Goal: Task Accomplishment & Management: Manage account settings

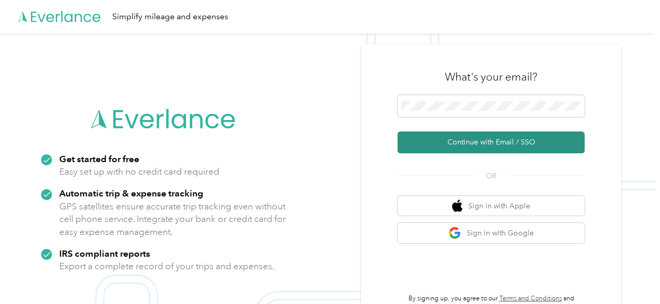
click at [498, 141] on button "Continue with Email / SSO" at bounding box center [490, 142] width 187 height 22
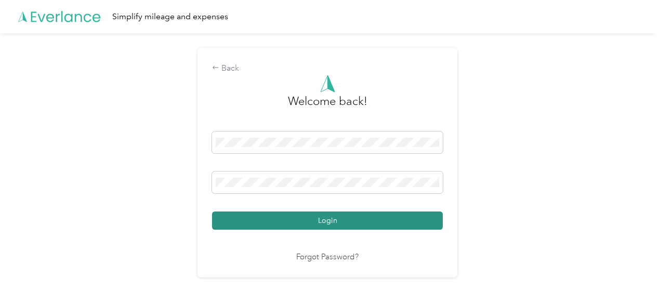
click at [359, 223] on button "Login" at bounding box center [327, 220] width 231 height 18
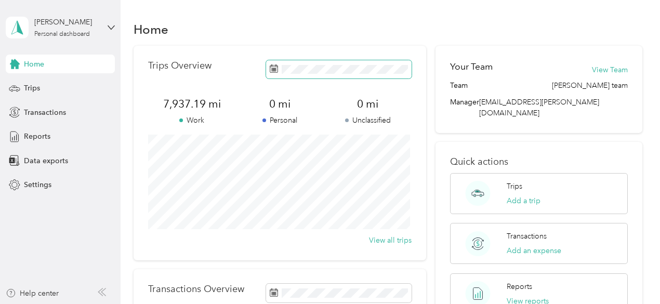
click at [310, 74] on span at bounding box center [338, 69] width 145 height 18
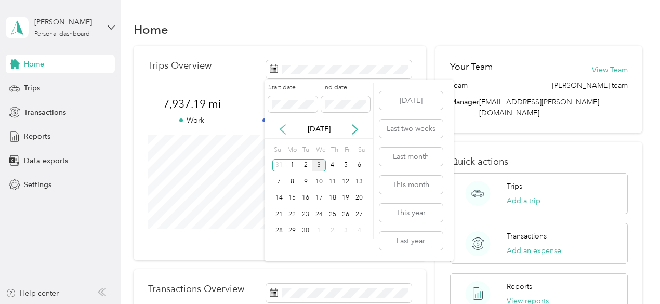
click at [279, 129] on icon at bounding box center [282, 129] width 10 height 10
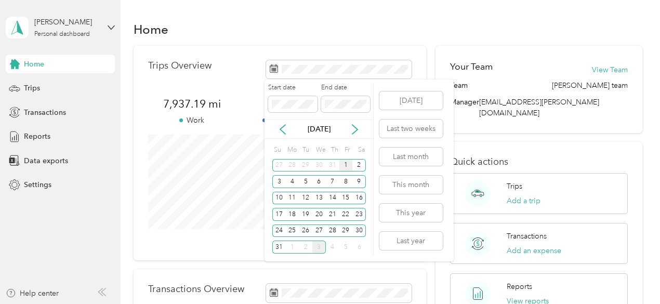
click at [343, 165] on div "1" at bounding box center [346, 165] width 14 height 13
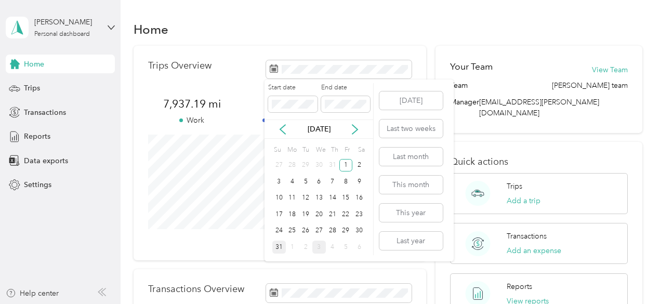
click at [283, 248] on div "31" at bounding box center [279, 246] width 14 height 13
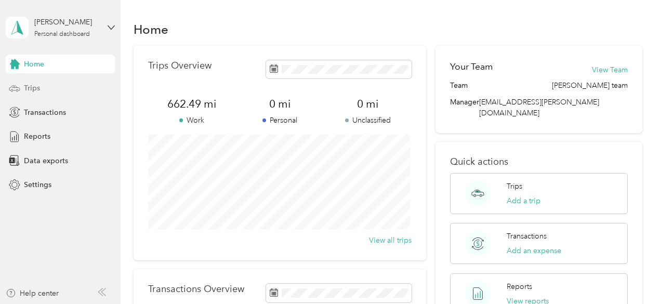
click at [32, 89] on span "Trips" at bounding box center [32, 88] width 16 height 11
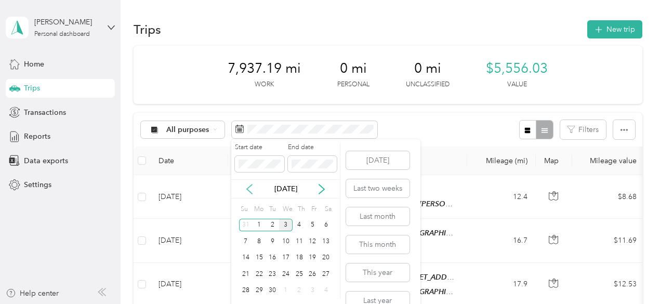
click at [251, 189] on icon at bounding box center [249, 189] width 10 height 10
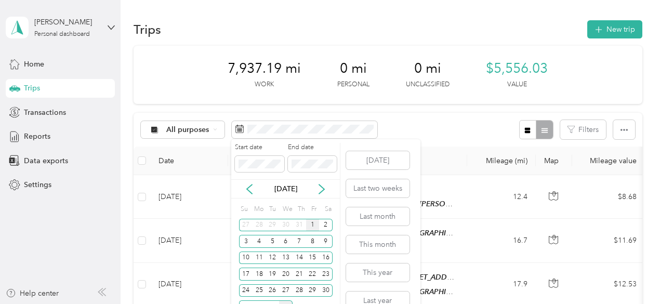
click at [310, 226] on div "1" at bounding box center [313, 225] width 14 height 13
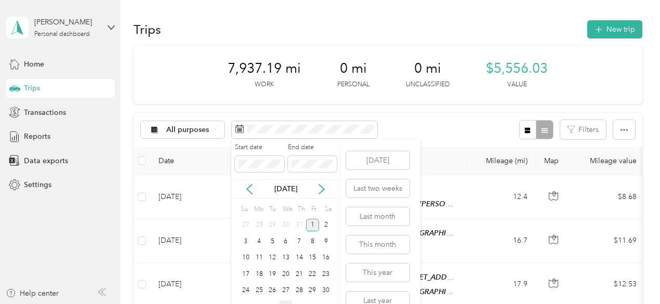
scroll to position [17, 0]
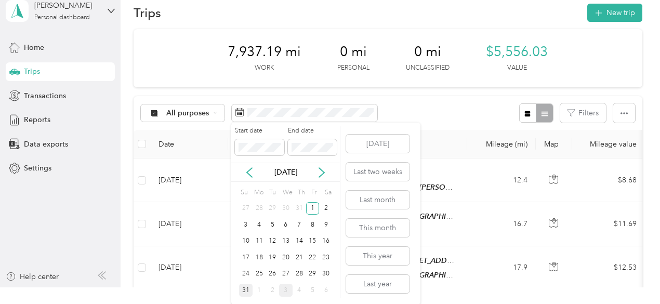
click at [246, 286] on div "31" at bounding box center [246, 290] width 14 height 13
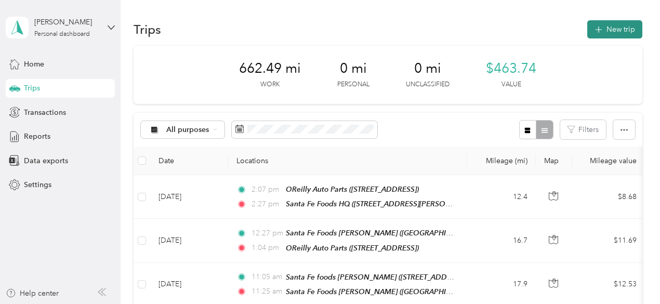
click at [607, 33] on button "New trip" at bounding box center [614, 29] width 55 height 18
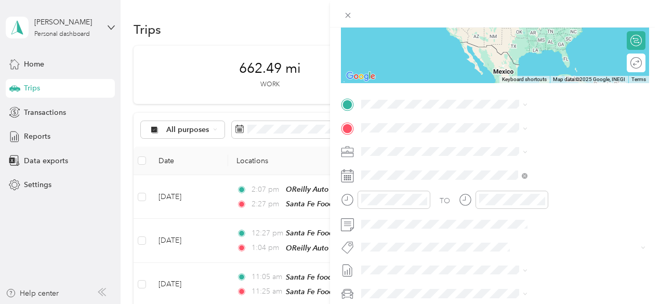
scroll to position [156, 0]
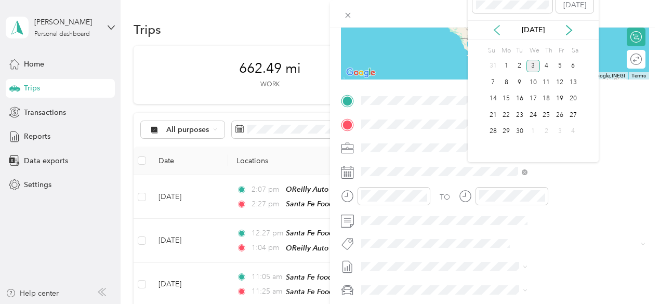
click at [497, 31] on icon at bounding box center [496, 30] width 10 height 10
click at [522, 83] on div "5" at bounding box center [520, 82] width 14 height 13
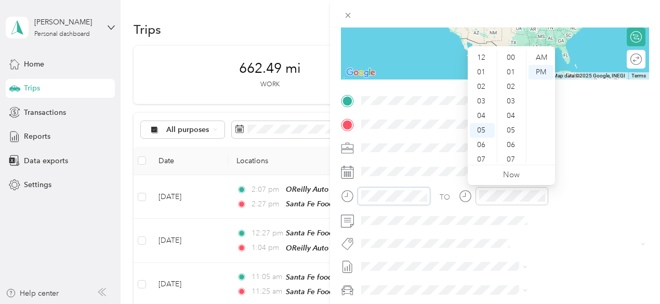
scroll to position [62, 0]
click at [483, 97] on div "07" at bounding box center [481, 97] width 25 height 15
click at [482, 109] on div "08" at bounding box center [481, 111] width 25 height 15
click at [481, 111] on div "08" at bounding box center [481, 111] width 25 height 15
click at [511, 130] on div "30" at bounding box center [511, 130] width 25 height 15
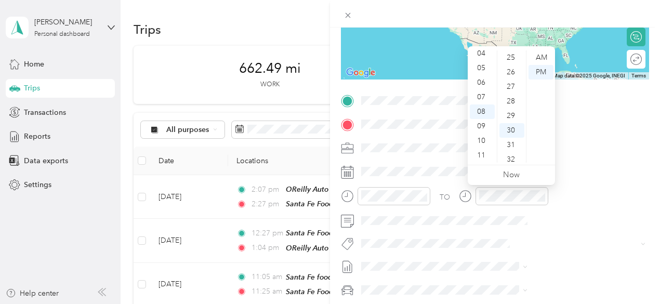
scroll to position [436, 0]
click at [540, 55] on div "AM" at bounding box center [540, 57] width 25 height 15
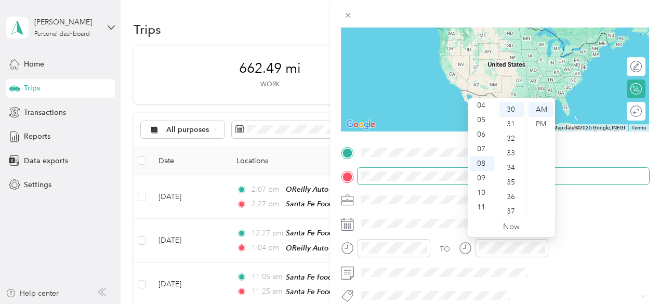
click at [577, 182] on span at bounding box center [502, 176] width 291 height 17
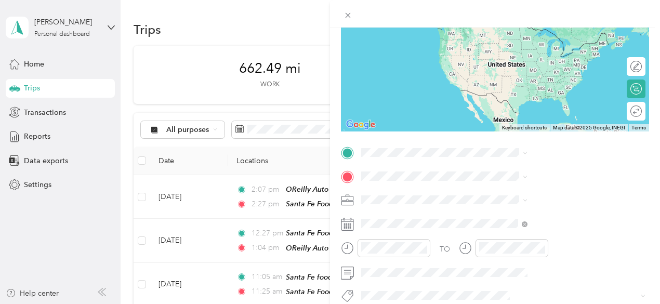
click at [498, 31] on div "HOME OFFICE [STREET_ADDRESS][US_STATE]" at bounding box center [542, 33] width 104 height 22
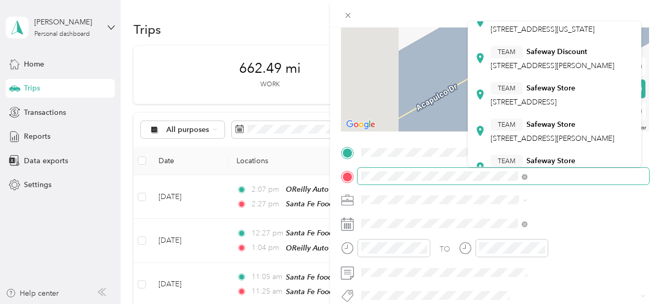
scroll to position [208, 0]
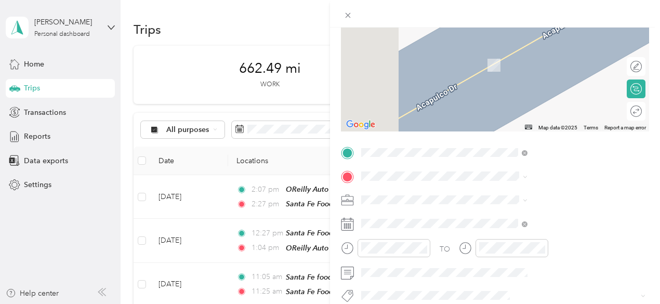
click at [547, 104] on div "Safeway Orinda, CA 2 Camino Sobrante, 94563, Orinda, CA, United States" at bounding box center [561, 130] width 143 height 55
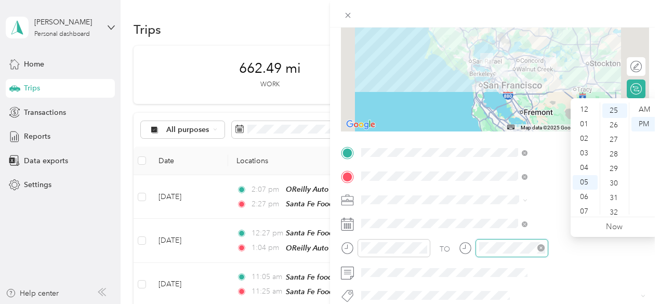
scroll to position [62, 0]
click at [586, 177] on div "09" at bounding box center [584, 178] width 25 height 15
click at [649, 108] on div "AM" at bounding box center [643, 109] width 25 height 15
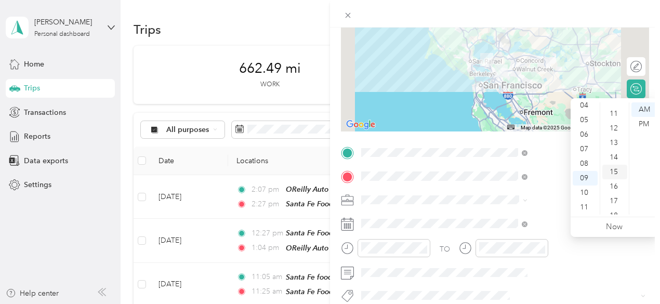
click at [615, 170] on div "15" at bounding box center [614, 172] width 25 height 15
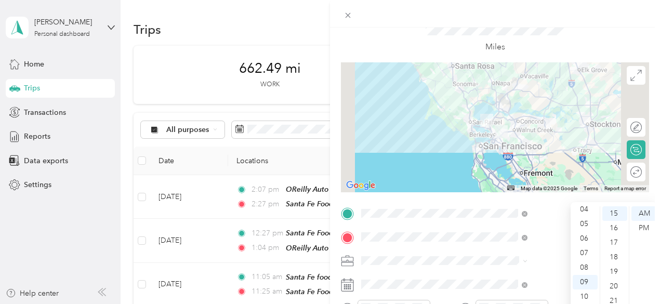
scroll to position [0, 0]
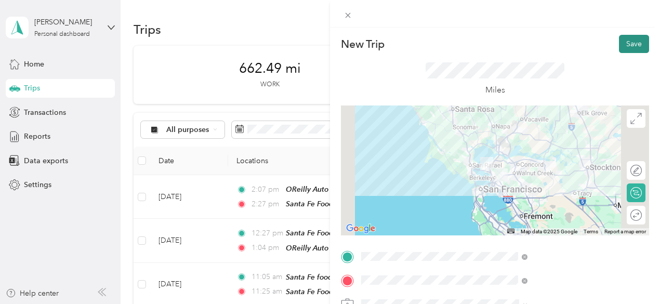
click at [627, 45] on button "Save" at bounding box center [634, 44] width 30 height 18
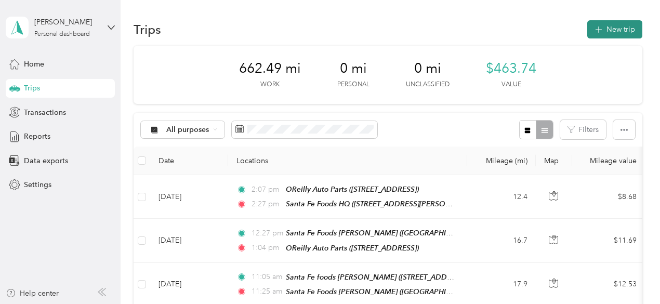
click at [614, 30] on button "New trip" at bounding box center [614, 29] width 55 height 18
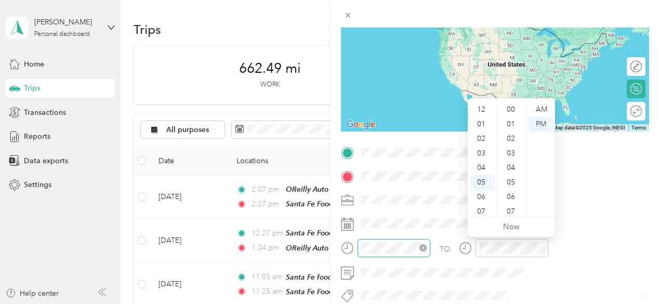
scroll to position [62, 0]
click at [484, 177] on div "09" at bounding box center [481, 178] width 25 height 15
click at [516, 208] on div "35" at bounding box center [511, 211] width 25 height 15
click at [541, 109] on div "AM" at bounding box center [540, 109] width 25 height 15
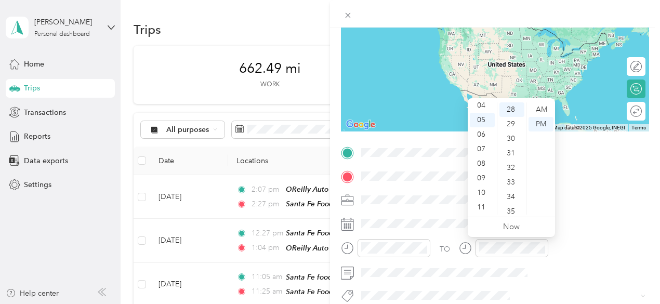
scroll to position [407, 0]
click at [593, 192] on span at bounding box center [502, 200] width 291 height 17
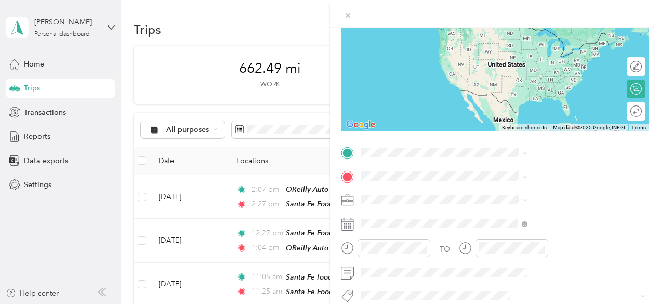
click at [549, 49] on div "TEAM Safeway Store 2 Camino Sobrante, 945632307, Orinda, CA, USA" at bounding box center [561, 43] width 143 height 47
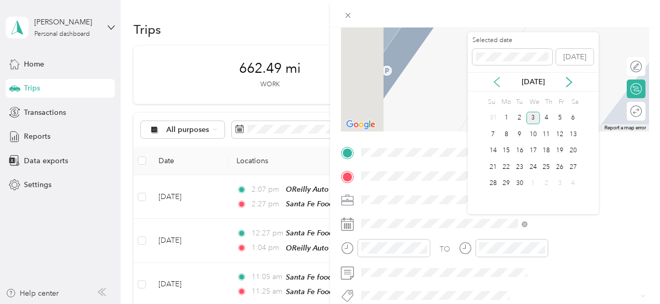
click at [499, 78] on icon at bounding box center [496, 82] width 10 height 10
click at [520, 135] on div "5" at bounding box center [520, 134] width 14 height 13
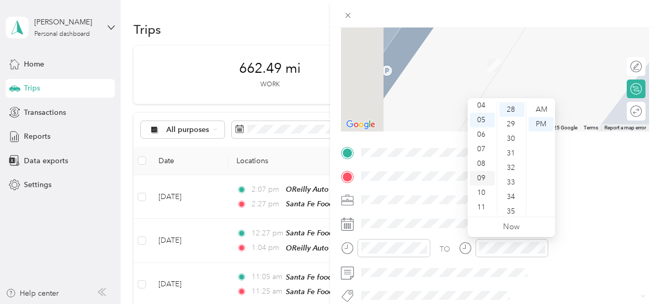
click at [482, 177] on div "09" at bounding box center [481, 178] width 25 height 15
click at [507, 179] on div "40" at bounding box center [511, 180] width 25 height 15
click at [538, 113] on div "AM" at bounding box center [540, 109] width 25 height 15
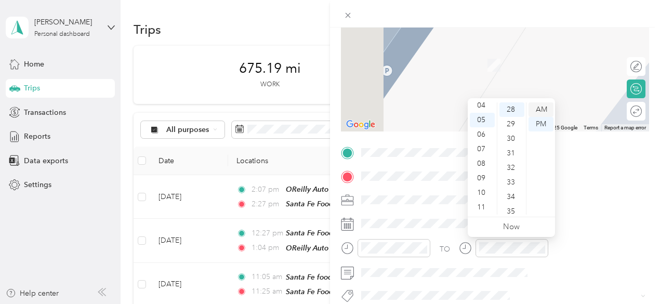
click at [536, 110] on div "AM" at bounding box center [540, 109] width 25 height 15
click at [481, 180] on div "09" at bounding box center [481, 178] width 25 height 15
click at [511, 175] on div "40" at bounding box center [511, 180] width 25 height 15
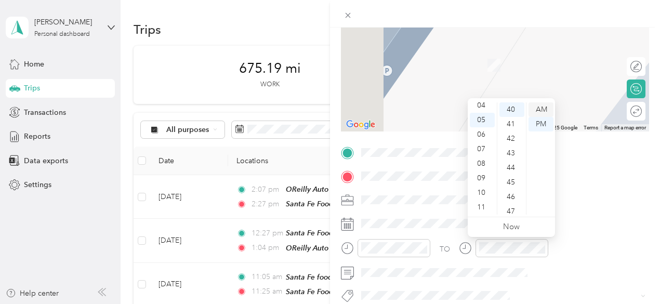
click at [535, 105] on div "AM" at bounding box center [540, 109] width 25 height 15
click at [534, 109] on div "AM" at bounding box center [540, 109] width 25 height 15
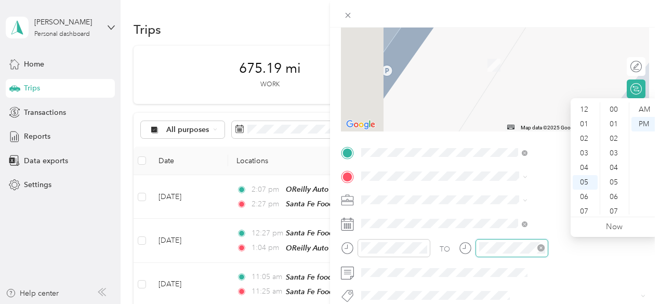
scroll to position [407, 0]
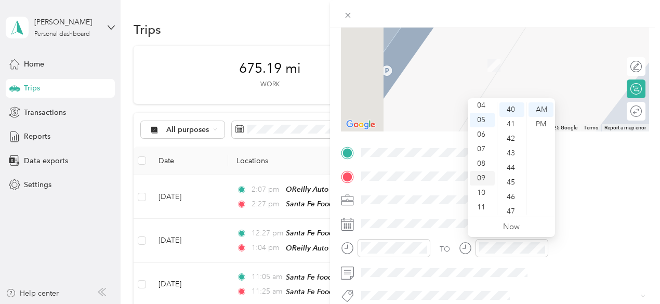
click at [482, 179] on div "09" at bounding box center [481, 178] width 25 height 15
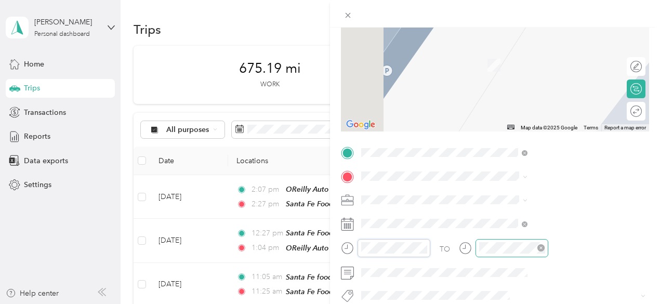
click at [548, 246] on div at bounding box center [511, 248] width 73 height 18
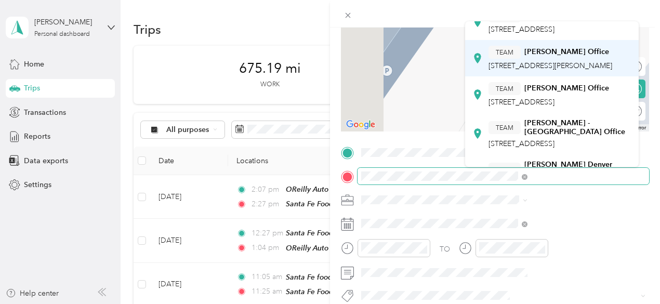
scroll to position [52, 0]
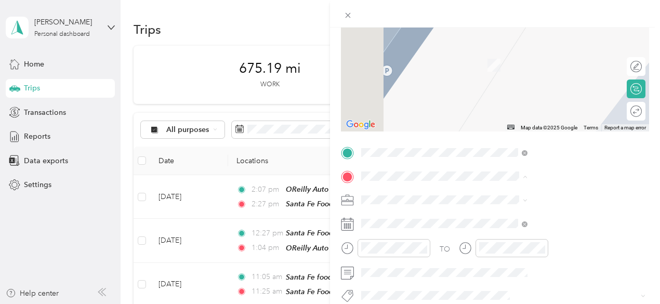
click at [542, 72] on span "3025 INDEPENDENCE DR STE A, 94551, Livermore, CA, USA" at bounding box center [521, 68] width 66 height 9
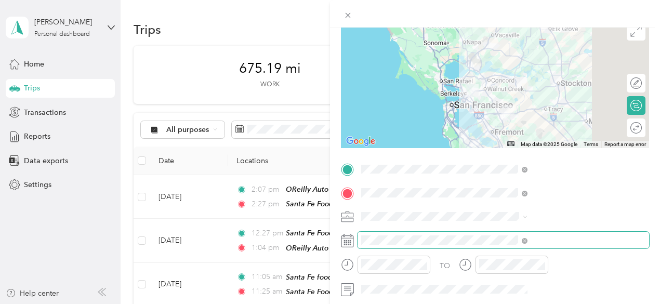
scroll to position [104, 2]
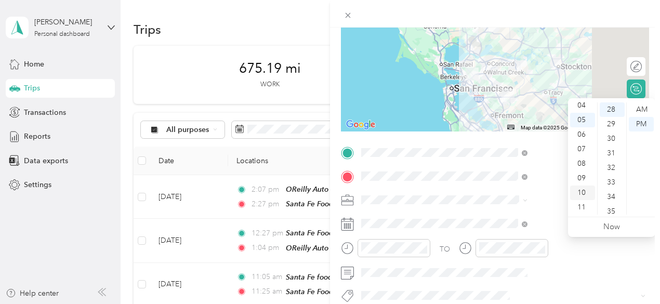
click at [581, 192] on div "10" at bounding box center [582, 192] width 25 height 15
click at [583, 208] on div "11" at bounding box center [582, 207] width 25 height 15
click at [609, 109] on div "00" at bounding box center [611, 109] width 25 height 15
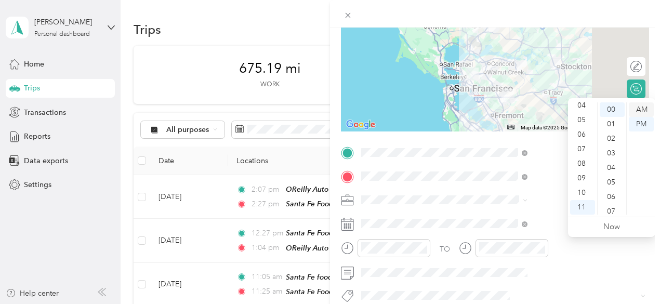
click at [643, 110] on div "AM" at bounding box center [640, 109] width 25 height 15
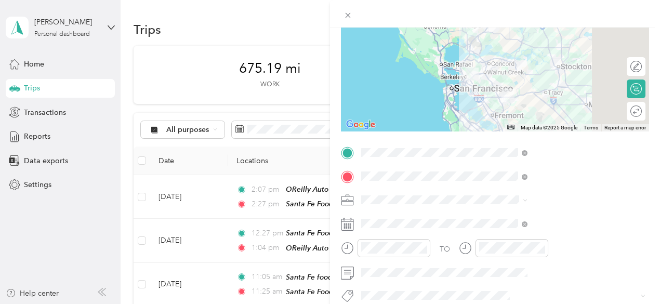
click at [546, 282] on div "TO Add photo" at bounding box center [495, 269] width 308 height 251
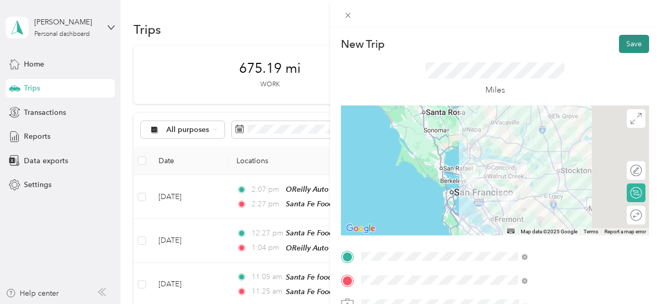
click at [619, 44] on button "Save" at bounding box center [634, 44] width 30 height 18
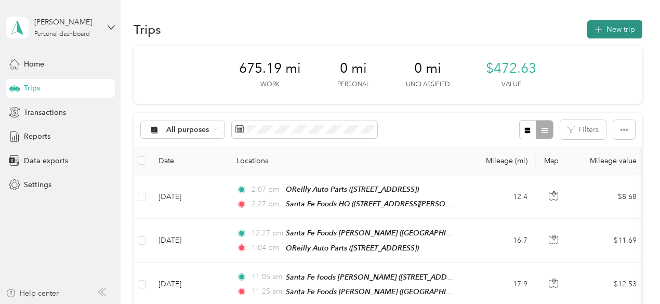
click at [620, 29] on button "New trip" at bounding box center [614, 29] width 55 height 18
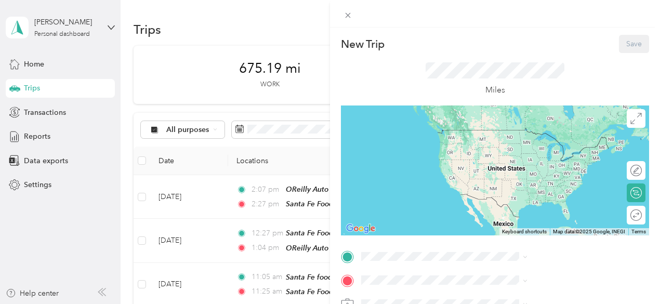
click at [352, 258] on icon at bounding box center [347, 256] width 9 height 9
click at [540, 172] on div "TEAM Acosta Office 3025 INDEPENDENCE DR STE A, 94551, Livermore, CA, USA" at bounding box center [550, 159] width 120 height 25
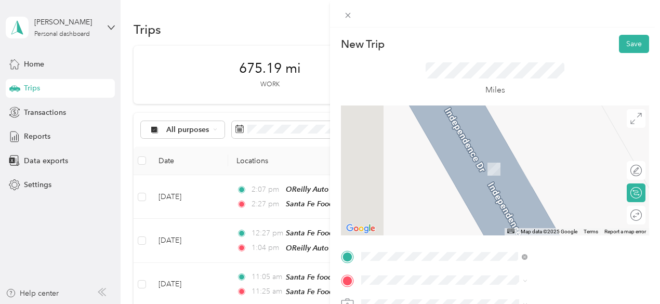
scroll to position [52, 0]
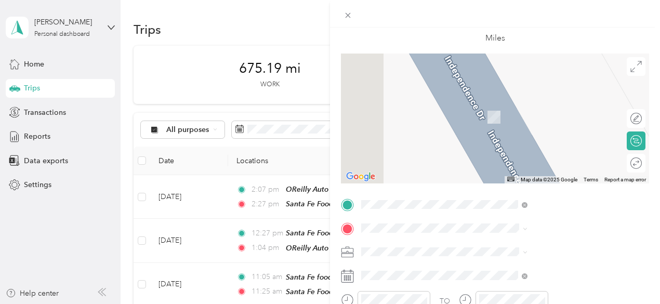
click at [536, 115] on span "[STREET_ADDRESS][US_STATE]" at bounding box center [542, 116] width 104 height 9
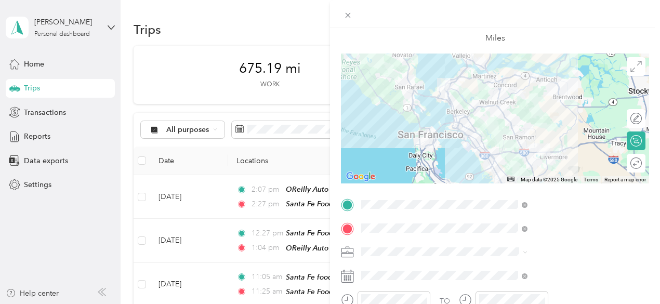
scroll to position [104, 0]
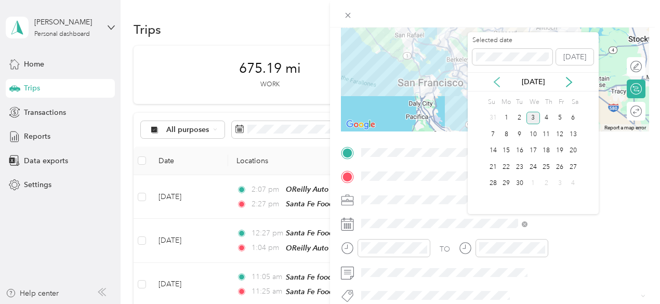
click at [497, 81] on icon at bounding box center [496, 82] width 10 height 10
click at [520, 133] on div "5" at bounding box center [520, 134] width 14 height 13
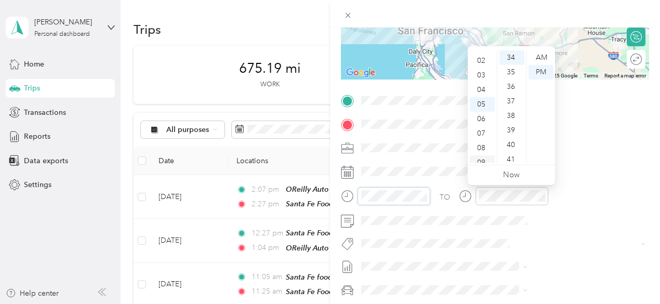
scroll to position [10, 0]
click at [481, 76] on div "02" at bounding box center [481, 76] width 25 height 15
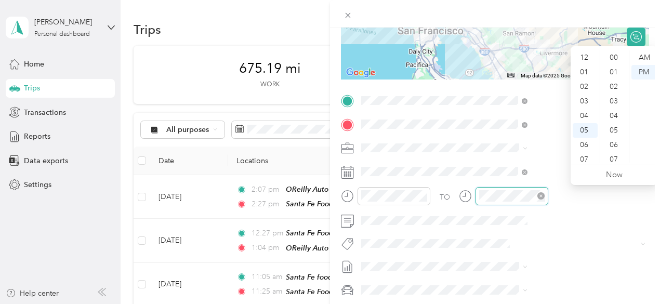
scroll to position [494, 0]
click at [583, 55] on div "04" at bounding box center [584, 53] width 25 height 15
click at [615, 58] on div "00" at bounding box center [614, 57] width 25 height 15
click at [639, 71] on div "PM" at bounding box center [643, 72] width 25 height 15
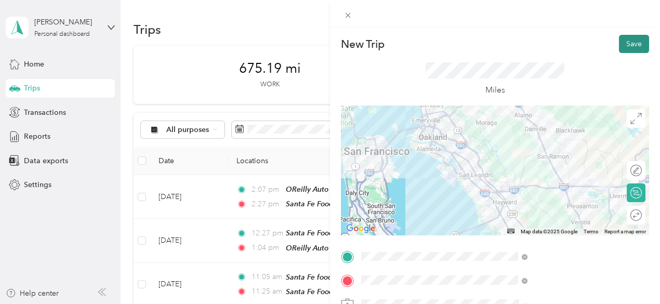
click at [623, 47] on button "Save" at bounding box center [634, 44] width 30 height 18
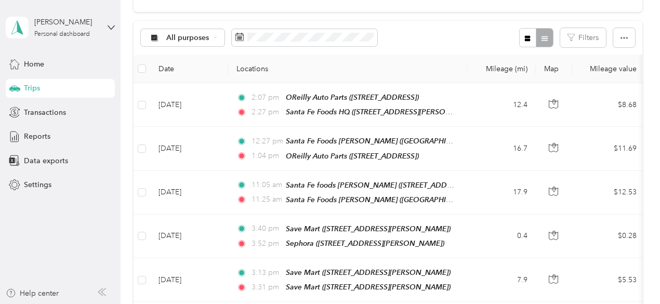
scroll to position [52, 0]
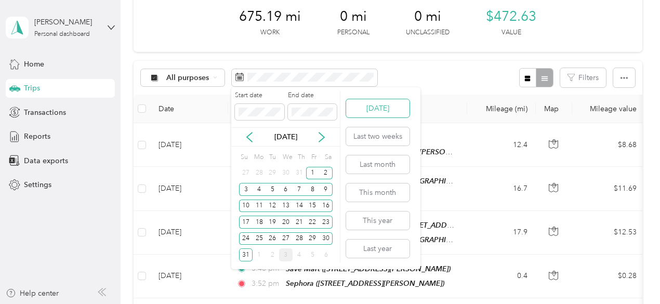
click at [366, 107] on button "[DATE]" at bounding box center [377, 108] width 63 height 18
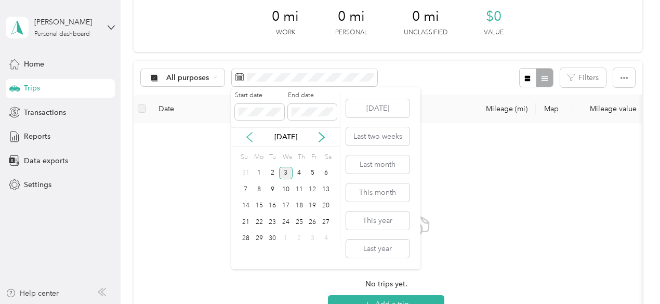
click at [247, 140] on icon at bounding box center [249, 137] width 10 height 10
click at [312, 175] on div "1" at bounding box center [313, 173] width 14 height 13
click at [319, 139] on icon at bounding box center [321, 137] width 10 height 10
click at [365, 113] on button "[DATE]" at bounding box center [377, 108] width 63 height 18
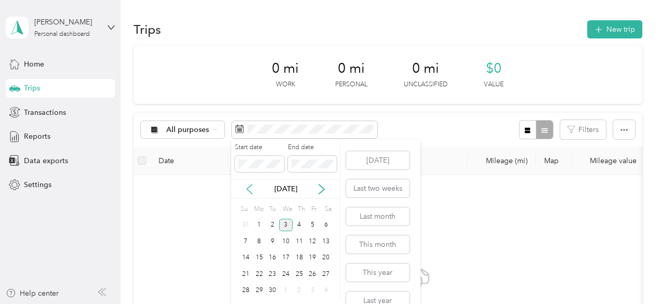
click at [249, 189] on icon at bounding box center [249, 189] width 10 height 10
click at [311, 223] on div "1" at bounding box center [313, 225] width 14 height 13
click at [324, 192] on icon at bounding box center [321, 189] width 10 height 10
click at [285, 226] on div "3" at bounding box center [286, 225] width 14 height 13
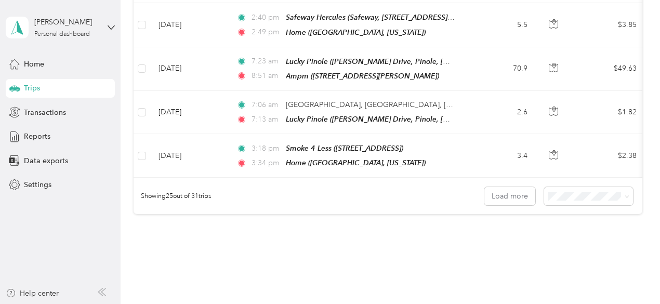
scroll to position [1039, 0]
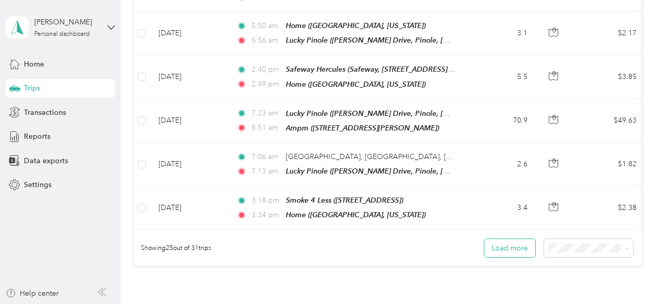
click at [519, 239] on button "Load more" at bounding box center [509, 248] width 51 height 18
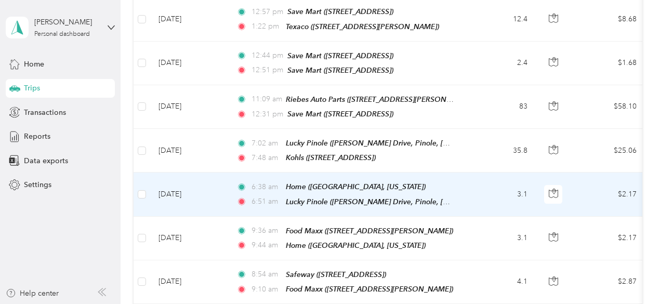
scroll to position [103, 0]
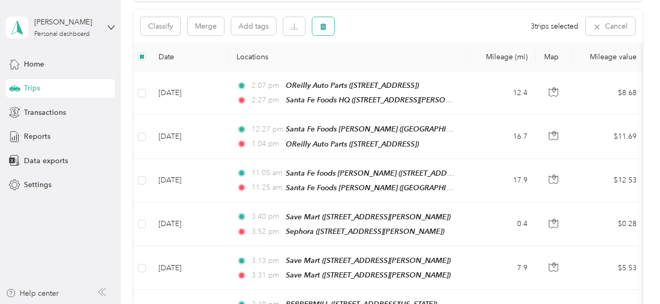
click at [326, 30] on icon "button" at bounding box center [322, 26] width 7 height 7
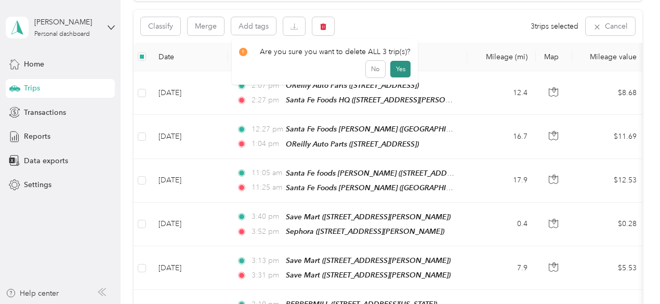
click at [397, 65] on button "Yes" at bounding box center [400, 69] width 20 height 17
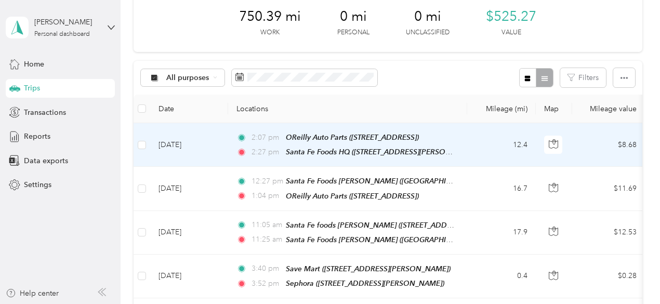
scroll to position [0, 0]
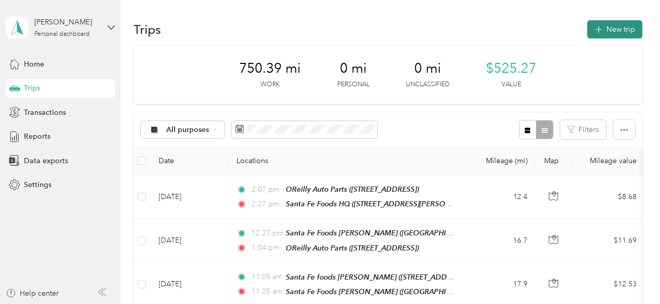
click at [616, 34] on button "New trip" at bounding box center [614, 29] width 55 height 18
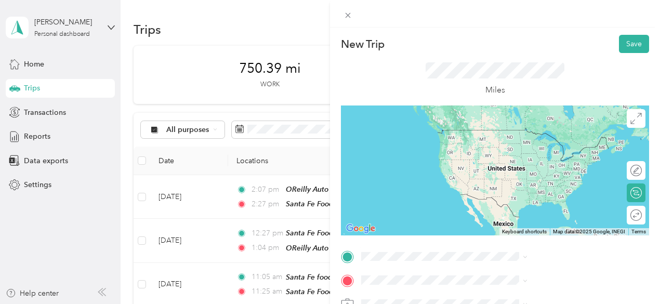
click at [541, 147] on span "[STREET_ADDRESS][US_STATE]" at bounding box center [542, 142] width 104 height 9
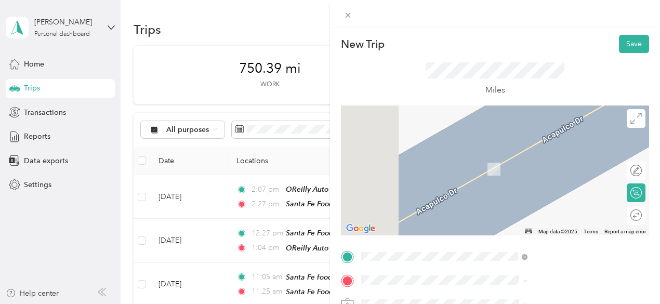
click at [559, 173] on div "TEAM La Princesa Market 614 Williams Rd, 939051938, Salinas, CA, USA" at bounding box center [552, 159] width 124 height 25
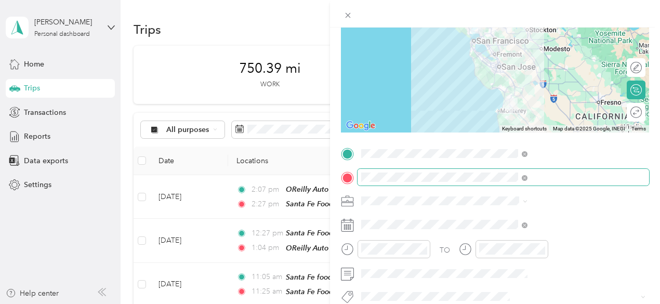
scroll to position [104, 0]
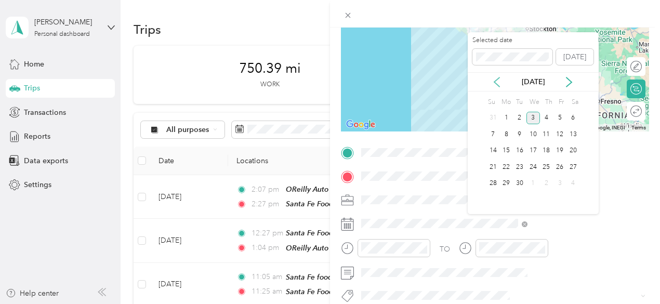
click at [494, 77] on icon at bounding box center [496, 82] width 10 height 10
click at [544, 133] on div "7" at bounding box center [547, 134] width 14 height 13
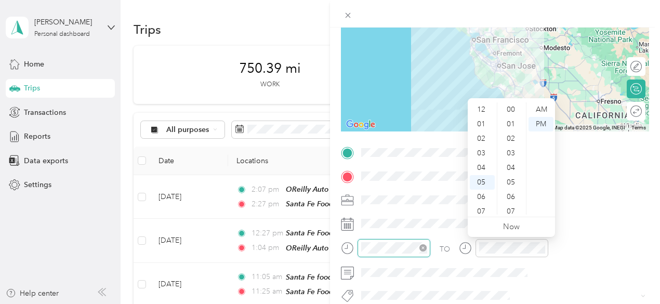
scroll to position [62, 0]
click at [481, 147] on div "07" at bounding box center [481, 149] width 25 height 15
click at [510, 109] on div "00" at bounding box center [511, 109] width 25 height 15
click at [543, 109] on div "AM" at bounding box center [540, 109] width 25 height 15
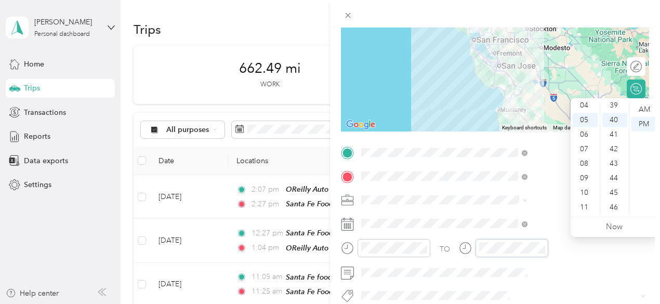
scroll to position [582, 0]
click at [584, 179] on div "09" at bounding box center [584, 178] width 25 height 15
click at [640, 105] on div "AM" at bounding box center [643, 109] width 25 height 15
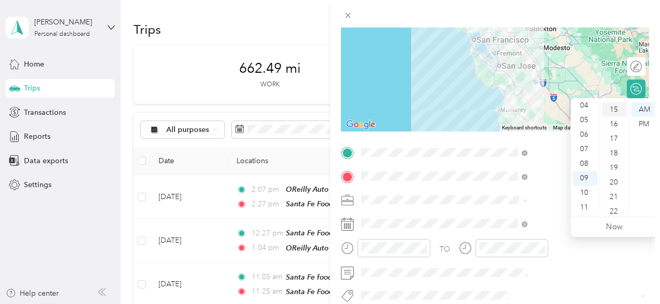
click at [617, 109] on div "15" at bounding box center [614, 109] width 25 height 15
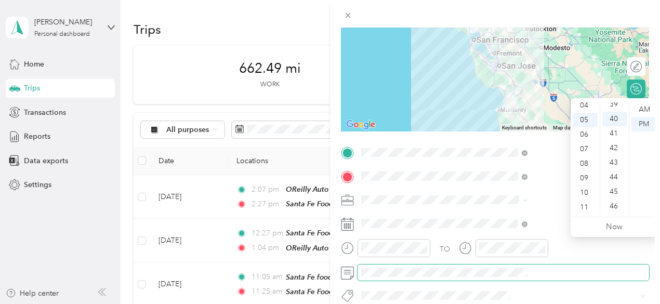
scroll to position [582, 0]
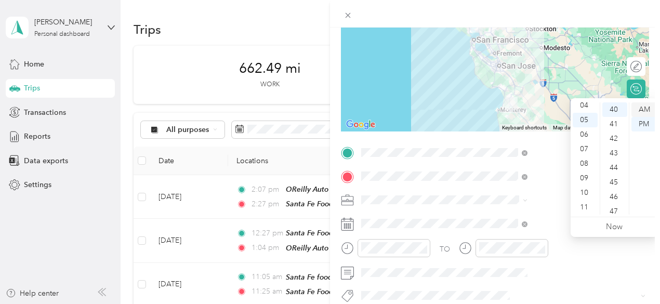
click at [641, 110] on div "AM" at bounding box center [643, 109] width 25 height 15
click at [582, 177] on div "09" at bounding box center [584, 178] width 25 height 15
click at [615, 162] on div "15" at bounding box center [614, 161] width 25 height 15
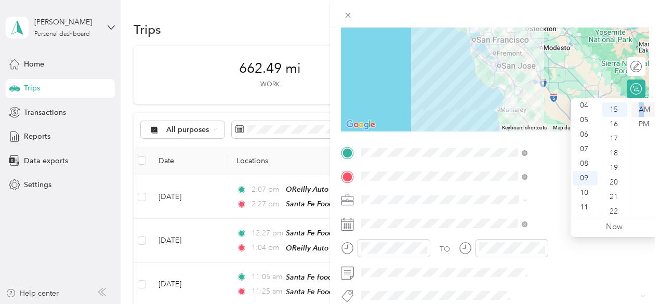
click at [641, 109] on div "AM" at bounding box center [643, 109] width 25 height 15
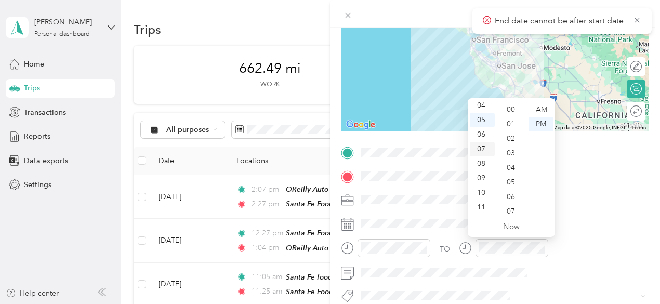
click at [482, 149] on div "07" at bounding box center [481, 149] width 25 height 15
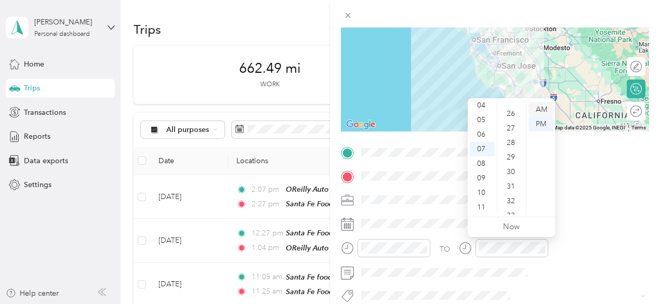
click at [542, 110] on div "AM" at bounding box center [540, 109] width 25 height 15
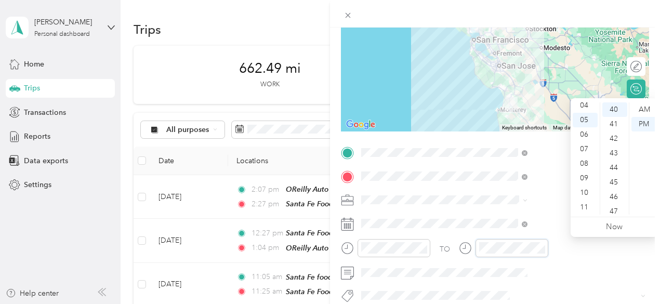
scroll to position [582, 0]
click at [588, 179] on div "09" at bounding box center [584, 178] width 25 height 15
click at [643, 110] on div "AM" at bounding box center [643, 109] width 25 height 15
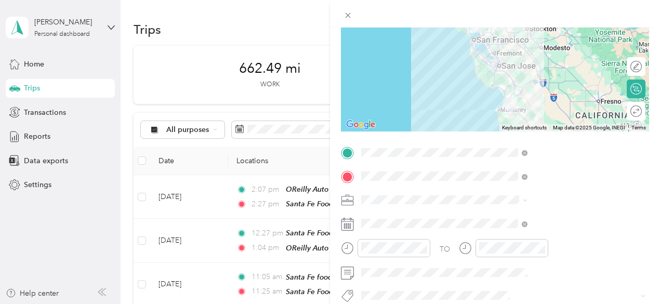
click at [550, 262] on div "TO" at bounding box center [495, 251] width 308 height 25
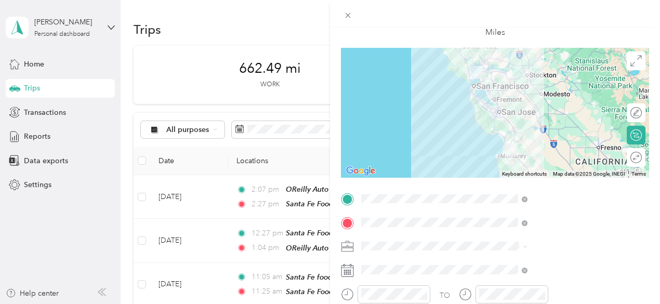
scroll to position [0, 0]
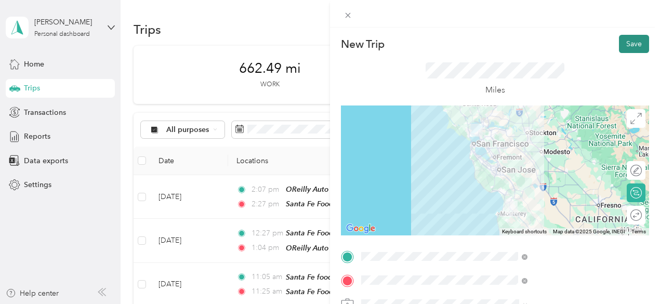
click at [620, 41] on button "Save" at bounding box center [634, 44] width 30 height 18
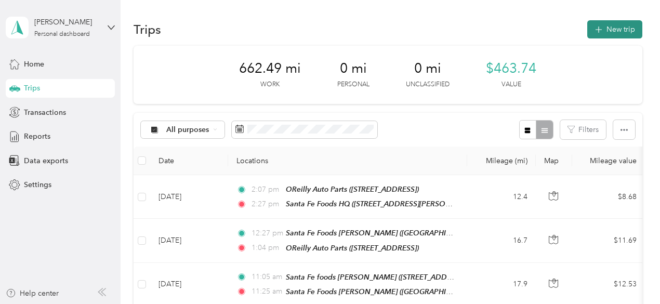
click at [605, 27] on button "New trip" at bounding box center [614, 29] width 55 height 18
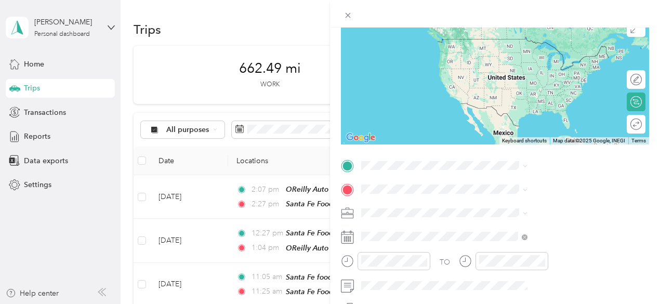
scroll to position [104, 0]
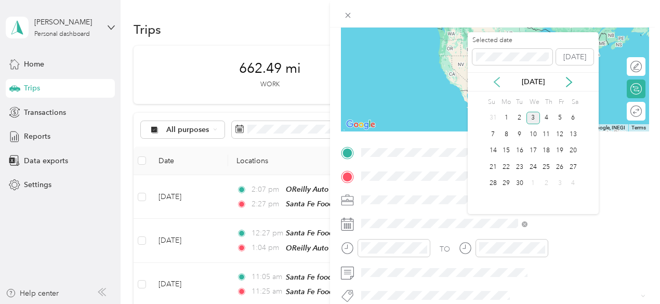
click at [492, 78] on icon at bounding box center [496, 82] width 10 height 10
click at [547, 132] on div "7" at bounding box center [547, 134] width 14 height 13
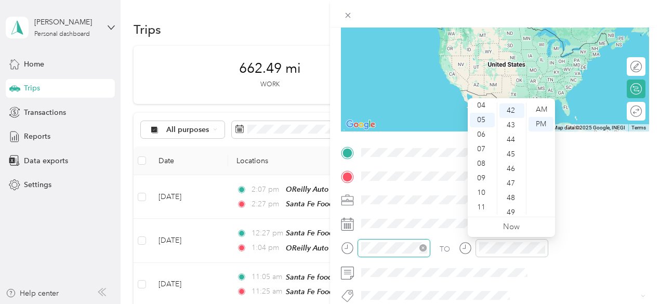
scroll to position [611, 0]
click at [484, 207] on div "11" at bounding box center [481, 207] width 25 height 15
click at [508, 112] on div "00" at bounding box center [511, 109] width 25 height 15
click at [539, 109] on div "AM" at bounding box center [540, 109] width 25 height 15
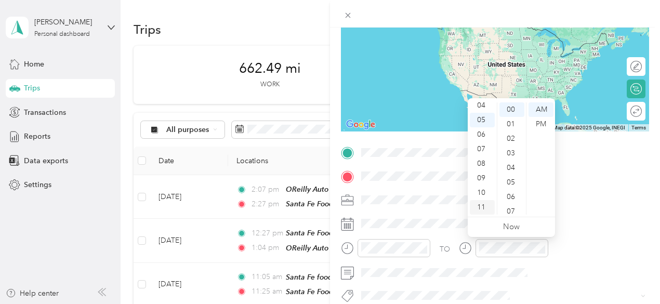
click at [481, 209] on div "11" at bounding box center [481, 207] width 25 height 15
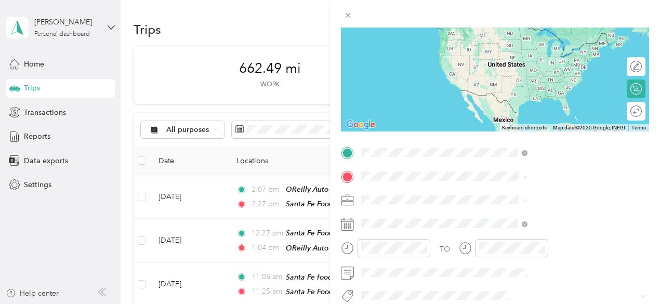
click at [523, 41] on span "614 Williams Rd, 939051938, Salinas, CA, USA" at bounding box center [552, 45] width 124 height 9
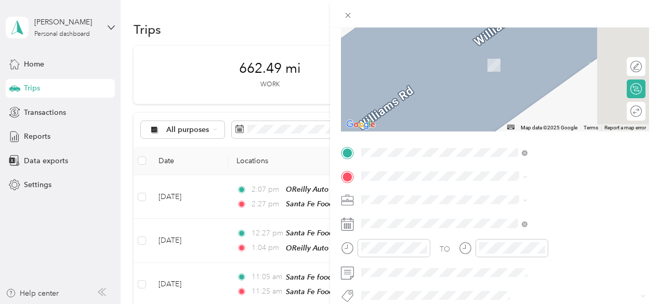
click at [545, 105] on span "1424 Freedom Blvd, 950762743, Watsonville, CA, USA" at bounding box center [523, 100] width 66 height 9
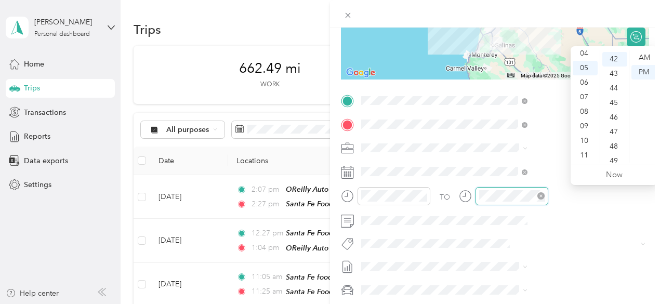
scroll to position [611, 0]
click at [584, 157] on div "11" at bounding box center [584, 155] width 25 height 15
click at [614, 79] on div "40" at bounding box center [614, 80] width 25 height 15
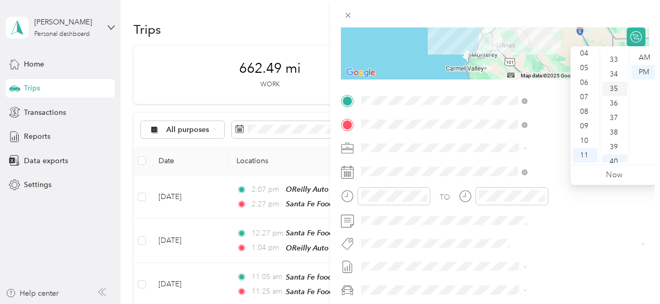
click at [612, 88] on div "35" at bounding box center [614, 89] width 25 height 15
click at [639, 56] on div "AM" at bounding box center [643, 57] width 25 height 15
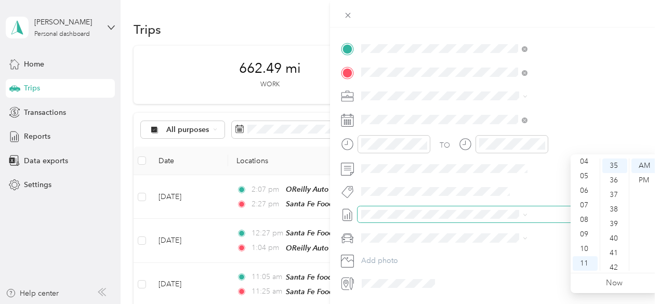
scroll to position [241, 0]
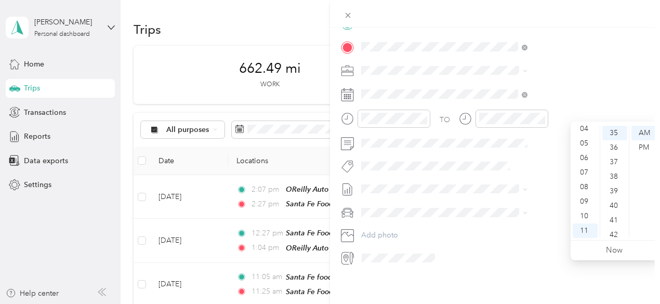
click at [541, 281] on div "New Trip Save This trip cannot be edited because it is either under review, app…" at bounding box center [495, 180] width 330 height 304
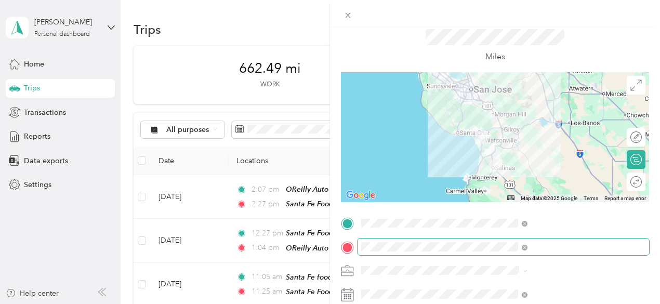
scroll to position [0, 0]
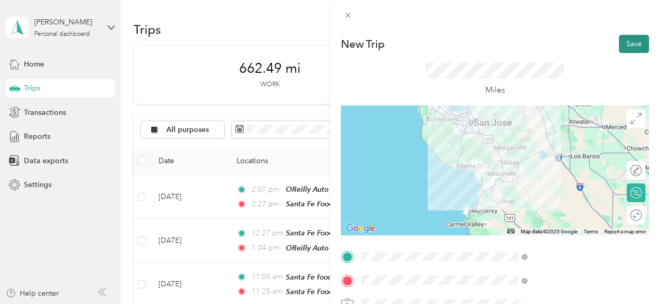
click at [621, 44] on button "Save" at bounding box center [634, 44] width 30 height 18
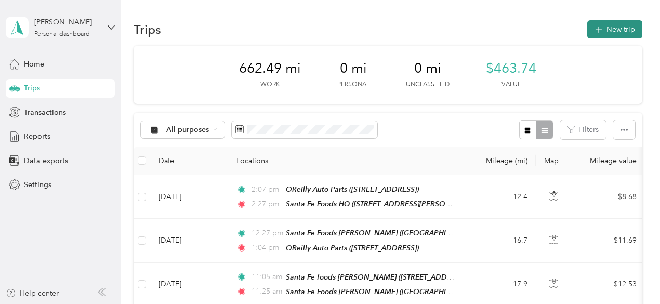
click at [621, 31] on button "New trip" at bounding box center [614, 29] width 55 height 18
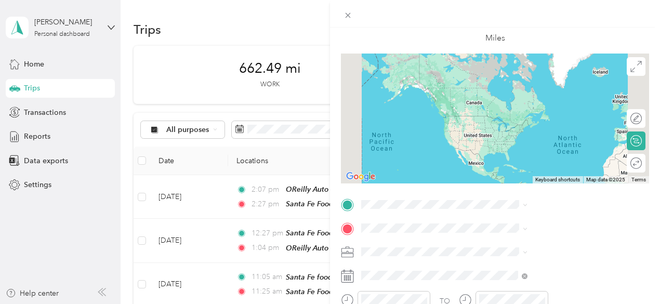
scroll to position [104, 0]
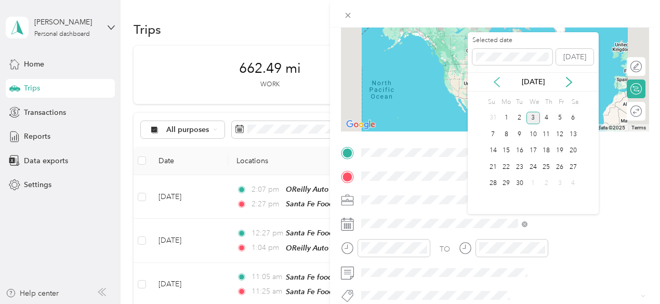
click at [495, 80] on icon at bounding box center [496, 81] width 5 height 9
click at [545, 133] on div "7" at bounding box center [547, 134] width 14 height 13
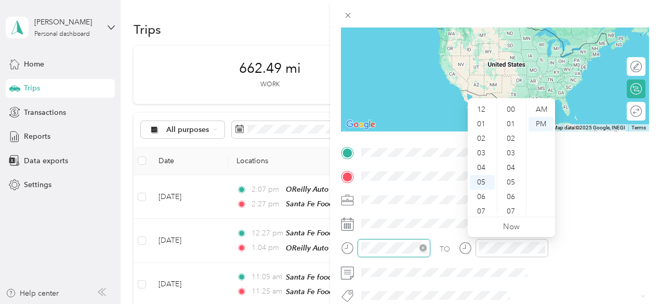
scroll to position [62, 0]
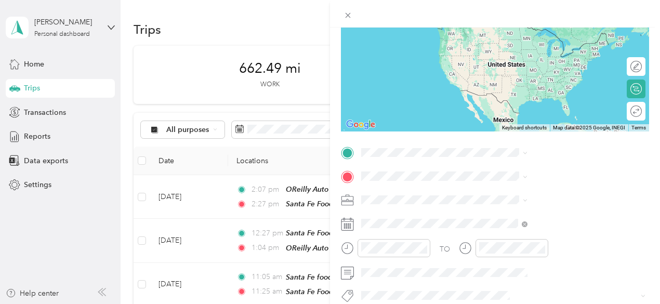
click at [158, 221] on div "New Trip Save This trip cannot be edited because it is either under review, app…" at bounding box center [330, 152] width 660 height 304
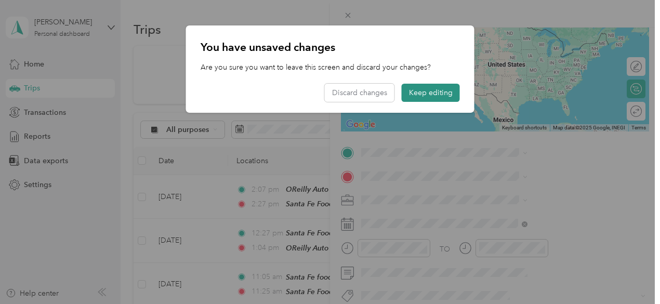
click at [423, 95] on button "Keep editing" at bounding box center [430, 93] width 58 height 18
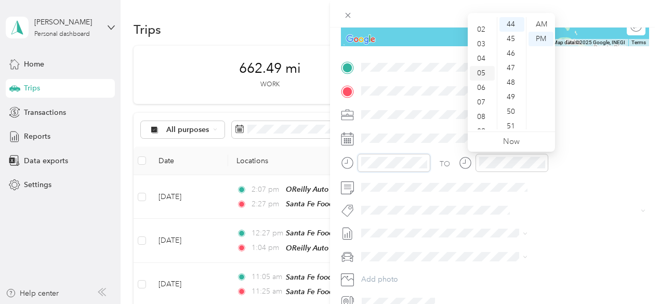
scroll to position [0, 0]
click at [477, 22] on div "12" at bounding box center [481, 24] width 25 height 15
click at [509, 29] on div "30" at bounding box center [511, 28] width 25 height 15
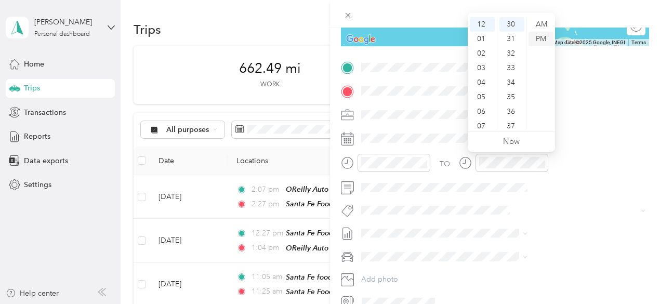
click at [540, 39] on div "PM" at bounding box center [540, 39] width 25 height 15
click at [539, 40] on div "PM" at bounding box center [540, 39] width 25 height 15
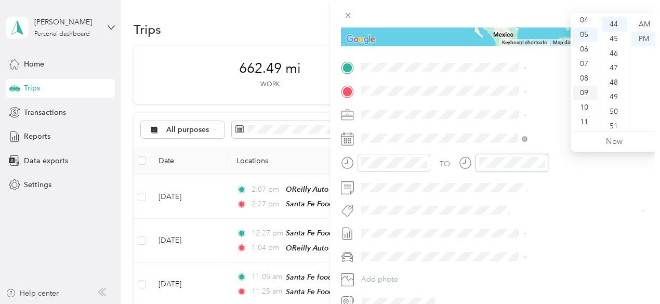
scroll to position [0, 0]
click at [583, 70] on div "03" at bounding box center [584, 68] width 25 height 15
click at [612, 25] on div "00" at bounding box center [614, 24] width 25 height 15
click at [641, 36] on div "PM" at bounding box center [643, 39] width 25 height 15
click at [586, 218] on div "TO Add photo" at bounding box center [495, 184] width 308 height 251
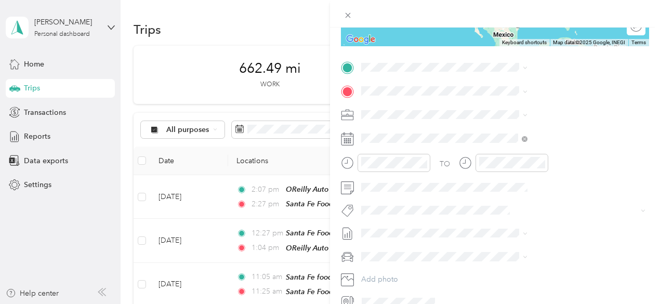
click at [559, 163] on div "TEAM La Princesa Market 1260 Main St, 950763734, Watsonville, CA, USA" at bounding box center [540, 151] width 100 height 25
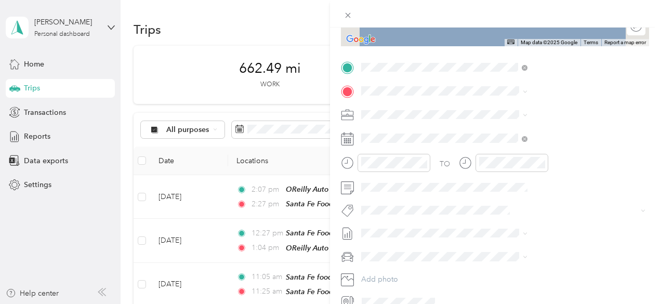
click at [543, 142] on div "HOME OFFICE [STREET_ADDRESS][US_STATE]" at bounding box center [542, 133] width 104 height 22
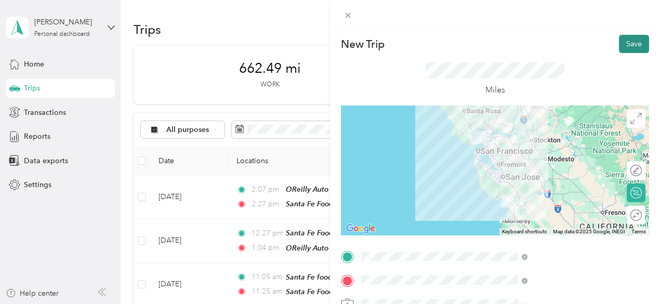
click at [623, 45] on button "Save" at bounding box center [634, 44] width 30 height 18
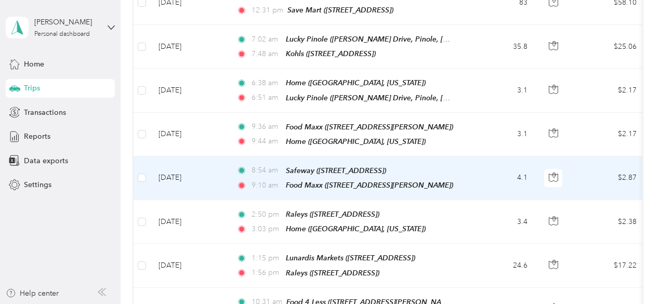
scroll to position [623, 0]
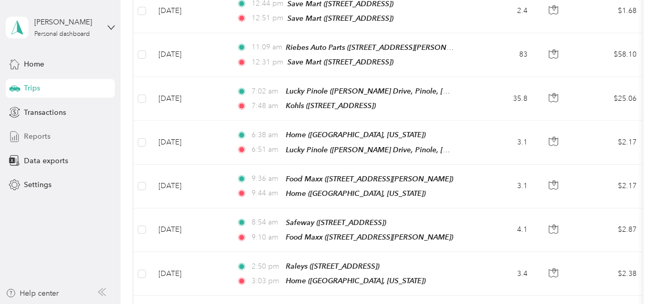
click at [49, 137] on span "Reports" at bounding box center [37, 136] width 26 height 11
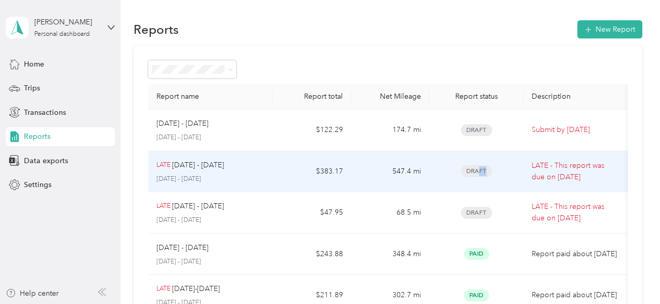
drag, startPoint x: 478, startPoint y: 173, endPoint x: 495, endPoint y: 181, distance: 18.6
click at [495, 181] on td "Draft" at bounding box center [476, 172] width 94 height 42
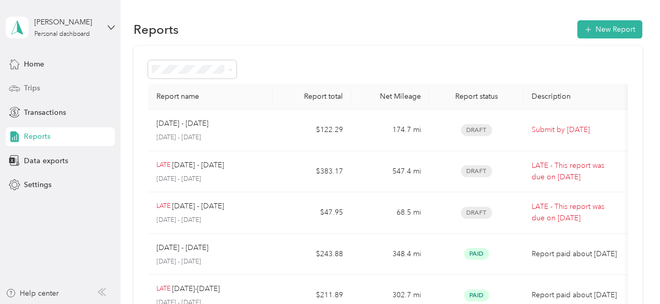
click at [26, 86] on span "Trips" at bounding box center [32, 88] width 16 height 11
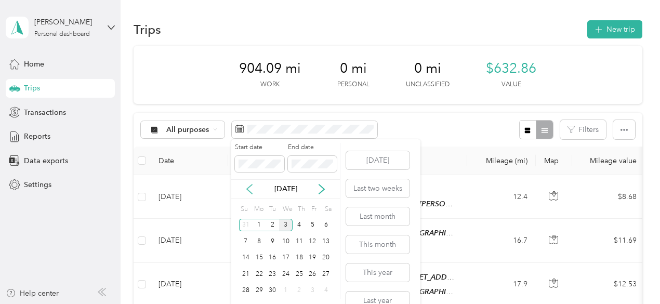
click at [249, 188] on icon at bounding box center [249, 189] width 10 height 10
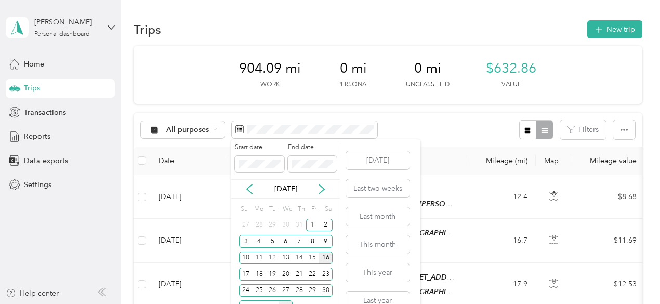
click at [328, 258] on div "16" at bounding box center [326, 257] width 14 height 13
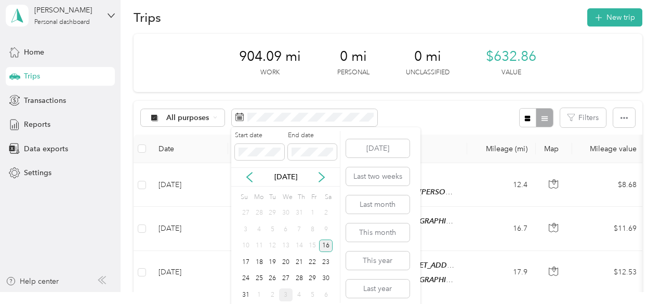
scroll to position [17, 0]
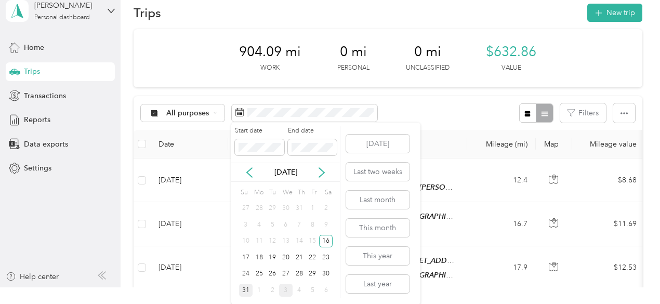
click at [247, 286] on div "31" at bounding box center [246, 290] width 14 height 13
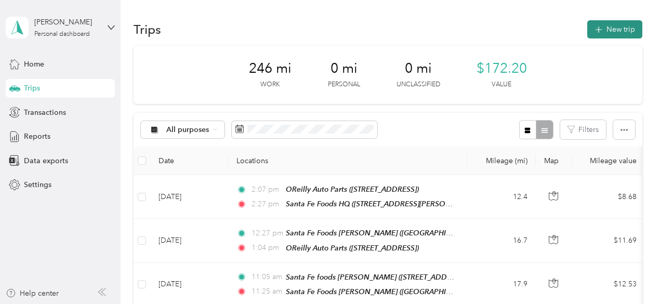
click at [612, 32] on button "New trip" at bounding box center [614, 29] width 55 height 18
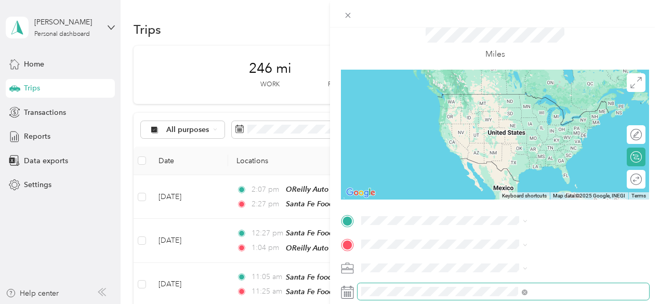
scroll to position [52, 0]
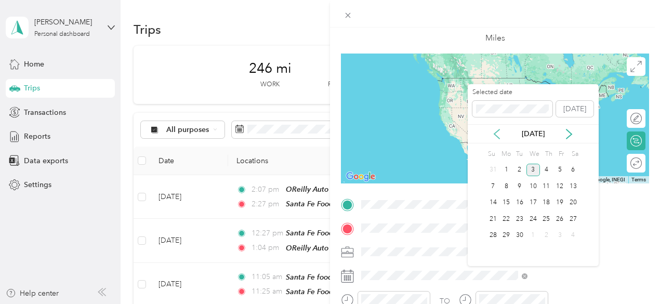
click at [497, 131] on icon at bounding box center [496, 133] width 5 height 9
click at [494, 220] on div "17" at bounding box center [493, 218] width 14 height 13
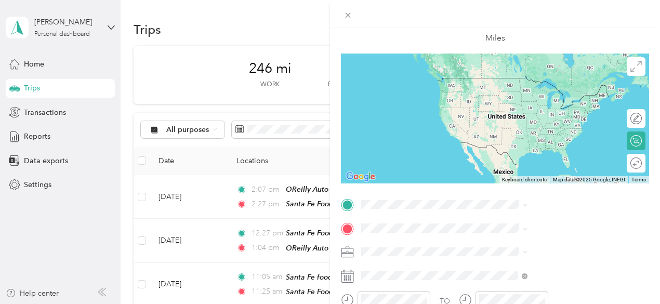
click at [521, 119] on span "5511 Lone Tree Way, 945135316, Brentwood, CA, USA" at bounding box center [523, 115] width 66 height 9
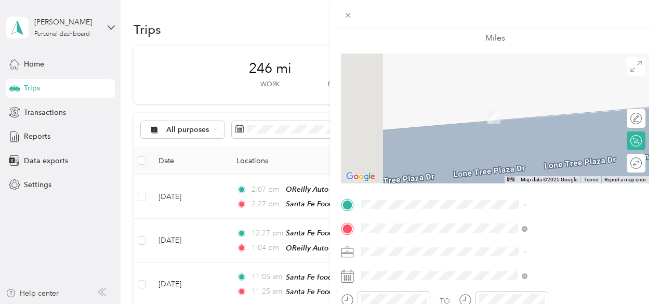
click at [525, 96] on div "TEAM Kohls 5511 Lone Tree Way, 945135316, Brentwood, CA, USA" at bounding box center [523, 85] width 66 height 25
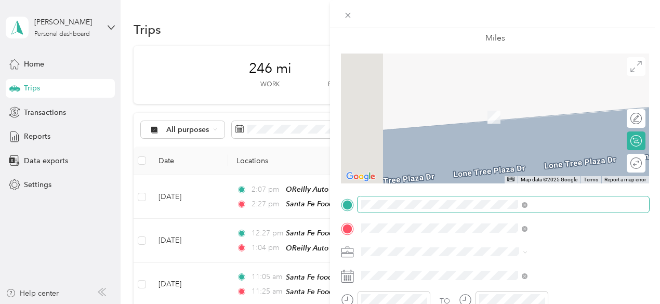
scroll to position [64, 0]
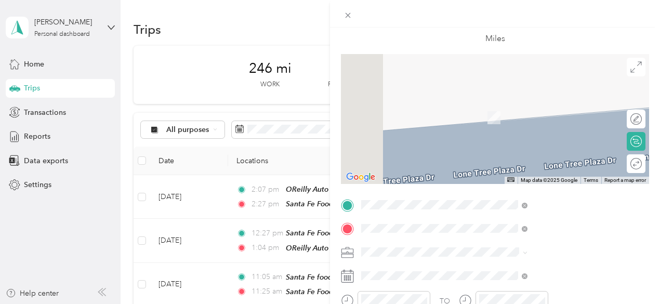
click at [34, 223] on div "New Trip Save This trip cannot be edited because it is either under review, app…" at bounding box center [330, 152] width 660 height 304
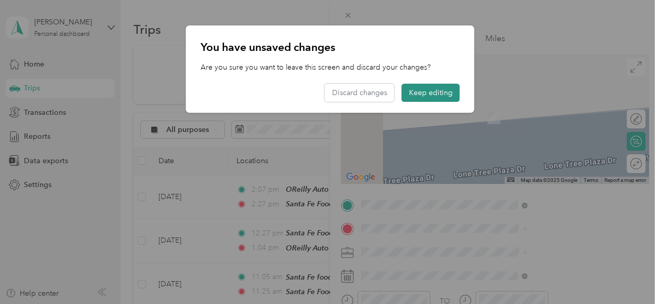
click at [426, 90] on button "Keep editing" at bounding box center [430, 93] width 58 height 18
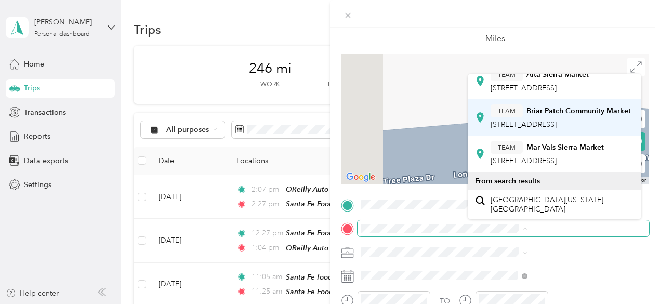
scroll to position [52, 0]
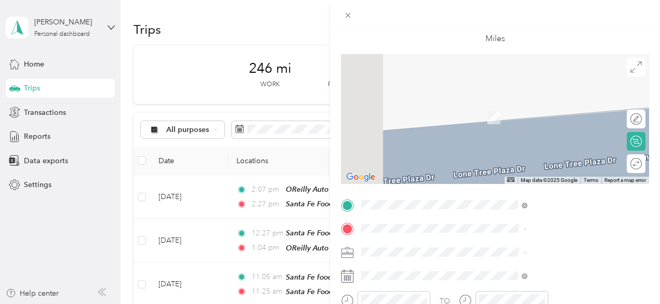
click at [555, 164] on div "TEAM Mar Vals Sierra Market 575 S Auburn St, 957139799, Colfax, CA, USA" at bounding box center [546, 150] width 113 height 25
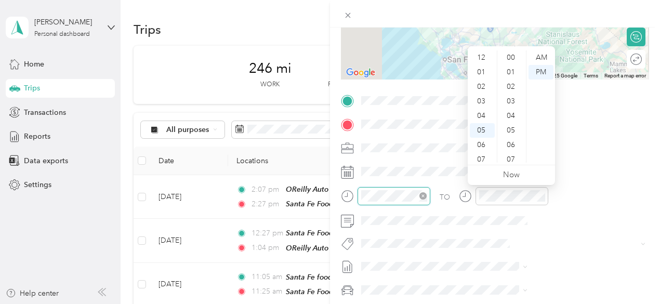
scroll to position [62, 0]
click at [426, 197] on icon "close-circle" at bounding box center [422, 195] width 7 height 7
click at [481, 112] on div "08" at bounding box center [481, 111] width 25 height 15
click at [513, 101] on div "30" at bounding box center [511, 101] width 25 height 15
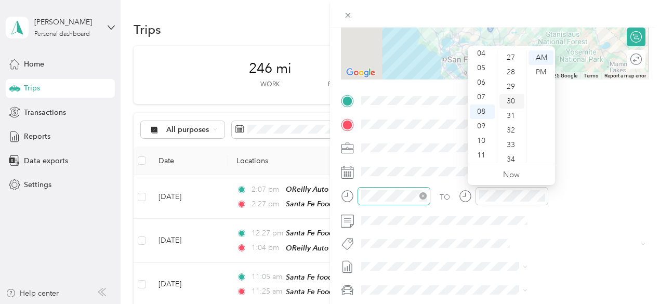
scroll to position [436, 0]
click at [539, 56] on div "AM" at bounding box center [540, 57] width 25 height 15
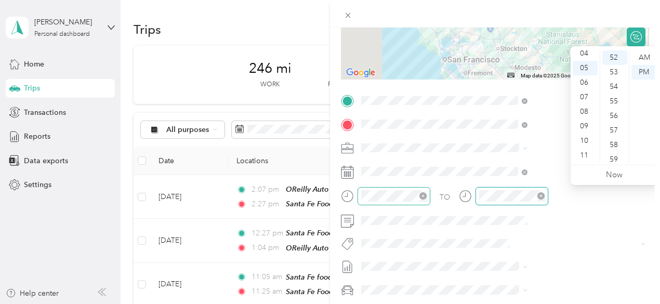
scroll to position [756, 0]
click at [585, 142] on div "10" at bounding box center [584, 140] width 25 height 15
click at [614, 89] on div "40" at bounding box center [614, 91] width 25 height 15
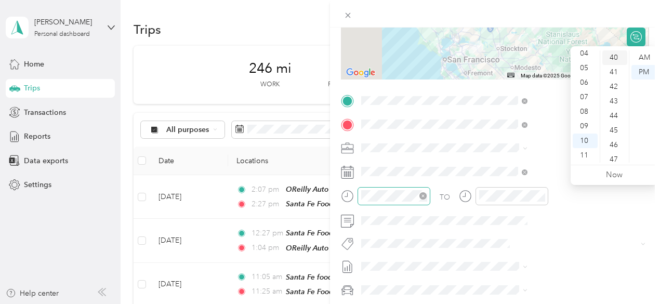
click at [613, 59] on div "40" at bounding box center [614, 57] width 25 height 15
click at [642, 56] on div "AM" at bounding box center [643, 57] width 25 height 15
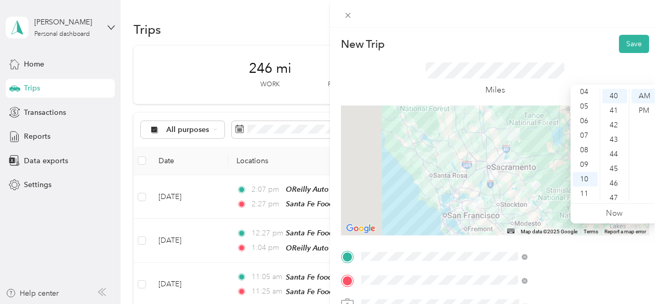
scroll to position [0, 0]
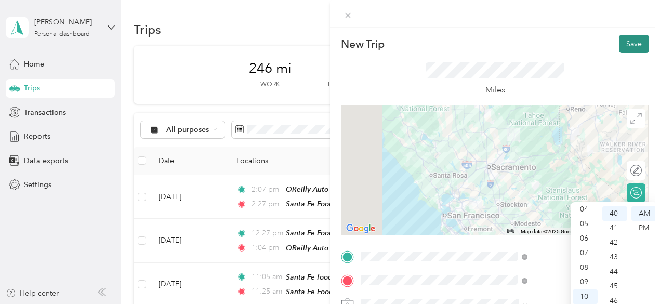
click at [626, 48] on button "Save" at bounding box center [634, 44] width 30 height 18
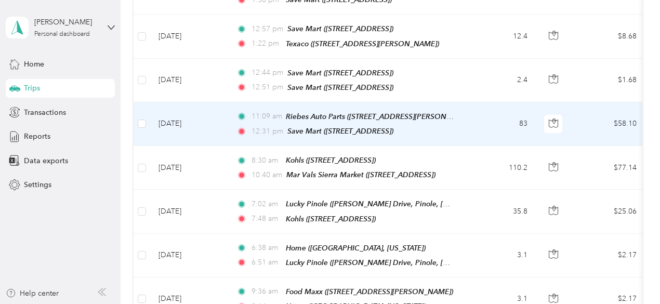
scroll to position [571, 0]
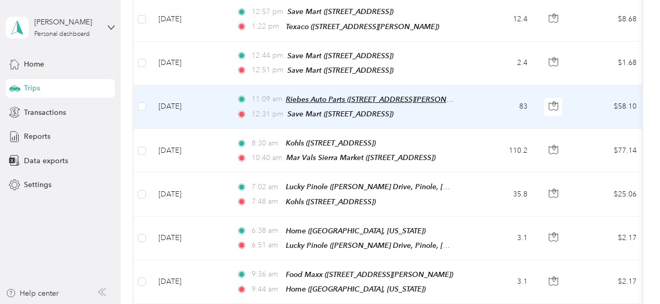
click at [326, 95] on span "Riebes Auto Parts ([STREET_ADDRESS][PERSON_NAME])" at bounding box center [381, 99] width 190 height 9
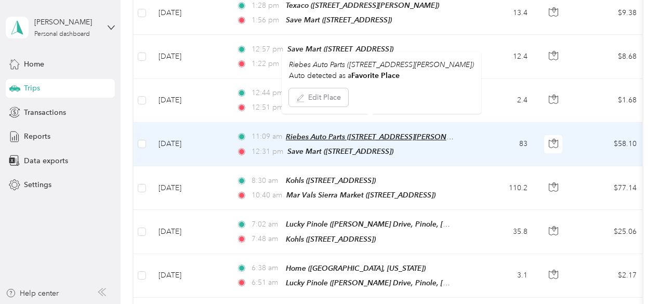
scroll to position [519, 0]
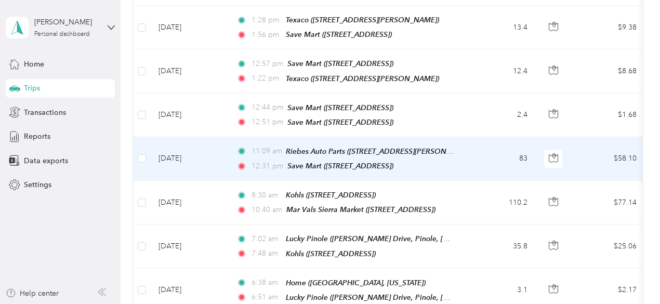
click at [308, 109] on button "Edit Place" at bounding box center [318, 107] width 59 height 18
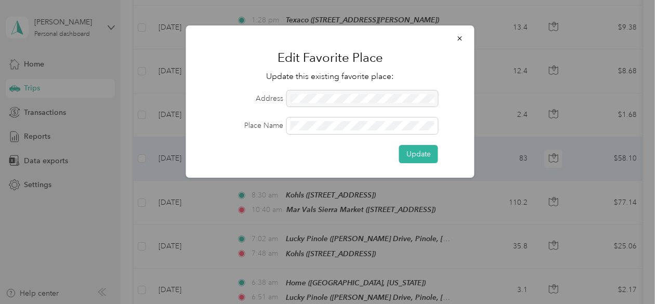
click at [354, 95] on div at bounding box center [362, 98] width 151 height 17
click at [458, 36] on icon "button" at bounding box center [459, 38] width 7 height 7
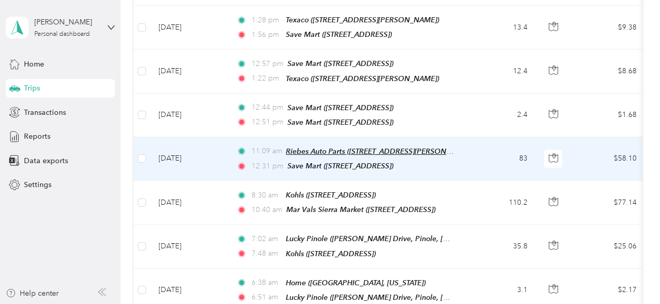
click at [325, 147] on span "Riebes Auto Parts ([STREET_ADDRESS][PERSON_NAME])" at bounding box center [381, 151] width 190 height 9
click at [339, 147] on span "Riebes Auto Parts ([STREET_ADDRESS][PERSON_NAME])" at bounding box center [381, 151] width 190 height 9
click at [329, 116] on div "Riebes Auto Parts (130 Whitcomb Ave, Colfax, CA) Auto detected as a Favorite Pl…" at bounding box center [380, 97] width 199 height 62
click at [338, 147] on span "Riebes Auto Parts ([STREET_ADDRESS][PERSON_NAME])" at bounding box center [381, 151] width 190 height 9
click at [322, 113] on button "Edit Place" at bounding box center [318, 107] width 59 height 18
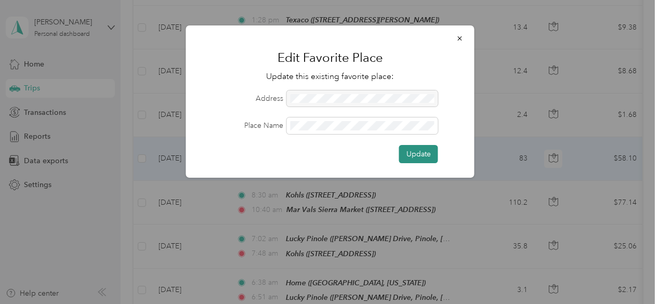
click at [430, 159] on button "Update" at bounding box center [418, 154] width 39 height 18
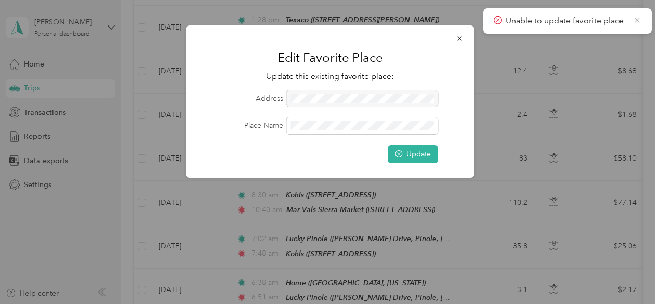
click at [638, 20] on icon at bounding box center [637, 20] width 8 height 9
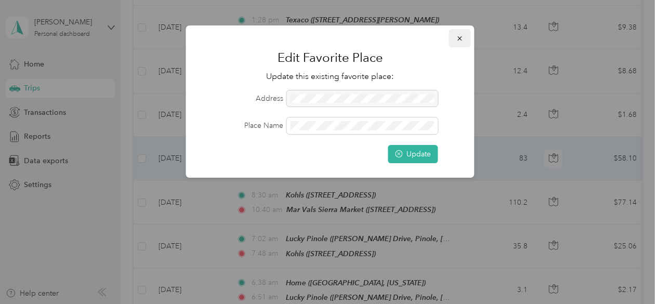
click at [459, 37] on icon "button" at bounding box center [459, 38] width 7 height 7
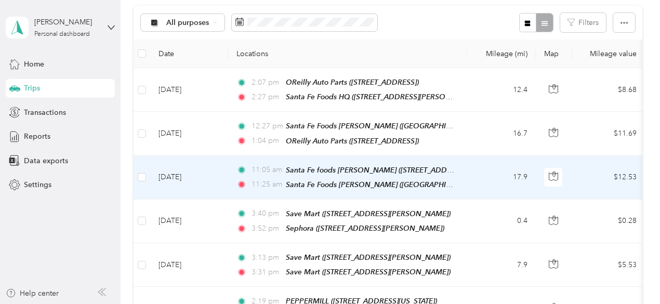
scroll to position [0, 0]
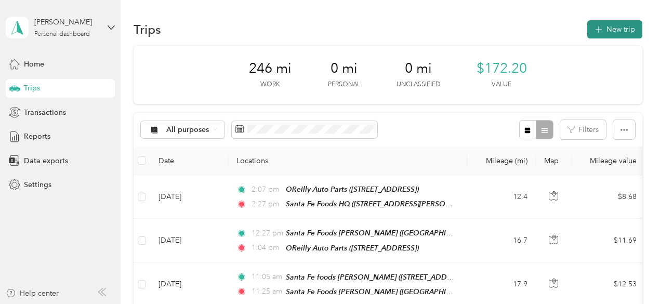
click at [608, 31] on button "New trip" at bounding box center [614, 29] width 55 height 18
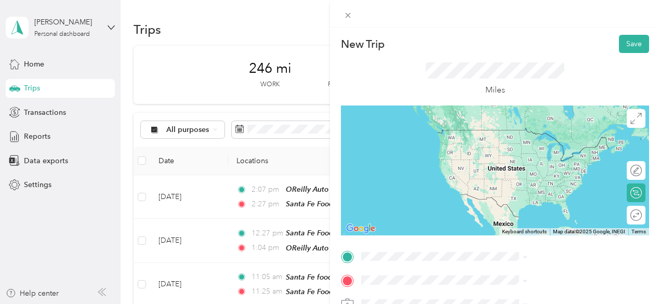
click at [529, 149] on span "3939 S Carson St, 897015528, Carson City, NV, USA" at bounding box center [552, 144] width 124 height 9
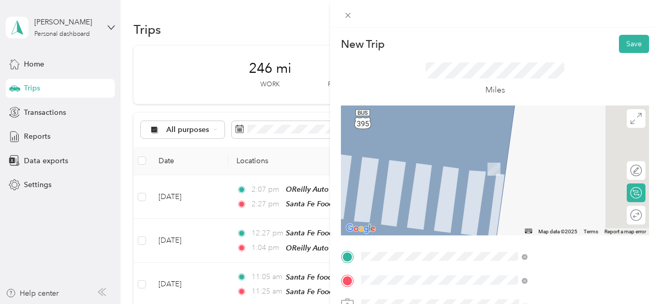
click at [529, 178] on div "TEAM Raleys 1040 Emerald Bay Rd, 961506200, South Lake Tahoe, CA, USA" at bounding box center [523, 165] width 66 height 25
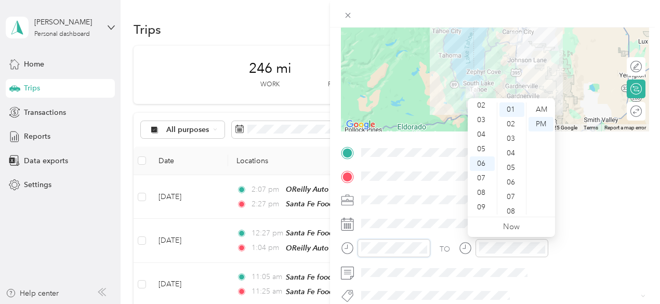
scroll to position [10, 0]
click at [479, 158] on div "04" at bounding box center [481, 157] width 25 height 15
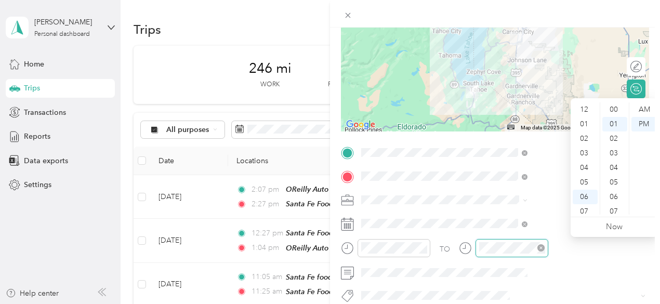
scroll to position [15, 0]
click at [585, 105] on div "04" at bounding box center [584, 105] width 25 height 15
click at [611, 156] on div "40" at bounding box center [614, 157] width 25 height 15
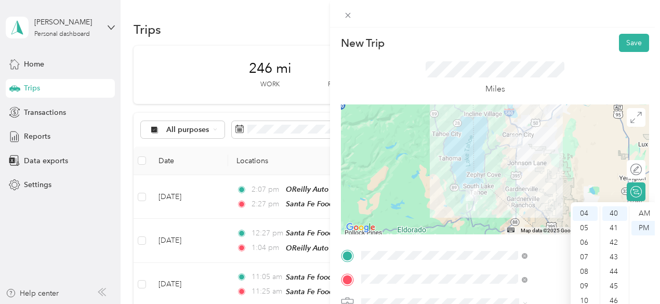
scroll to position [0, 0]
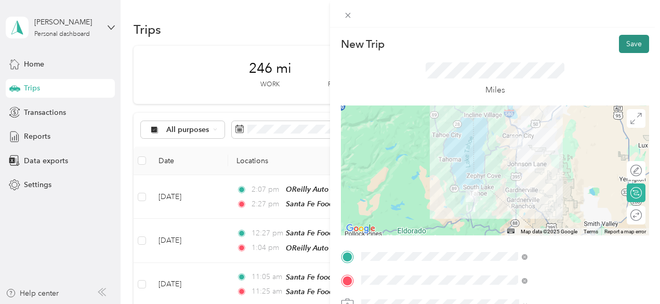
click at [624, 46] on button "Save" at bounding box center [634, 44] width 30 height 18
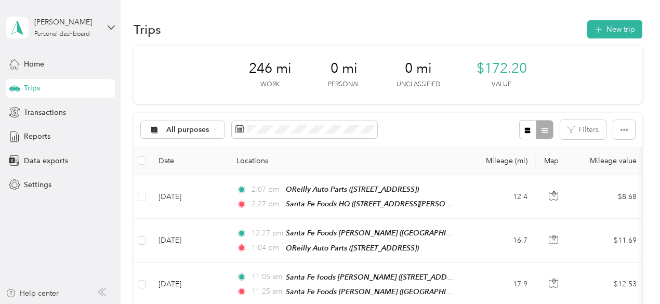
click at [34, 88] on span "Trips" at bounding box center [32, 88] width 16 height 11
click at [348, 134] on span at bounding box center [304, 130] width 145 height 18
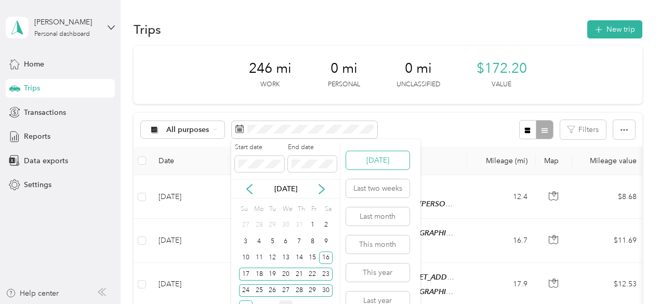
click at [368, 163] on button "[DATE]" at bounding box center [377, 160] width 63 height 18
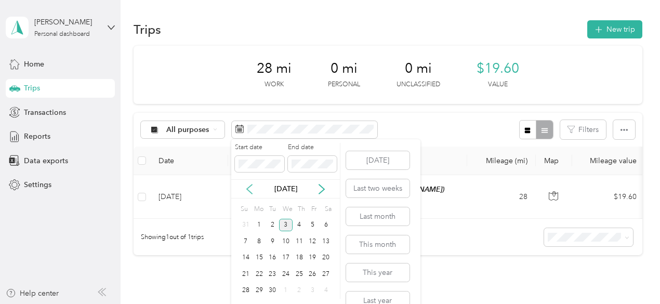
click at [248, 191] on icon at bounding box center [249, 189] width 10 height 10
click at [311, 223] on div "1" at bounding box center [313, 225] width 14 height 13
click at [320, 187] on icon at bounding box center [321, 189] width 10 height 10
click at [286, 219] on div "3" at bounding box center [286, 225] width 14 height 13
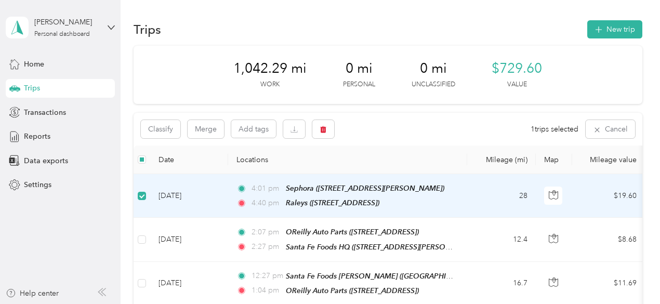
click at [187, 197] on td "[DATE]" at bounding box center [189, 196] width 78 height 44
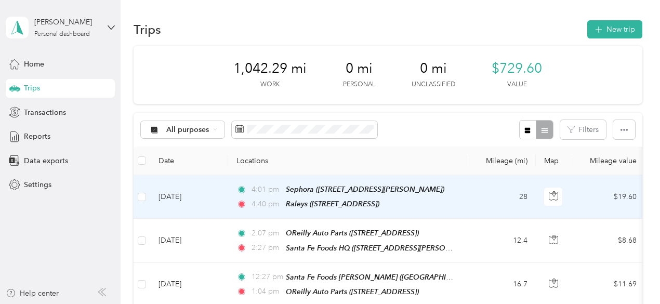
click at [301, 198] on div "Raleys ([STREET_ADDRESS])" at bounding box center [332, 204] width 93 height 12
click at [195, 198] on td "[DATE]" at bounding box center [189, 197] width 78 height 44
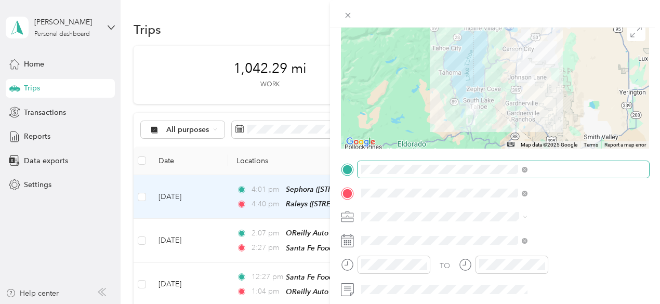
scroll to position [104, 0]
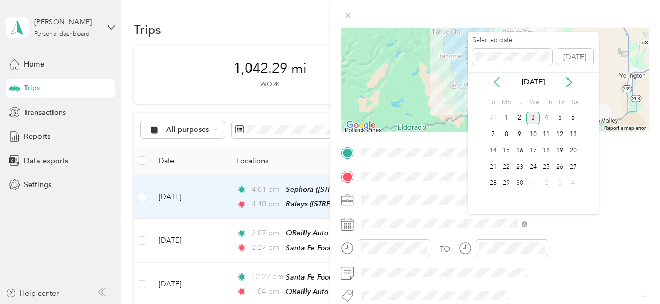
click at [499, 84] on icon at bounding box center [496, 82] width 10 height 10
click at [534, 167] on div "20" at bounding box center [533, 166] width 14 height 13
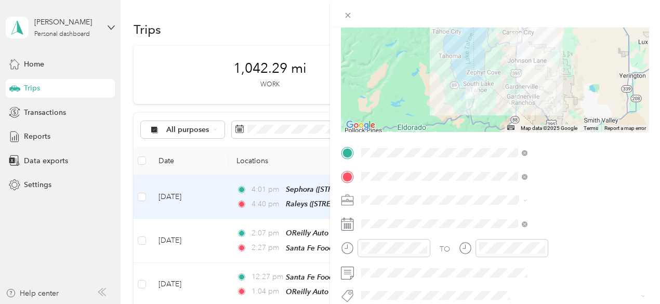
scroll to position [0, 0]
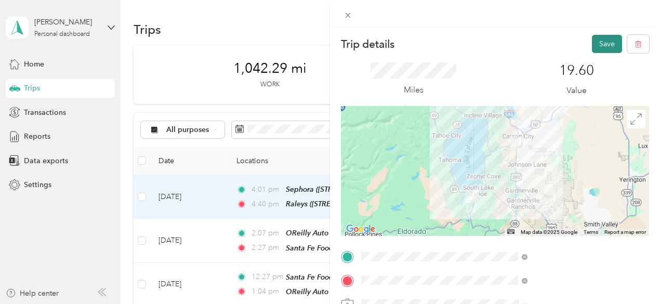
click at [598, 44] on button "Save" at bounding box center [607, 44] width 30 height 18
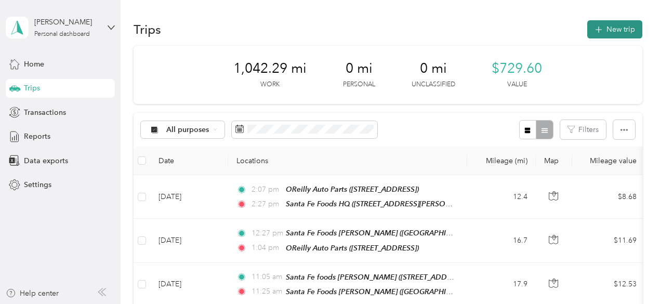
click at [596, 30] on icon "button" at bounding box center [598, 30] width 12 height 12
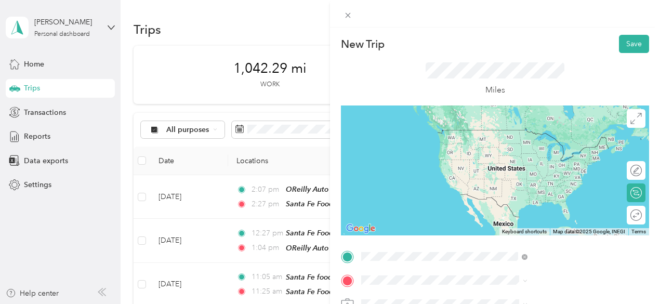
click at [534, 153] on span "[STREET_ADDRESS]" at bounding box center [523, 148] width 66 height 9
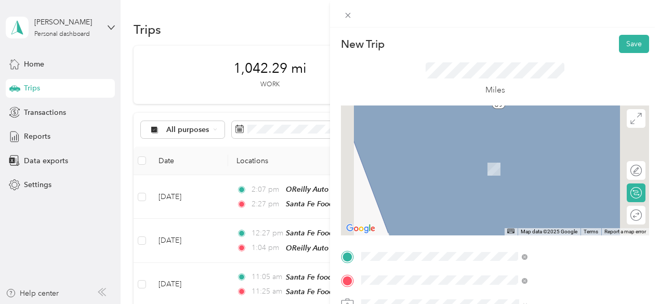
click at [428, 143] on div "New Trip Save This trip cannot be edited because it is either under review, app…" at bounding box center [330, 152] width 660 height 304
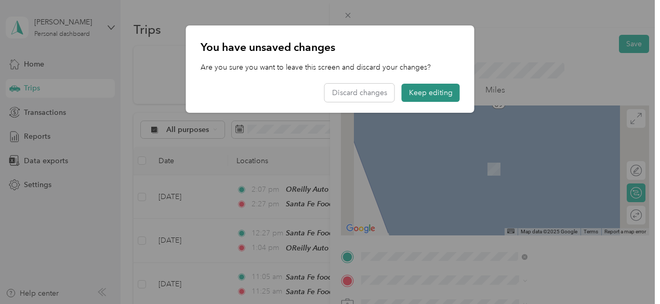
click at [422, 91] on button "Keep editing" at bounding box center [430, 93] width 58 height 18
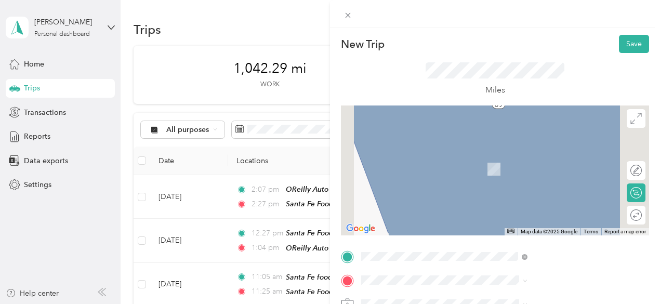
click at [53, 229] on div "New Trip Save This trip cannot be edited because it is either under review, app…" at bounding box center [330, 152] width 660 height 304
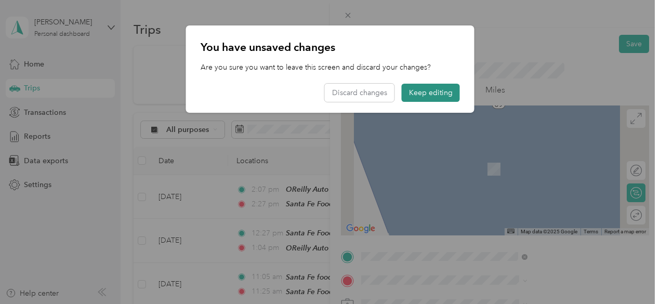
click at [423, 94] on button "Keep editing" at bounding box center [430, 93] width 58 height 18
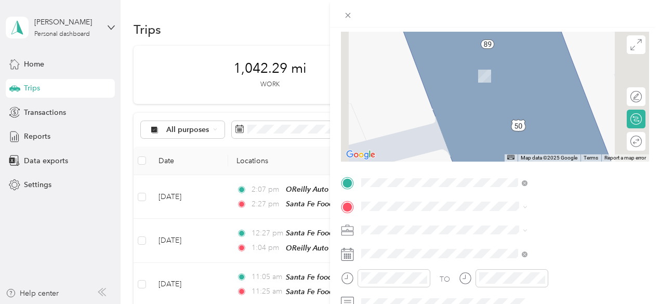
scroll to position [52, 0]
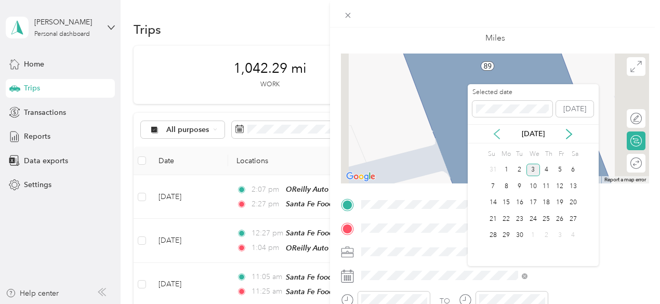
click at [494, 130] on icon at bounding box center [496, 134] width 10 height 10
click at [534, 221] on div "20" at bounding box center [533, 218] width 14 height 13
click at [532, 221] on div "20" at bounding box center [533, 218] width 14 height 13
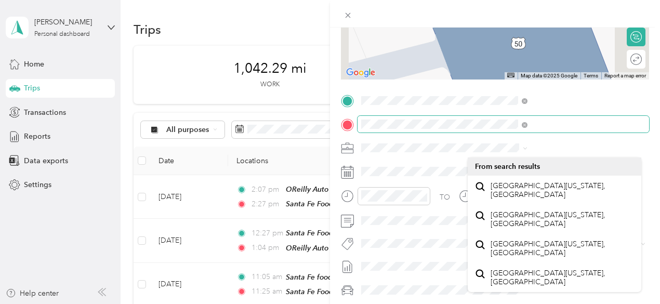
scroll to position [0, 0]
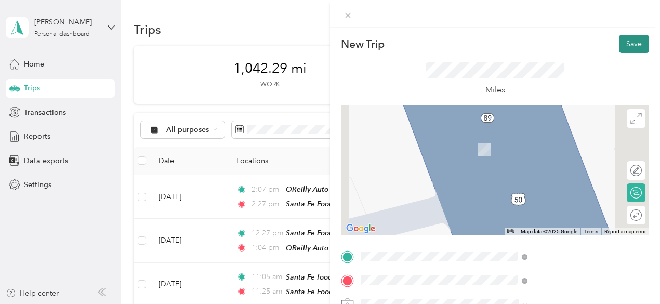
click at [626, 46] on button "Save" at bounding box center [634, 44] width 30 height 18
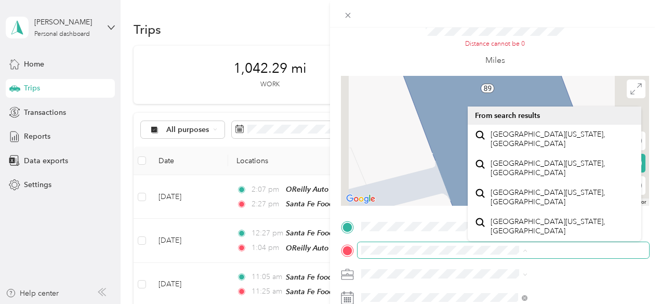
scroll to position [52, 0]
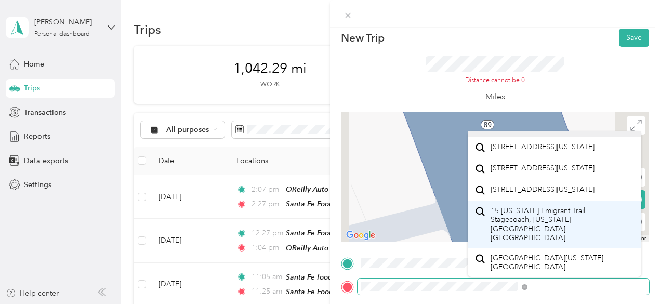
scroll to position [0, 0]
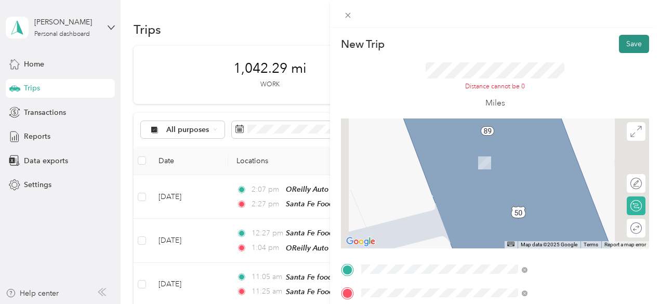
click at [628, 42] on button "Save" at bounding box center [634, 44] width 30 height 18
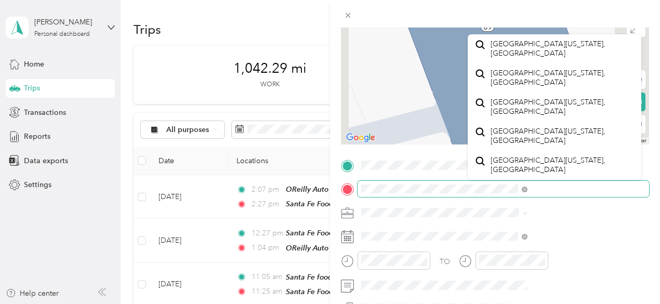
scroll to position [527, 0]
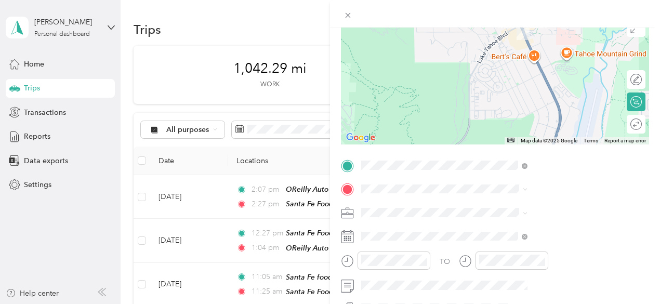
drag, startPoint x: 493, startPoint y: 117, endPoint x: 545, endPoint y: 44, distance: 89.4
click at [545, 44] on div at bounding box center [495, 80] width 308 height 130
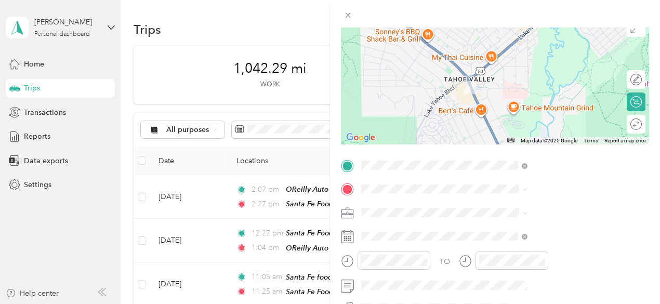
drag, startPoint x: 533, startPoint y: 58, endPoint x: 479, endPoint y: 114, distance: 77.5
click at [479, 114] on div at bounding box center [495, 80] width 308 height 130
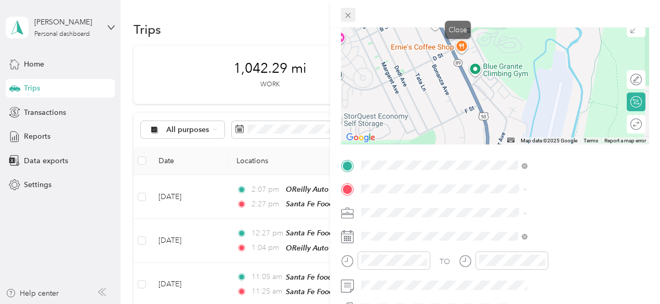
drag, startPoint x: 541, startPoint y: 120, endPoint x: 460, endPoint y: 14, distance: 134.1
click at [460, 14] on div "New Trip Save This trip cannot be edited because it is either under review, app…" at bounding box center [495, 165] width 330 height 331
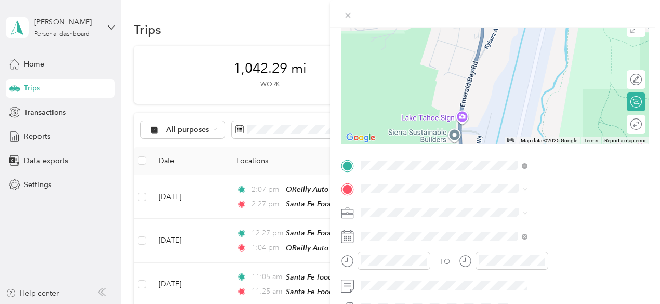
drag, startPoint x: 519, startPoint y: 119, endPoint x: 515, endPoint y: 5, distance: 114.3
click at [515, 6] on div "New Trip Save This trip cannot be edited because it is either under review, app…" at bounding box center [495, 165] width 330 height 331
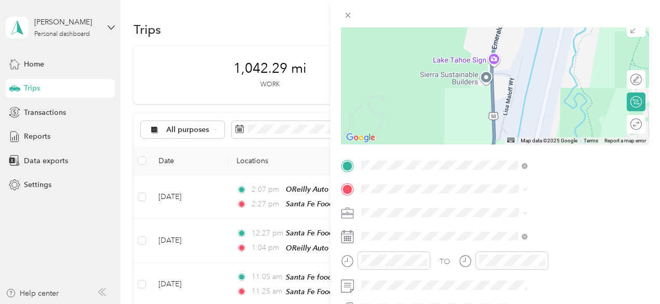
drag, startPoint x: 561, startPoint y: 126, endPoint x: 592, endPoint y: 67, distance: 66.4
click at [592, 67] on div at bounding box center [495, 80] width 308 height 130
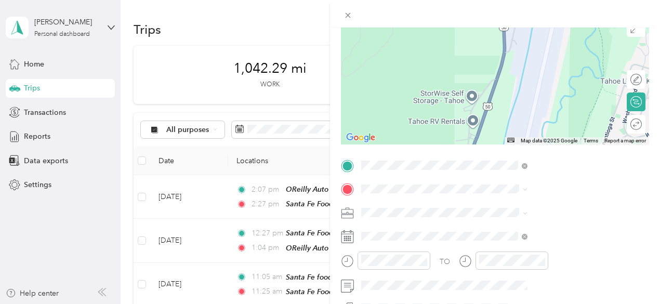
drag, startPoint x: 519, startPoint y: 121, endPoint x: 529, endPoint y: 31, distance: 90.4
click at [529, 31] on div at bounding box center [495, 80] width 308 height 130
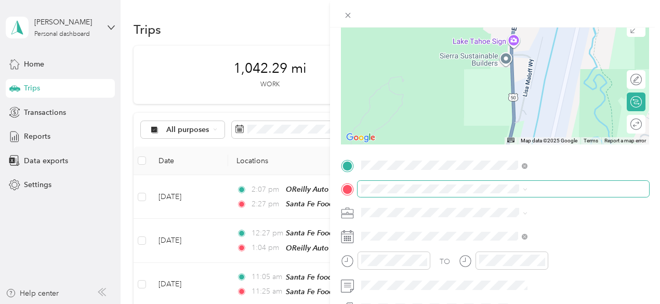
drag, startPoint x: 507, startPoint y: 123, endPoint x: 516, endPoint y: 194, distance: 71.2
click at [516, 194] on div "New Trip Save This trip cannot be edited because it is either under review, app…" at bounding box center [495, 169] width 308 height 477
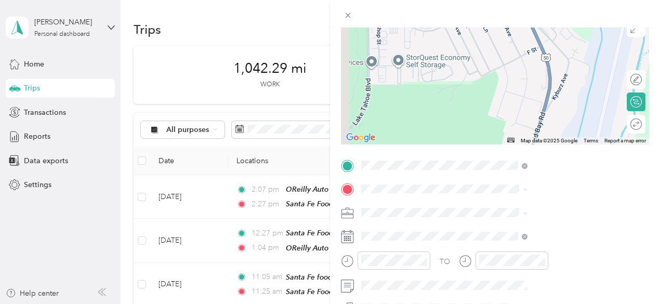
drag, startPoint x: 508, startPoint y: 75, endPoint x: 525, endPoint y: 203, distance: 128.3
click at [525, 203] on div "New Trip Save This trip cannot be edited because it is either under review, app…" at bounding box center [495, 169] width 308 height 477
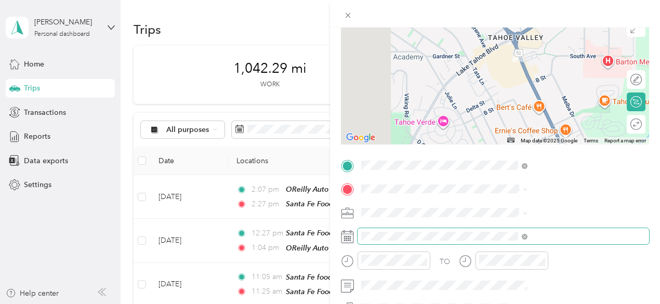
drag, startPoint x: 513, startPoint y: 100, endPoint x: 553, endPoint y: 240, distance: 145.8
click at [555, 245] on div "New Trip Save This trip cannot be edited because it is either under review, app…" at bounding box center [495, 169] width 308 height 477
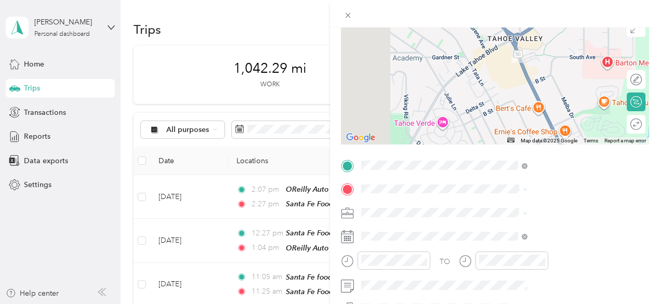
click at [530, 192] on div "New Trip Save This trip cannot be edited because it is either under review, app…" at bounding box center [495, 169] width 308 height 477
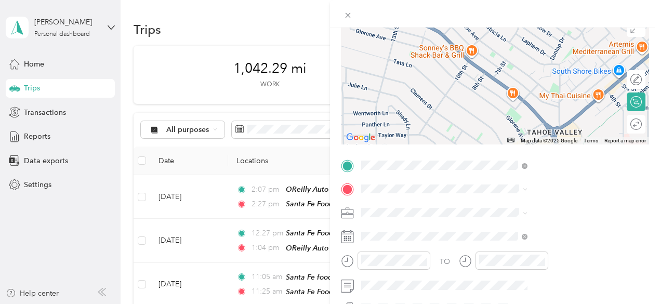
drag, startPoint x: 504, startPoint y: 61, endPoint x: 544, endPoint y: 155, distance: 102.8
click at [544, 155] on div "New Trip Save This trip cannot be edited because it is either under review, app…" at bounding box center [495, 169] width 308 height 477
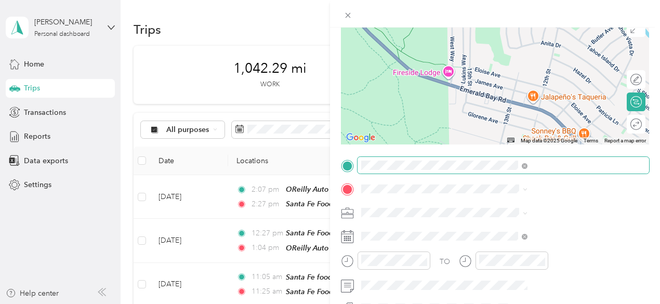
click at [596, 164] on div "New Trip Save This trip cannot be edited because it is either under review, app…" at bounding box center [495, 169] width 308 height 477
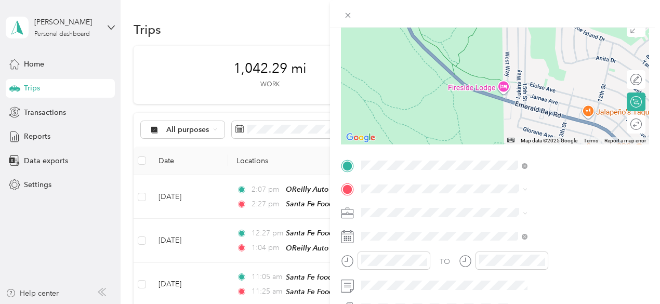
drag, startPoint x: 506, startPoint y: 100, endPoint x: 562, endPoint y: 115, distance: 58.6
click at [562, 115] on div at bounding box center [495, 80] width 308 height 130
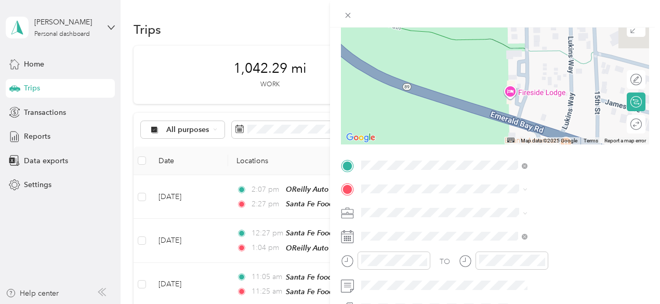
drag, startPoint x: 495, startPoint y: 84, endPoint x: 539, endPoint y: 149, distance: 78.6
click at [539, 149] on div "New Trip Save This trip cannot be edited because it is either under review, app…" at bounding box center [495, 169] width 308 height 477
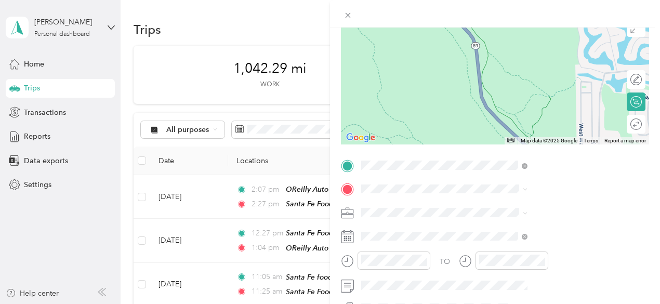
drag, startPoint x: 474, startPoint y: 70, endPoint x: 575, endPoint y: 119, distance: 112.9
click at [575, 119] on div at bounding box center [495, 80] width 308 height 130
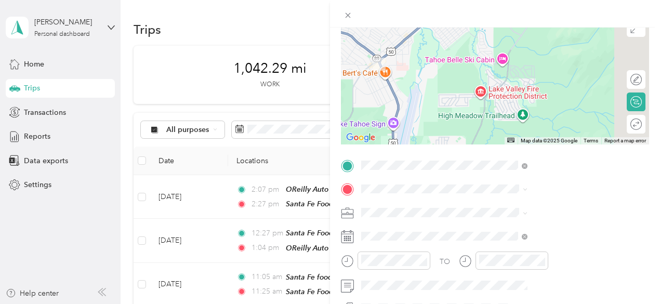
drag, startPoint x: 482, startPoint y: 97, endPoint x: 315, endPoint y: 1, distance: 192.9
click at [315, 1] on div "New Trip Save This trip cannot be edited because it is either under review, app…" at bounding box center [330, 152] width 660 height 304
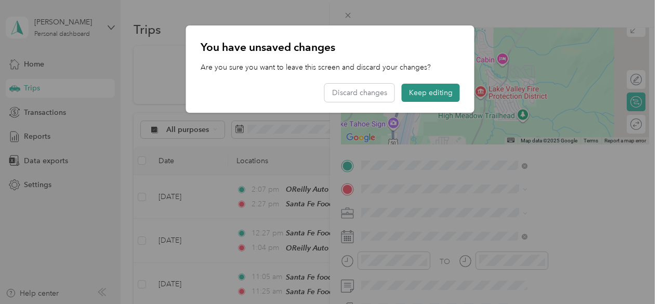
click at [427, 97] on button "Keep editing" at bounding box center [430, 93] width 58 height 18
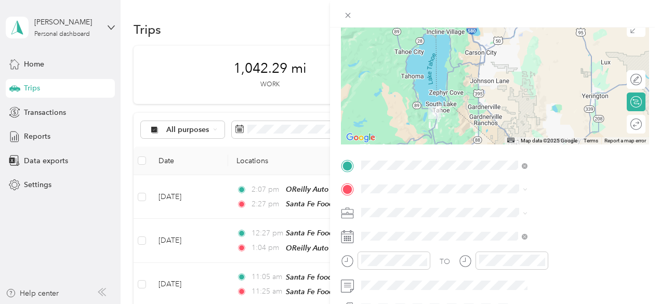
drag, startPoint x: 560, startPoint y: 107, endPoint x: 498, endPoint y: 113, distance: 62.6
click at [498, 113] on div at bounding box center [495, 80] width 308 height 130
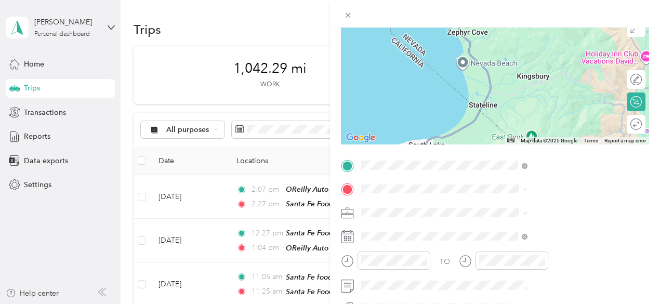
drag, startPoint x: 503, startPoint y: 60, endPoint x: 538, endPoint y: 143, distance: 90.3
click at [538, 143] on div "Map Data Map data ©2025 Google Map data ©2025 Google 2 km Click to toggle betwe…" at bounding box center [495, 80] width 308 height 130
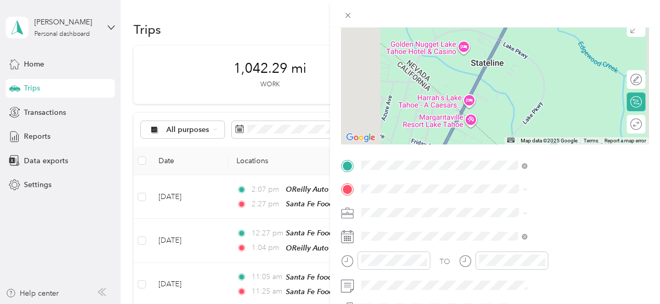
drag, startPoint x: 511, startPoint y: 102, endPoint x: 551, endPoint y: 104, distance: 39.5
click at [551, 104] on div at bounding box center [495, 80] width 308 height 130
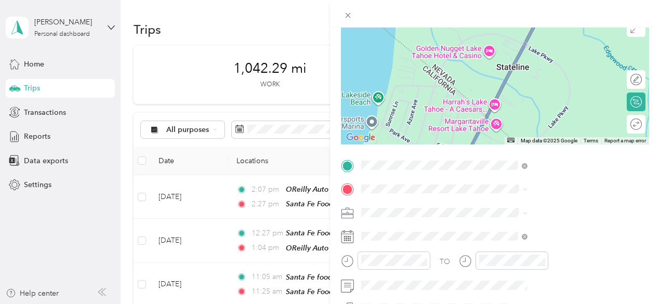
drag, startPoint x: 533, startPoint y: 106, endPoint x: 559, endPoint y: 110, distance: 26.7
click at [559, 110] on div at bounding box center [495, 80] width 308 height 130
click at [544, 104] on div at bounding box center [495, 80] width 308 height 130
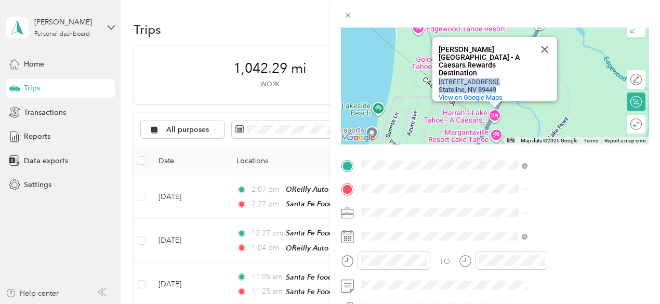
drag, startPoint x: 492, startPoint y: 72, endPoint x: 548, endPoint y: 83, distance: 57.1
click at [548, 83] on div "[STREET_ADDRESS]" at bounding box center [497, 86] width 118 height 16
copy div "5 Hwy 50 Stateline, NV 89449"
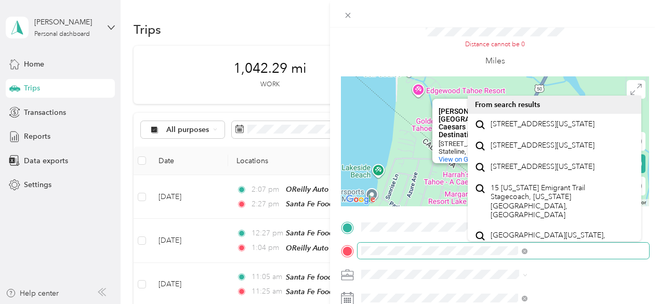
scroll to position [0, 0]
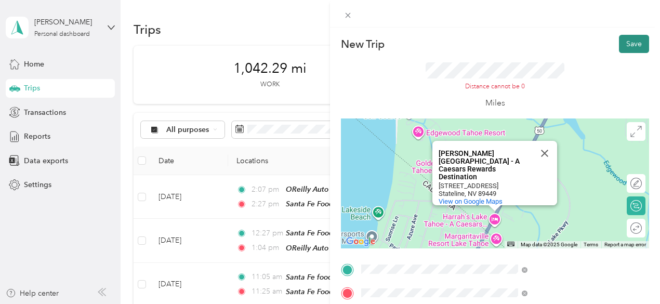
click at [622, 47] on button "Save" at bounding box center [634, 44] width 30 height 18
click at [622, 43] on button "Save" at bounding box center [634, 44] width 30 height 18
click at [502, 197] on span "View on Google Maps" at bounding box center [470, 201] width 64 height 8
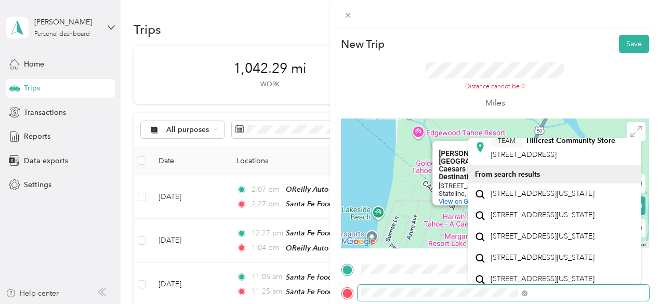
scroll to position [415, 0]
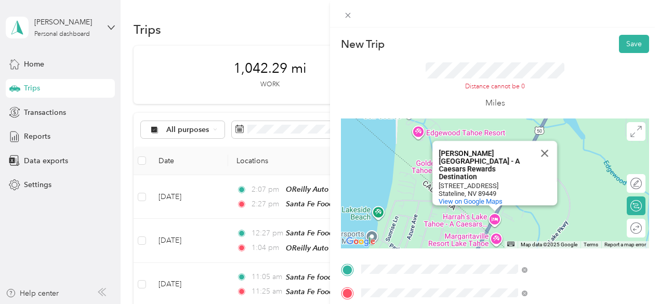
click at [547, 194] on div "[STREET_ADDRESS][US_STATE]" at bounding box center [554, 187] width 159 height 14
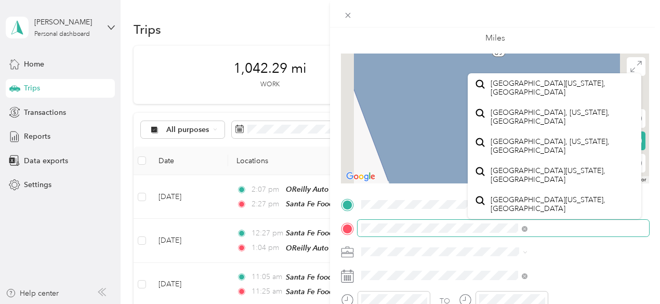
scroll to position [256, 0]
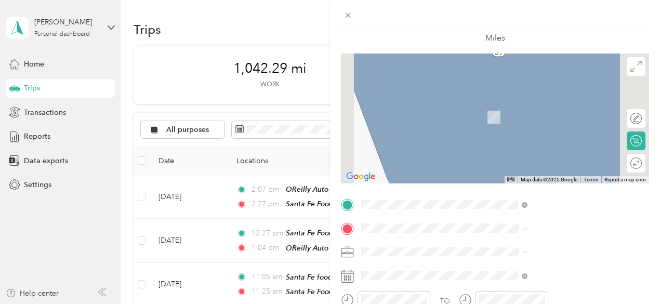
click at [525, 101] on span "[GEOGRAPHIC_DATA][US_STATE]" at bounding box center [546, 95] width 113 height 9
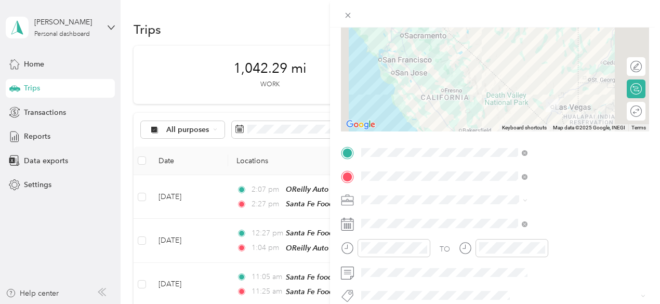
scroll to position [52, 0]
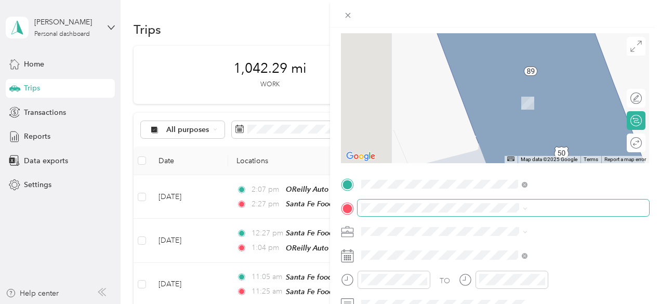
scroll to position [104, 0]
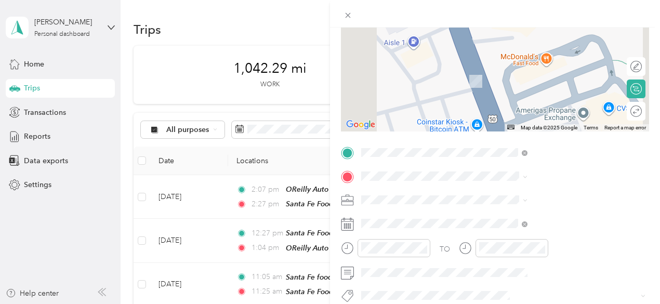
drag, startPoint x: 502, startPoint y: 75, endPoint x: 501, endPoint y: 143, distance: 67.5
click at [501, 143] on div "New Trip Save This trip cannot be edited because it is either under review, app…" at bounding box center [495, 163] width 308 height 464
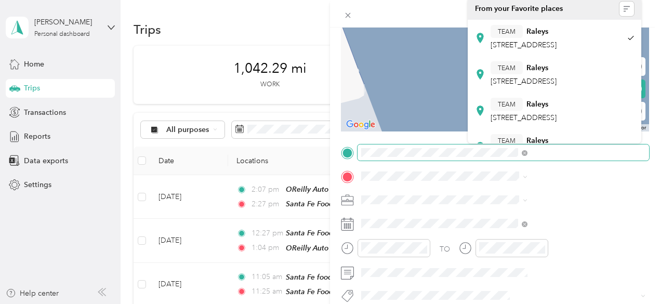
click at [487, 152] on div "New Trip Save This trip cannot be edited because it is either under review, app…" at bounding box center [495, 163] width 308 height 464
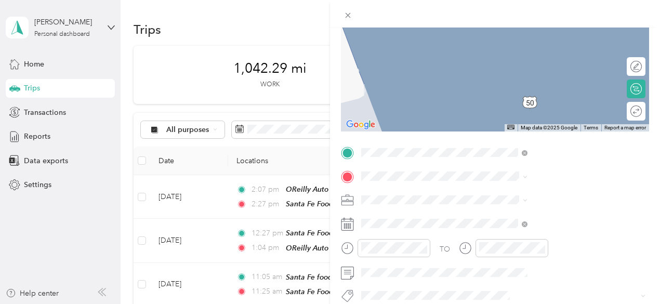
click at [352, 152] on icon at bounding box center [347, 153] width 9 height 9
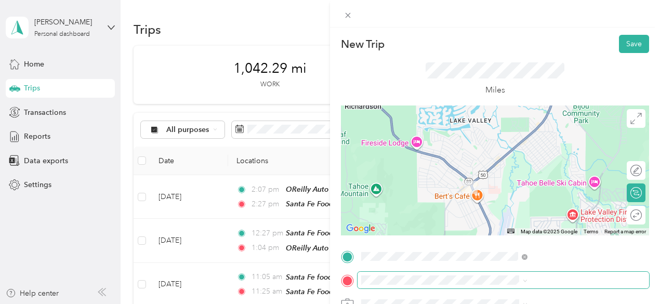
click at [525, 272] on span at bounding box center [502, 280] width 291 height 17
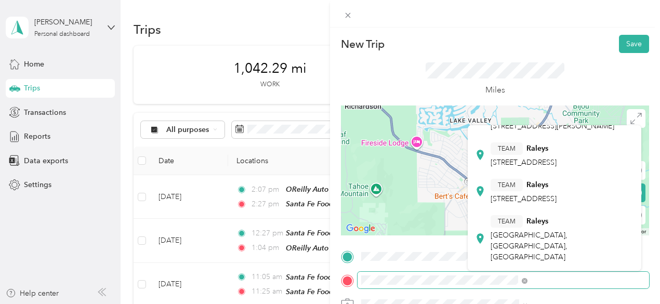
scroll to position [0, 0]
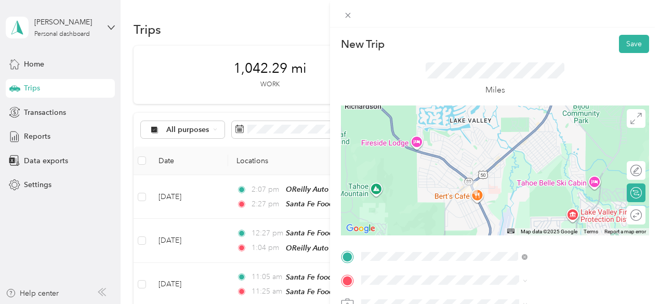
click at [525, 210] on div "TEAM Raleys [STREET_ADDRESS]" at bounding box center [523, 197] width 66 height 25
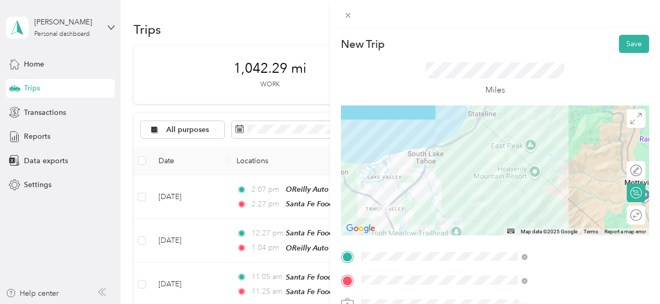
click at [501, 196] on div "[PERSON_NAME] [GEOGRAPHIC_DATA] - A Caesars Rewards Destination [GEOGRAPHIC_DAT…" at bounding box center [495, 170] width 308 height 130
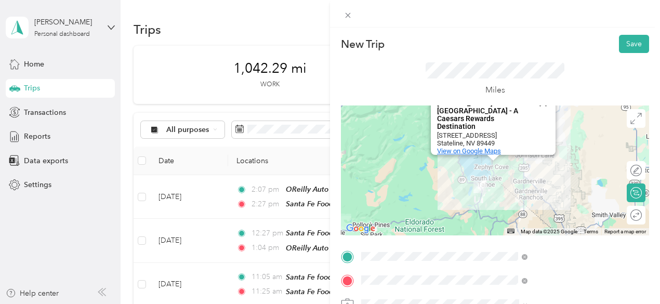
drag, startPoint x: 566, startPoint y: 127, endPoint x: 583, endPoint y: 139, distance: 20.9
click at [555, 139] on div "[PERSON_NAME] [GEOGRAPHIC_DATA] - A Caesars Rewards Destination [STREET_ADDRESS…" at bounding box center [496, 142] width 118 height 23
click at [555, 147] on div "View on Google Maps" at bounding box center [496, 151] width 118 height 8
click at [619, 39] on button "Save" at bounding box center [634, 44] width 30 height 18
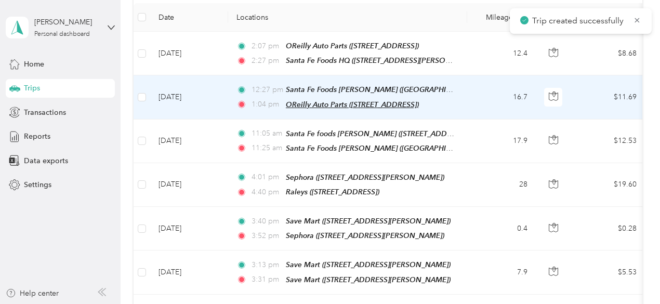
scroll to position [156, 0]
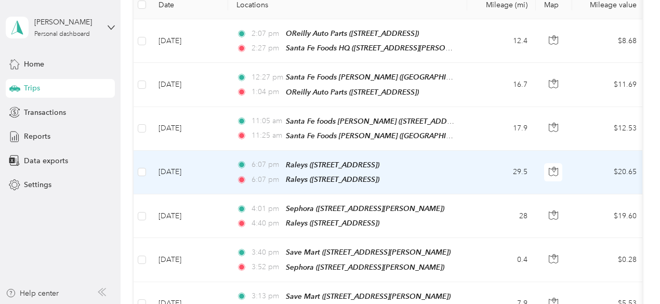
click at [368, 168] on div "6:07 pm Raleys ([STREET_ADDRESS]) 6:07 pm [GEOGRAPHIC_DATA] ([STREET_ADDRESS])" at bounding box center [345, 172] width 218 height 26
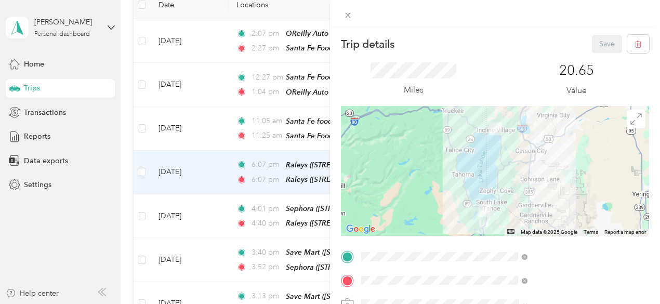
click at [338, 169] on div "Trip details Save This trip cannot be edited because it is either under review,…" at bounding box center [330, 152] width 660 height 304
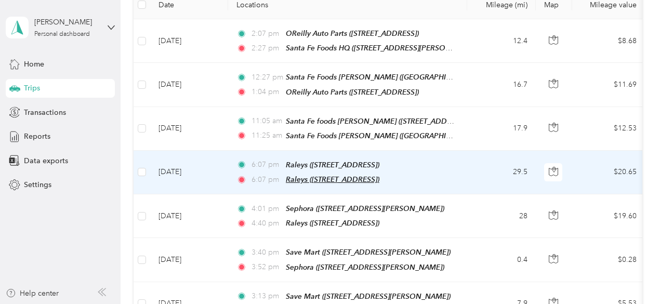
click at [334, 175] on span "Raleys ([STREET_ADDRESS])" at bounding box center [332, 179] width 93 height 8
click at [178, 170] on td "[DATE]" at bounding box center [189, 173] width 78 height 44
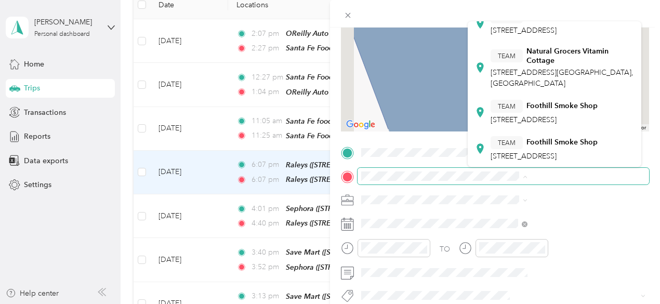
scroll to position [359, 0]
click at [456, 97] on div at bounding box center [495, 67] width 308 height 130
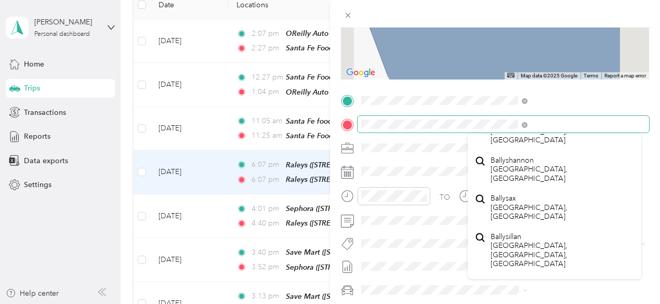
scroll to position [467, 0]
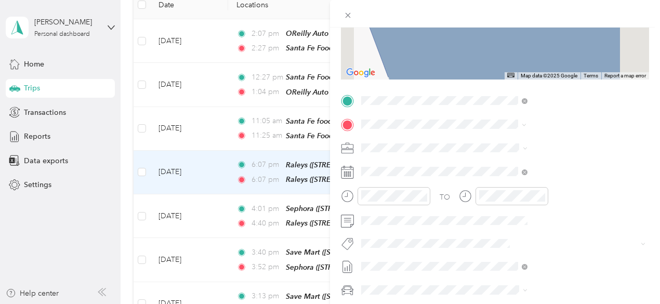
click at [597, 164] on div "Ballyshannon [GEOGRAPHIC_DATA], [GEOGRAPHIC_DATA]" at bounding box center [554, 148] width 159 height 31
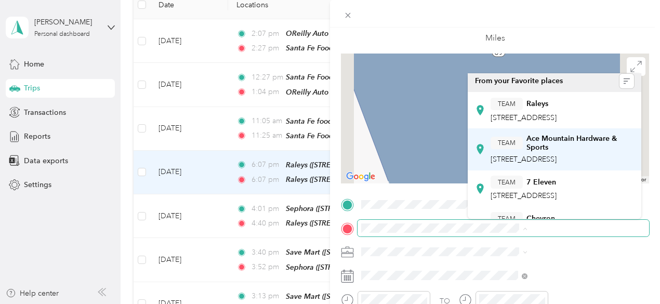
scroll to position [0, 0]
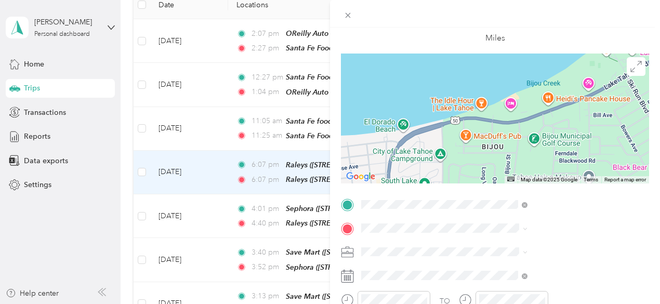
drag, startPoint x: 494, startPoint y: 137, endPoint x: 575, endPoint y: 120, distance: 82.7
click at [575, 120] on div at bounding box center [495, 118] width 308 height 130
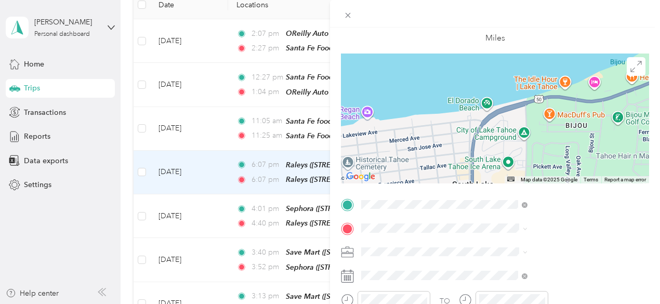
drag, startPoint x: 480, startPoint y: 128, endPoint x: 565, endPoint y: 106, distance: 87.4
click at [565, 106] on div at bounding box center [495, 118] width 308 height 130
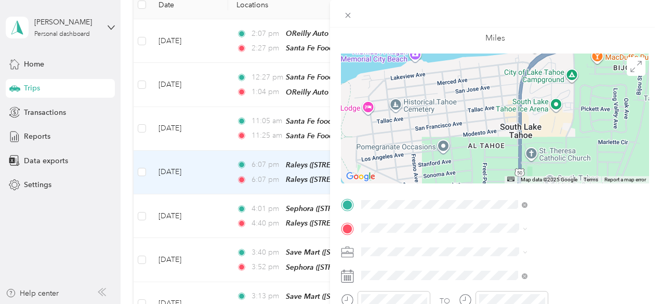
drag, startPoint x: 522, startPoint y: 141, endPoint x: 571, endPoint y: 81, distance: 77.1
click at [571, 81] on div at bounding box center [495, 118] width 308 height 130
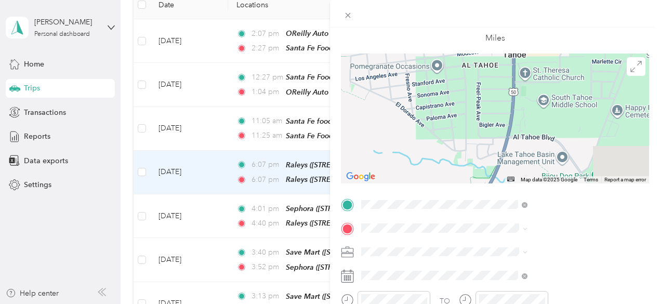
drag, startPoint x: 572, startPoint y: 158, endPoint x: 565, endPoint y: 76, distance: 81.8
click at [565, 76] on div at bounding box center [495, 118] width 308 height 130
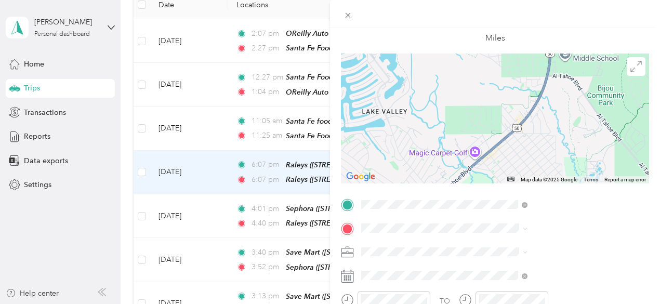
drag, startPoint x: 549, startPoint y: 154, endPoint x: 589, endPoint y: 97, distance: 69.7
click at [589, 97] on div at bounding box center [495, 118] width 308 height 130
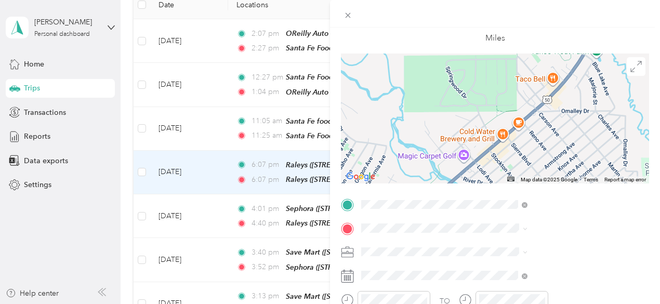
drag, startPoint x: 551, startPoint y: 147, endPoint x: 589, endPoint y: 107, distance: 55.8
click at [589, 107] on div at bounding box center [495, 118] width 308 height 130
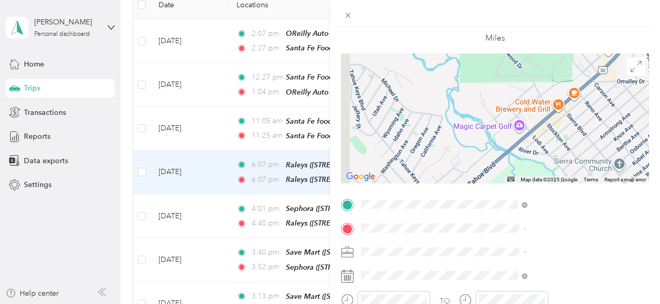
drag, startPoint x: 542, startPoint y: 147, endPoint x: 598, endPoint y: 117, distance: 63.2
click at [598, 117] on div at bounding box center [495, 118] width 308 height 130
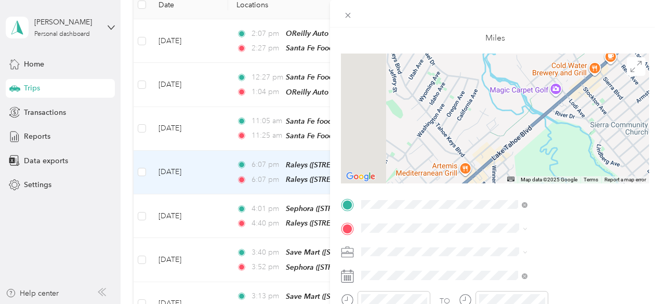
drag, startPoint x: 550, startPoint y: 160, endPoint x: 587, endPoint y: 123, distance: 52.5
click at [587, 123] on div at bounding box center [495, 118] width 308 height 130
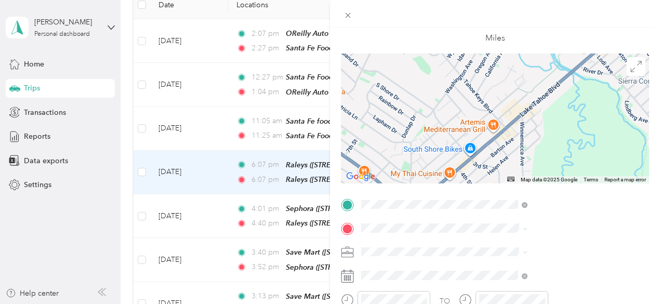
drag, startPoint x: 543, startPoint y: 163, endPoint x: 571, endPoint y: 118, distance: 53.0
click at [571, 118] on div at bounding box center [495, 118] width 308 height 130
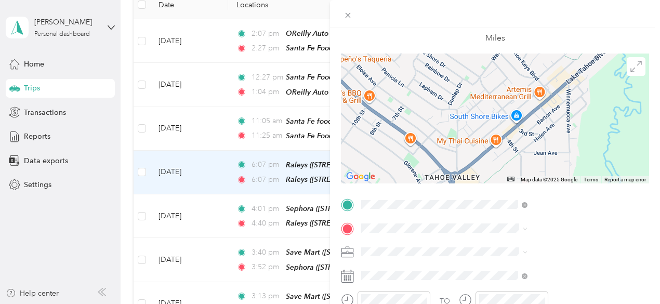
drag, startPoint x: 529, startPoint y: 157, endPoint x: 576, endPoint y: 123, distance: 58.1
click at [576, 123] on div at bounding box center [495, 118] width 308 height 130
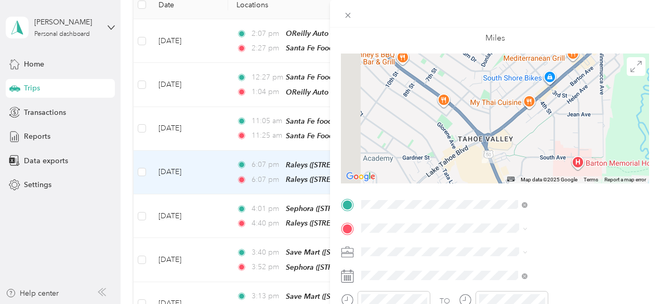
drag, startPoint x: 529, startPoint y: 162, endPoint x: 562, endPoint y: 122, distance: 52.3
click at [562, 122] on div at bounding box center [495, 118] width 308 height 130
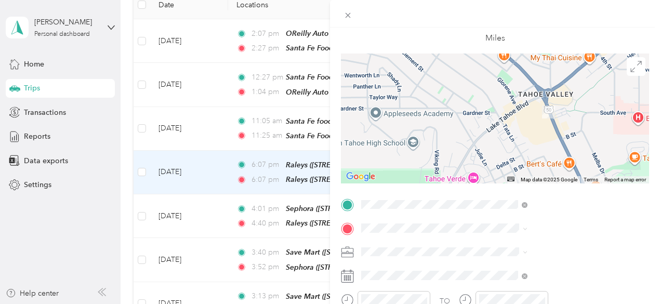
drag, startPoint x: 511, startPoint y: 157, endPoint x: 566, endPoint y: 117, distance: 68.0
click at [571, 111] on div at bounding box center [495, 118] width 308 height 130
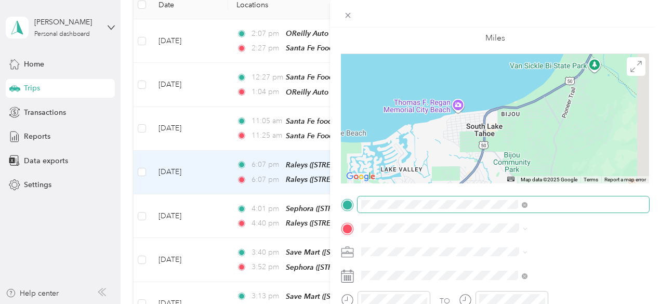
click at [492, 203] on div "Trip details Save This trip cannot be edited because it is either under review,…" at bounding box center [495, 215] width 308 height 464
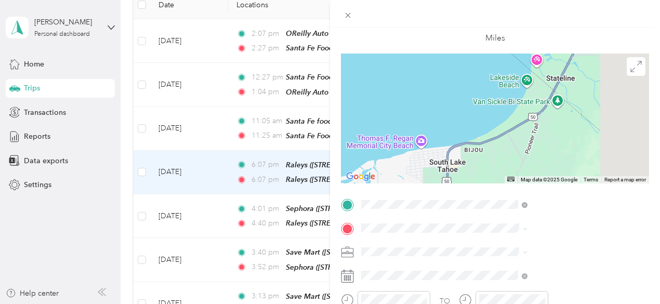
drag, startPoint x: 565, startPoint y: 106, endPoint x: 527, endPoint y: 142, distance: 51.8
click at [527, 142] on div at bounding box center [495, 118] width 308 height 130
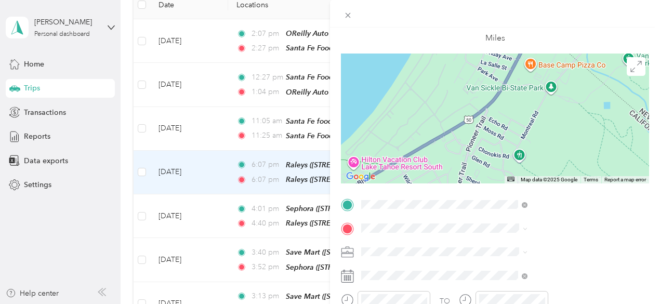
drag, startPoint x: 552, startPoint y: 100, endPoint x: 449, endPoint y: 157, distance: 117.4
click at [449, 157] on form "Trip details Save This trip cannot be edited because it is either under review,…" at bounding box center [495, 215] width 330 height 464
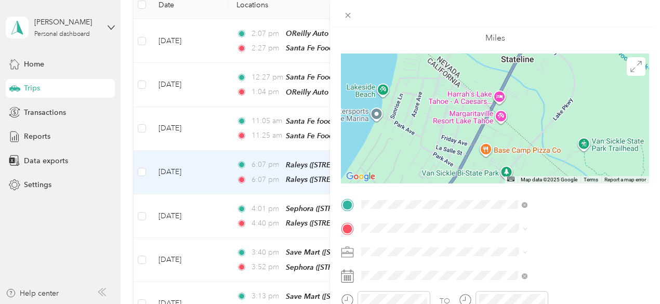
drag, startPoint x: 556, startPoint y: 80, endPoint x: 511, endPoint y: 167, distance: 97.3
click at [511, 167] on div at bounding box center [495, 118] width 308 height 130
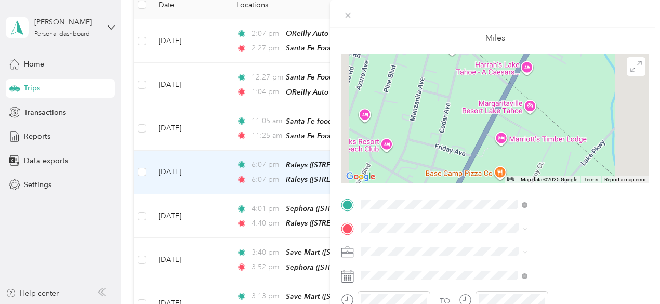
click at [575, 66] on div at bounding box center [495, 118] width 308 height 130
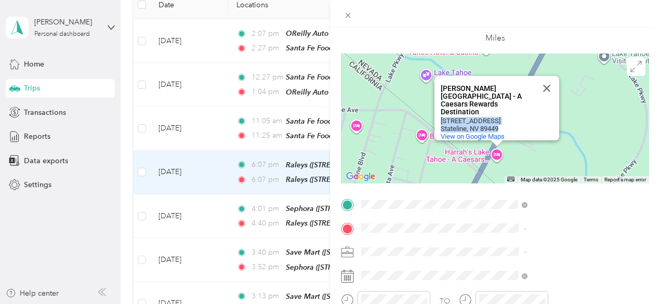
drag, startPoint x: 492, startPoint y: 111, endPoint x: 551, endPoint y: 122, distance: 59.7
click at [551, 122] on div "[STREET_ADDRESS]" at bounding box center [499, 125] width 118 height 16
copy div "[STREET_ADDRESS]"
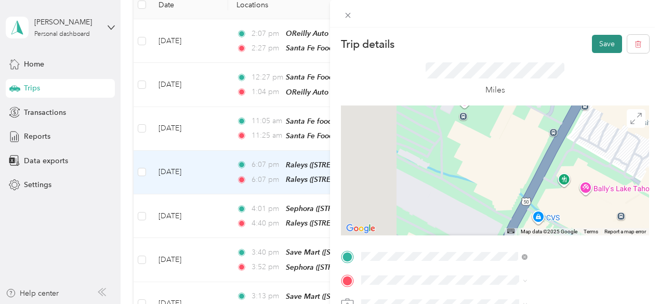
click at [592, 44] on button "Save" at bounding box center [607, 44] width 30 height 18
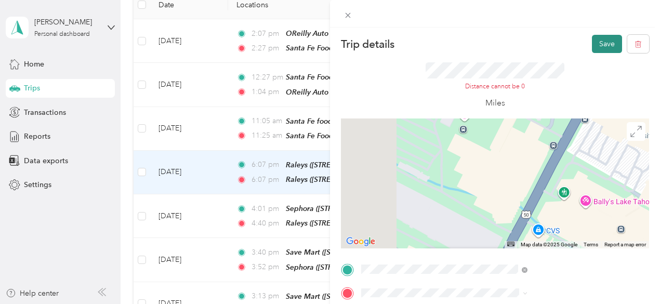
click at [595, 42] on button "Save" at bounding box center [607, 44] width 30 height 18
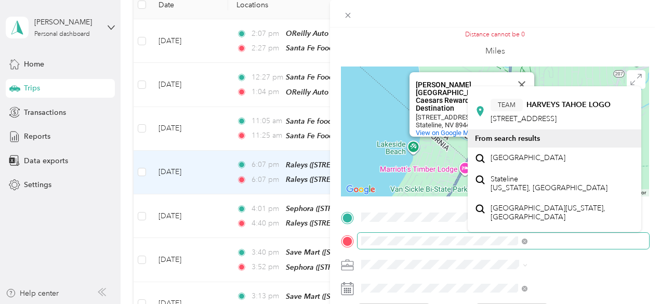
scroll to position [364, 0]
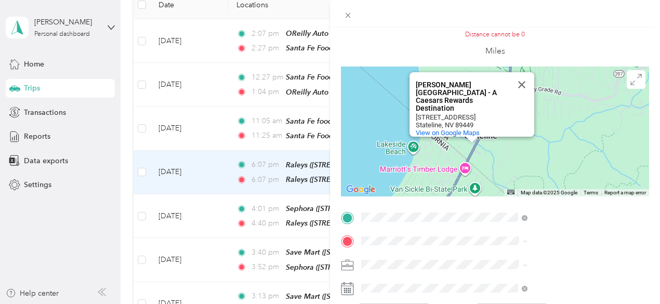
click at [547, 104] on span "[STREET_ADDRESS]" at bounding box center [523, 99] width 66 height 9
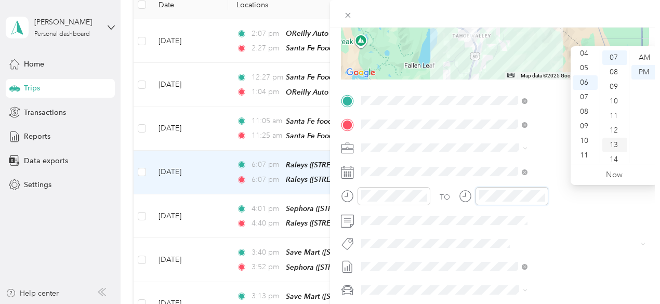
scroll to position [154, 0]
click at [613, 150] on div "17" at bounding box center [614, 151] width 25 height 15
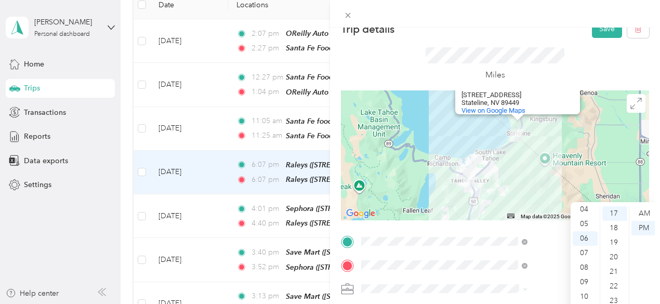
scroll to position [0, 0]
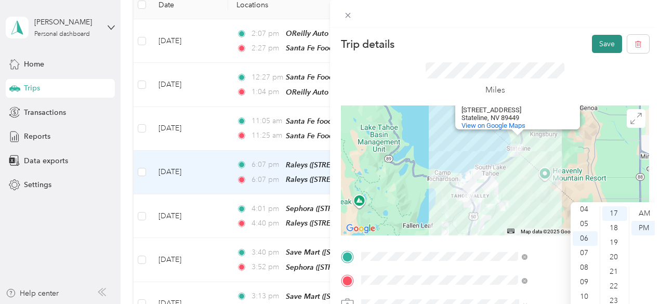
click at [593, 40] on button "Save" at bounding box center [607, 44] width 30 height 18
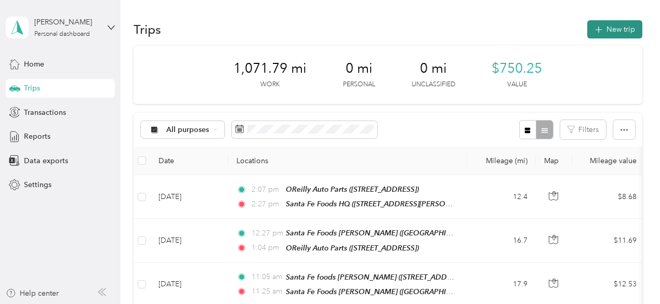
click at [611, 31] on button "New trip" at bounding box center [614, 29] width 55 height 18
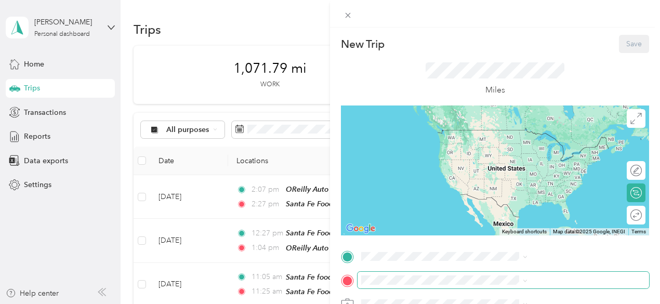
scroll to position [52, 0]
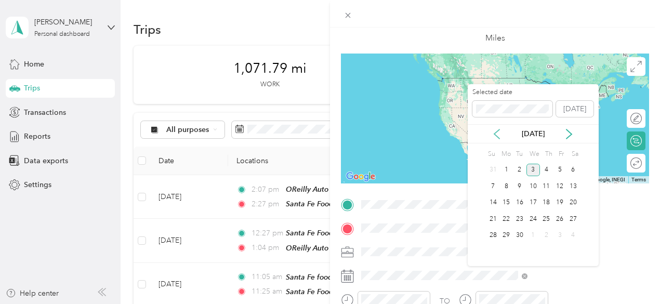
click at [496, 132] on icon at bounding box center [496, 133] width 5 height 9
click at [548, 220] on div "21" at bounding box center [547, 218] width 14 height 13
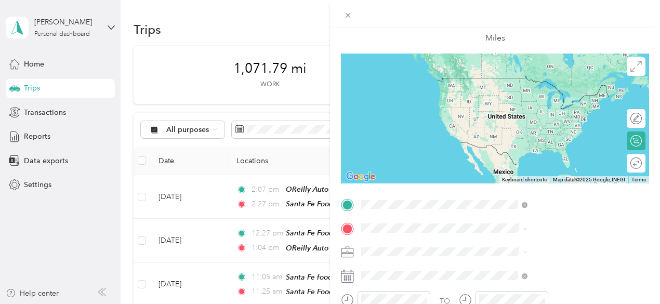
click at [523, 89] on div "TEAM HARVEYS TAHOE LOGO [STREET_ADDRESS]" at bounding box center [550, 89] width 120 height 25
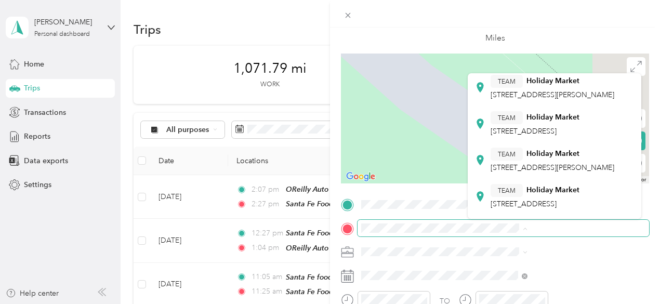
scroll to position [312, 0]
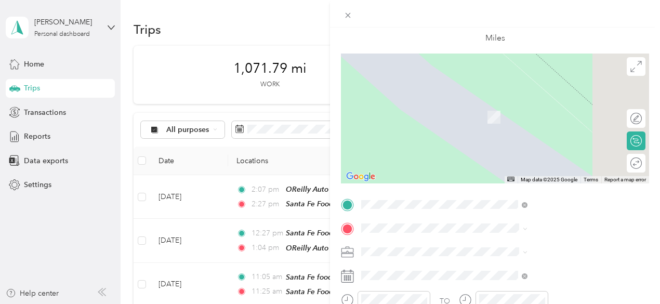
click at [537, 101] on span "[STREET_ADDRESS]" at bounding box center [523, 96] width 66 height 9
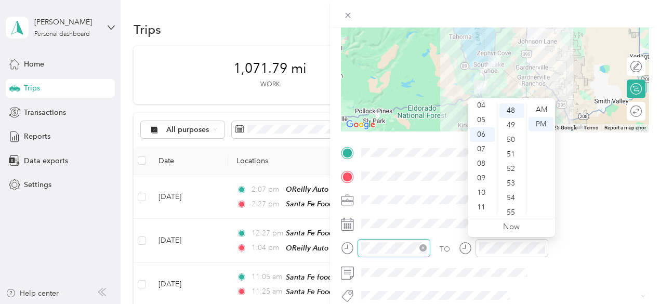
scroll to position [698, 0]
click at [483, 163] on div "08" at bounding box center [481, 163] width 25 height 15
click at [508, 109] on div "00" at bounding box center [511, 109] width 25 height 15
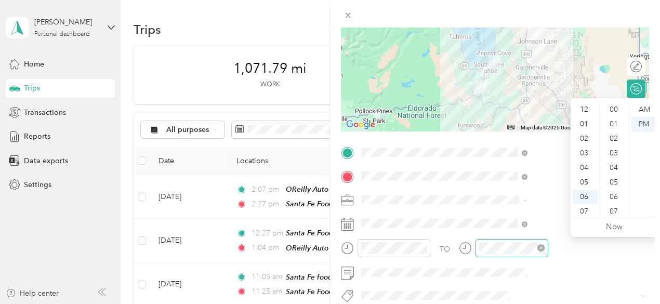
scroll to position [62, 0]
click at [583, 163] on div "08" at bounding box center [584, 163] width 25 height 15
click at [613, 171] on div "15" at bounding box center [614, 172] width 25 height 15
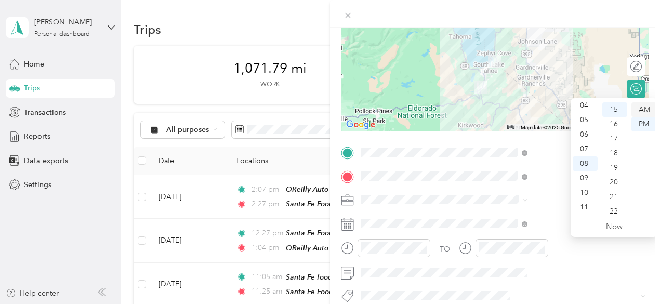
click at [643, 112] on div "AM" at bounding box center [643, 109] width 25 height 15
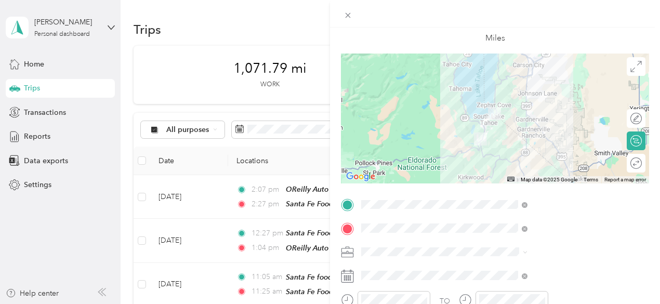
scroll to position [0, 0]
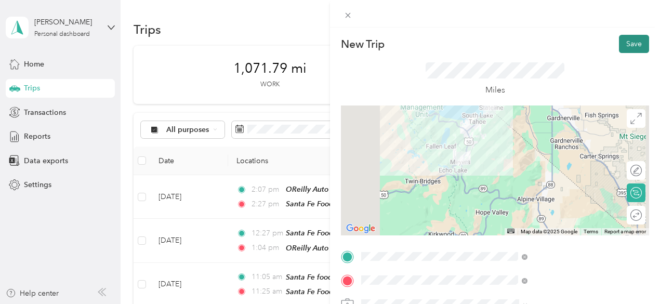
click at [627, 42] on button "Save" at bounding box center [634, 44] width 30 height 18
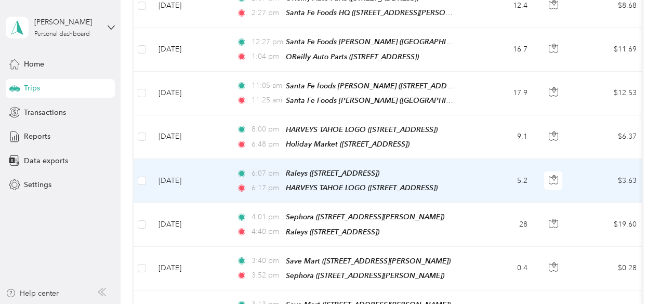
scroll to position [208, 0]
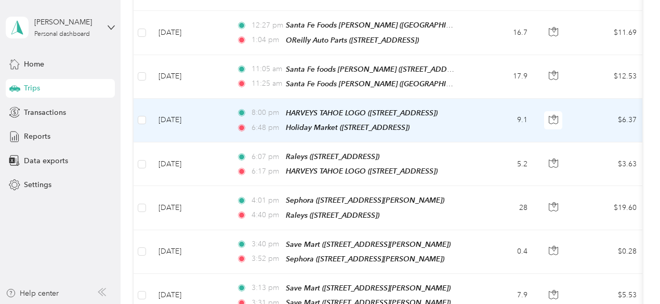
click at [316, 122] on div "Holiday Market ([STREET_ADDRESS])" at bounding box center [348, 128] width 124 height 12
click at [189, 116] on td "[DATE]" at bounding box center [189, 121] width 78 height 44
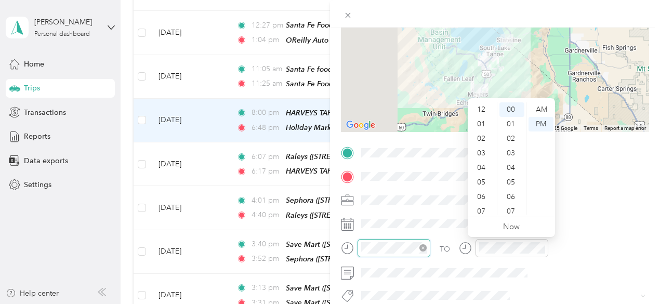
scroll to position [62, 0]
click at [540, 109] on div "AM" at bounding box center [540, 109] width 25 height 15
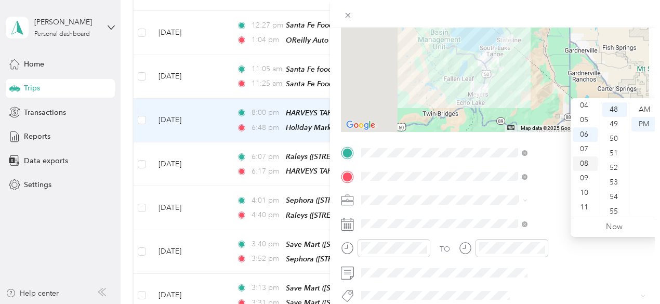
click at [585, 165] on div "08" at bounding box center [584, 163] width 25 height 15
click at [613, 151] on div "15" at bounding box center [614, 149] width 25 height 15
click at [641, 106] on div "AM" at bounding box center [643, 109] width 25 height 15
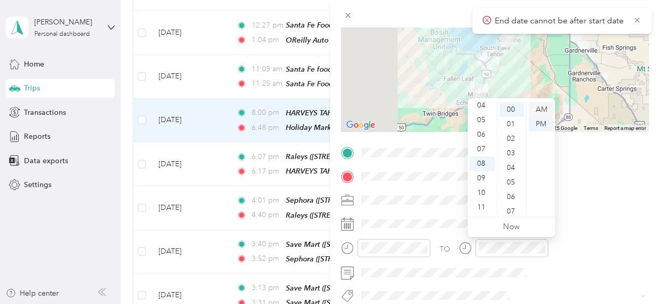
click at [546, 110] on div "AM" at bounding box center [540, 109] width 25 height 15
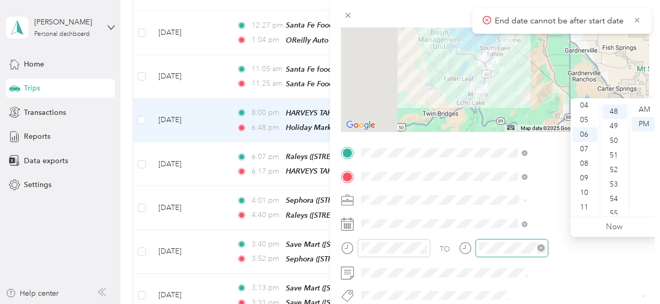
scroll to position [698, 0]
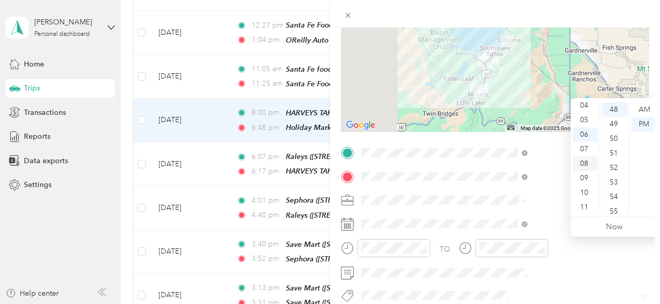
click at [583, 163] on div "08" at bounding box center [584, 163] width 25 height 15
click at [642, 110] on div "AM" at bounding box center [643, 109] width 25 height 15
click at [612, 201] on div "15" at bounding box center [614, 201] width 25 height 15
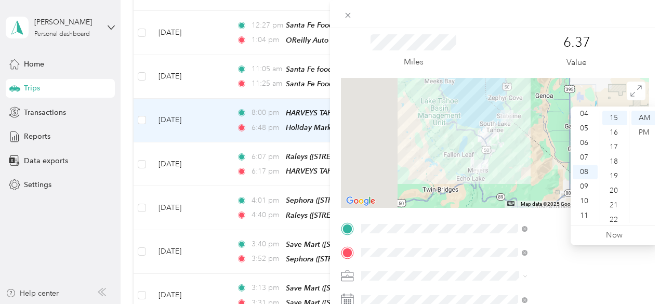
scroll to position [0, 0]
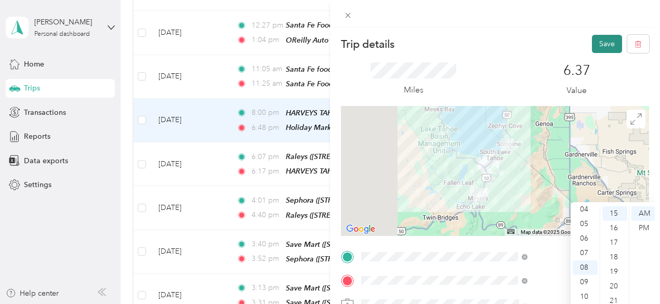
click at [593, 45] on button "Save" at bounding box center [607, 44] width 30 height 18
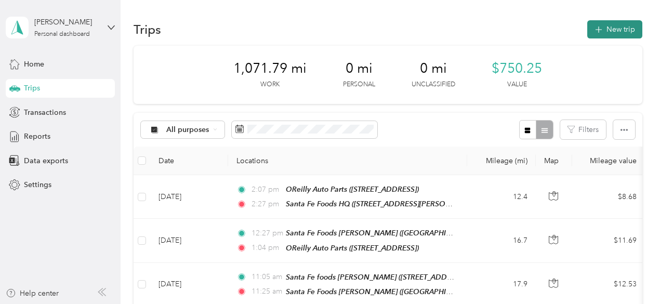
click at [605, 32] on button "New trip" at bounding box center [614, 29] width 55 height 18
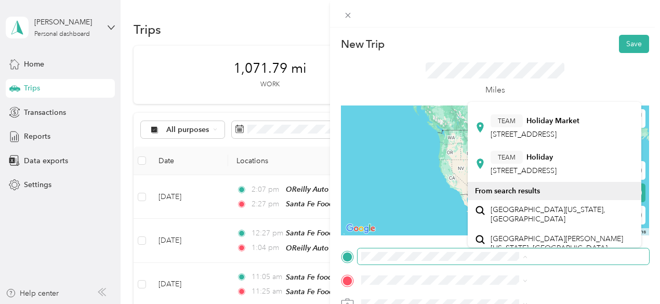
scroll to position [364, 0]
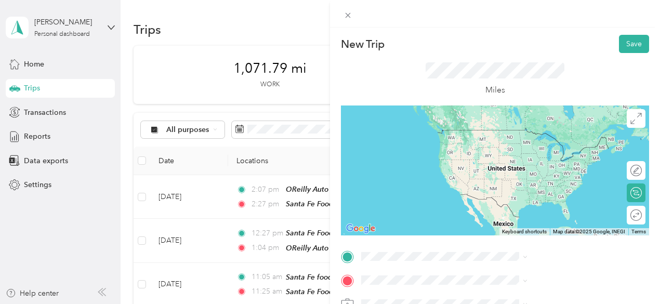
click at [529, 127] on span "[STREET_ADDRESS]" at bounding box center [523, 122] width 66 height 9
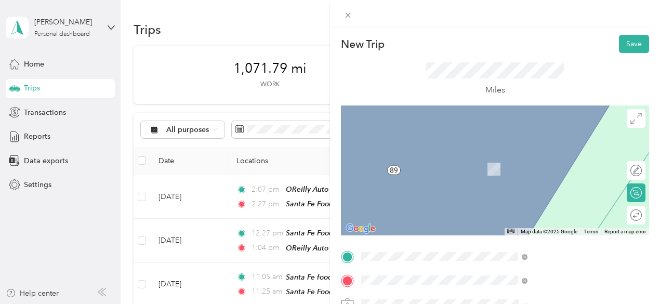
click at [539, 214] on div "TEAM Save Mart [STREET_ADDRESS][US_STATE]" at bounding box center [542, 201] width 104 height 25
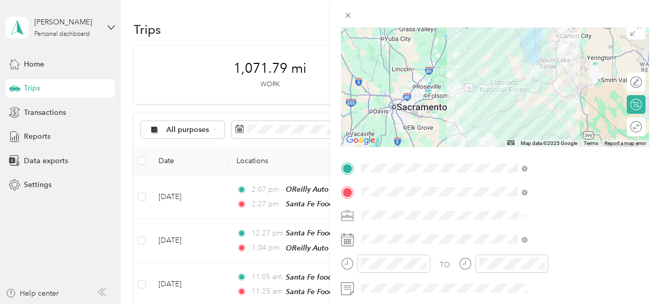
scroll to position [104, 0]
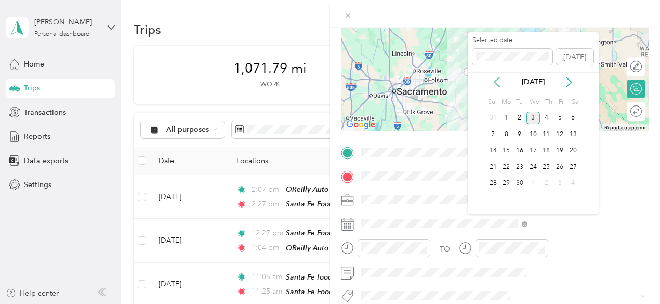
click at [494, 80] on icon at bounding box center [496, 81] width 5 height 9
click at [548, 167] on div "21" at bounding box center [547, 166] width 14 height 13
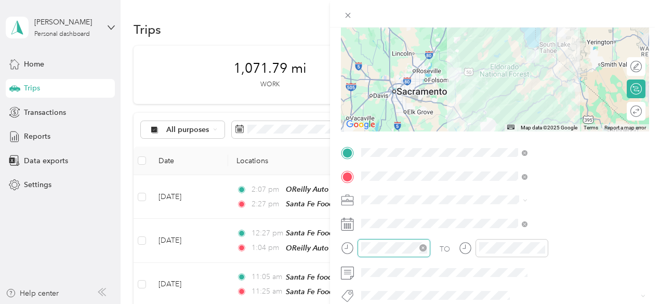
scroll to position [760, 0]
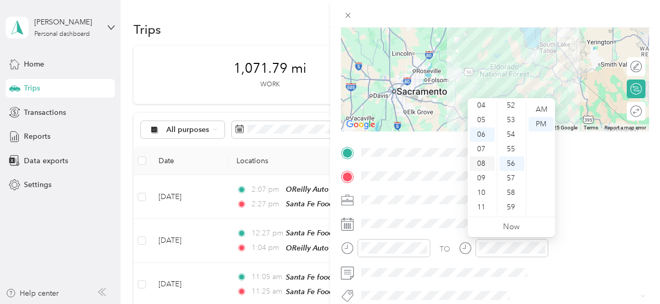
click at [480, 165] on div "08" at bounding box center [481, 163] width 25 height 15
click at [507, 157] on div "45" at bounding box center [511, 159] width 25 height 15
click at [537, 106] on div "AM" at bounding box center [540, 109] width 25 height 15
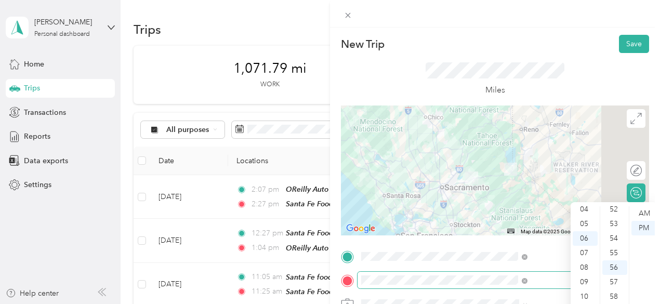
scroll to position [104, 0]
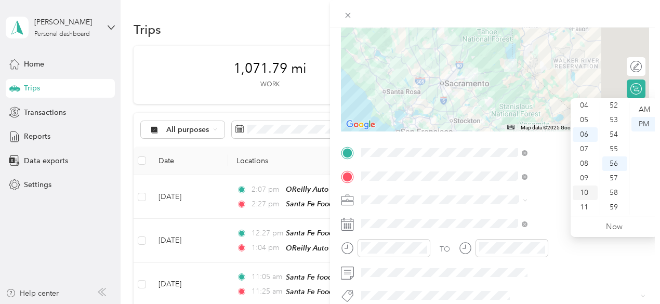
click at [582, 191] on div "10" at bounding box center [584, 192] width 25 height 15
click at [613, 112] on div "00" at bounding box center [614, 109] width 25 height 15
click at [640, 111] on div "AM" at bounding box center [643, 109] width 25 height 15
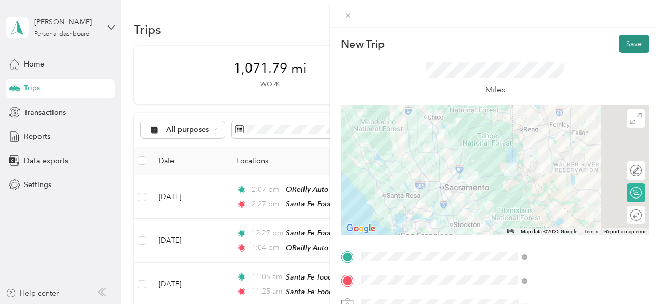
click at [625, 45] on button "Save" at bounding box center [634, 44] width 30 height 18
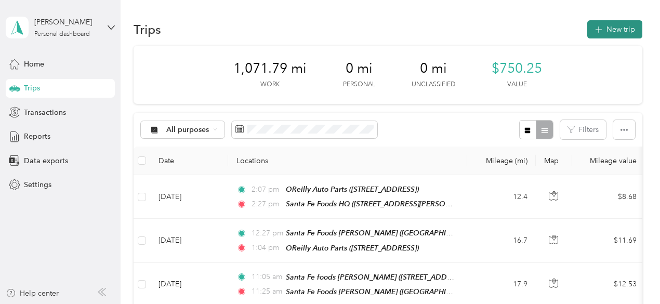
click at [602, 29] on button "New trip" at bounding box center [614, 29] width 55 height 18
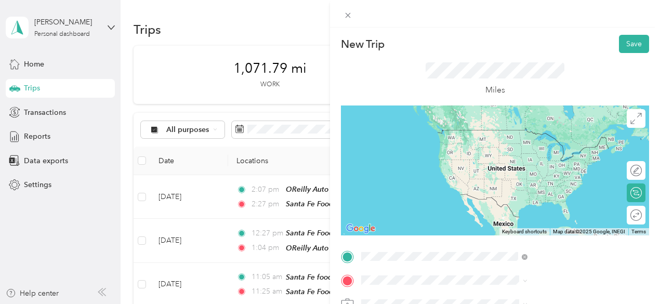
click at [512, 190] on span "[STREET_ADDRESS][US_STATE]" at bounding box center [542, 185] width 104 height 9
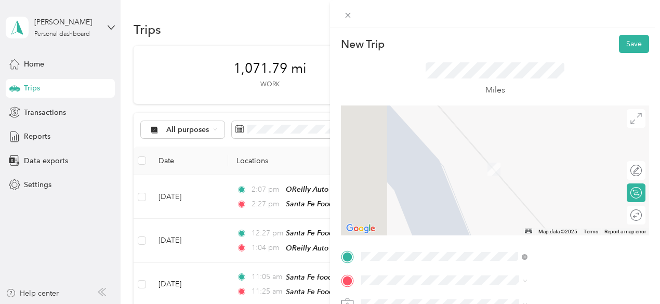
click at [85, 225] on div "New Trip Save This trip cannot be edited because it is either under review, app…" at bounding box center [330, 152] width 660 height 304
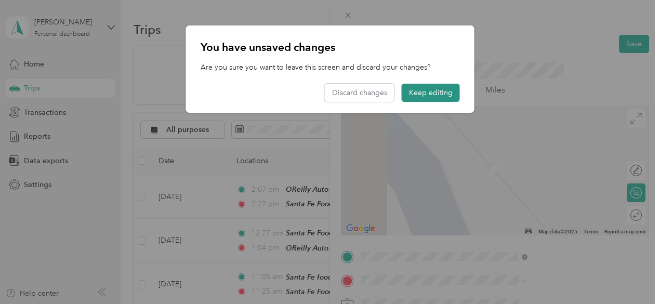
click at [431, 97] on button "Keep editing" at bounding box center [430, 93] width 58 height 18
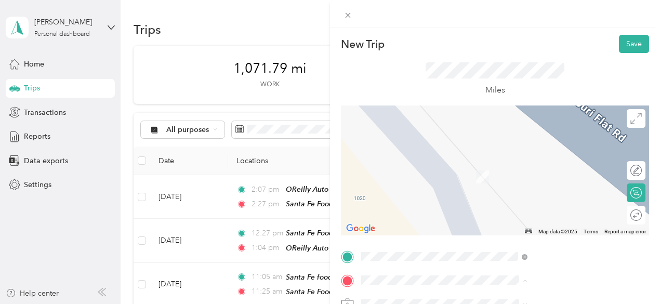
click at [517, 214] on div "TEAM Safeway Store [STREET_ADDRESS][PERSON_NAME]" at bounding box center [552, 201] width 124 height 25
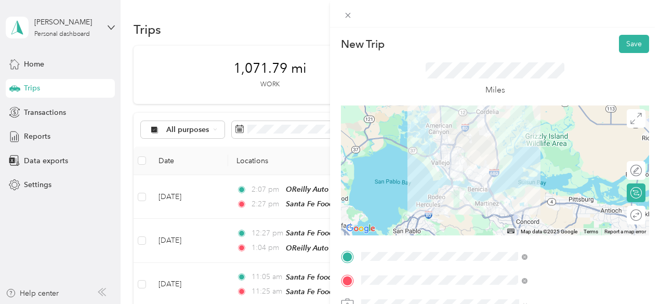
drag, startPoint x: 490, startPoint y: 190, endPoint x: 611, endPoint y: 179, distance: 121.5
click at [611, 179] on div at bounding box center [495, 170] width 308 height 130
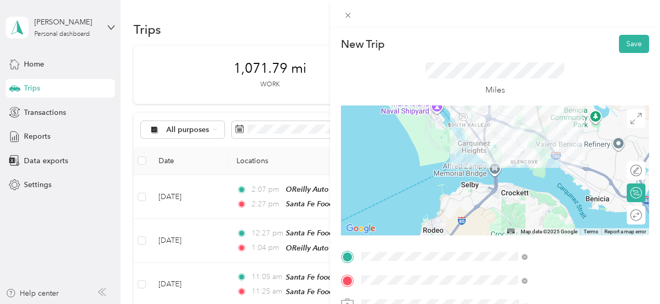
drag, startPoint x: 492, startPoint y: 199, endPoint x: 556, endPoint y: 226, distance: 69.2
click at [556, 226] on div at bounding box center [495, 170] width 308 height 130
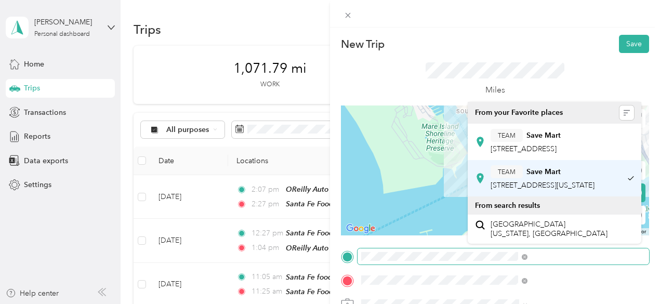
drag, startPoint x: 527, startPoint y: 155, endPoint x: 521, endPoint y: 208, distance: 53.3
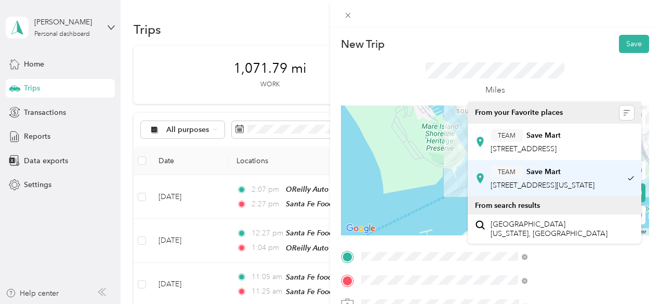
click at [521, 303] on div "New Trip Save This trip cannot be edited because it is either under review, app…" at bounding box center [327, 304] width 654 height 0
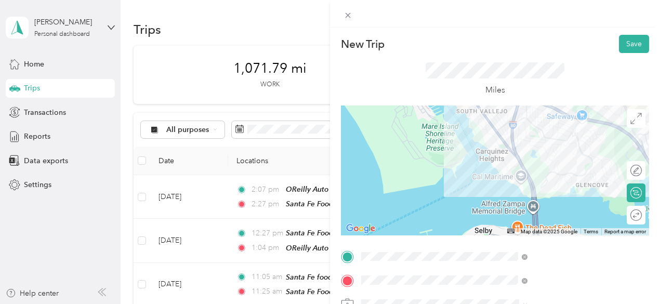
click at [582, 56] on div "Miles" at bounding box center [495, 79] width 308 height 52
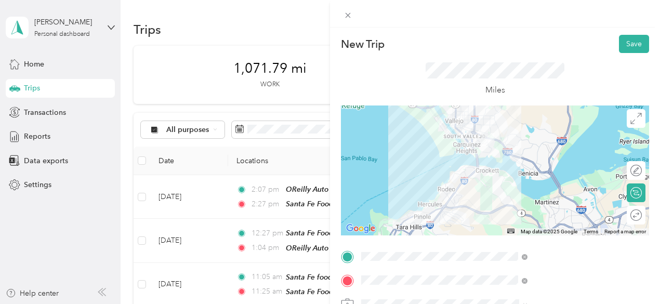
drag, startPoint x: 544, startPoint y: 189, endPoint x: 500, endPoint y: 152, distance: 57.2
click at [500, 152] on div at bounding box center [495, 170] width 308 height 130
click at [623, 47] on button "Save" at bounding box center [634, 44] width 30 height 18
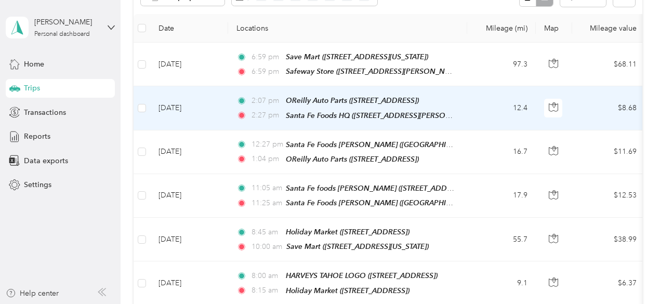
scroll to position [156, 0]
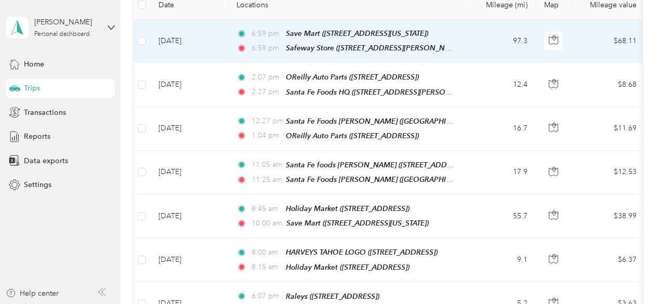
click at [194, 41] on td "[DATE]" at bounding box center [189, 41] width 78 height 44
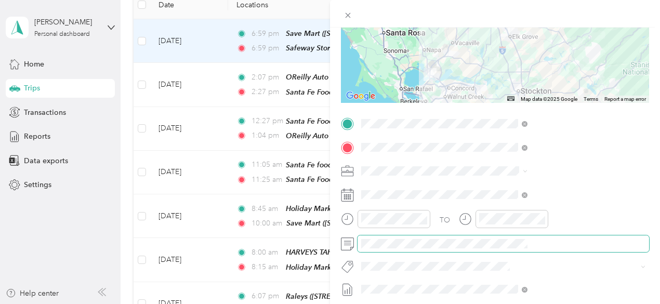
scroll to position [156, 0]
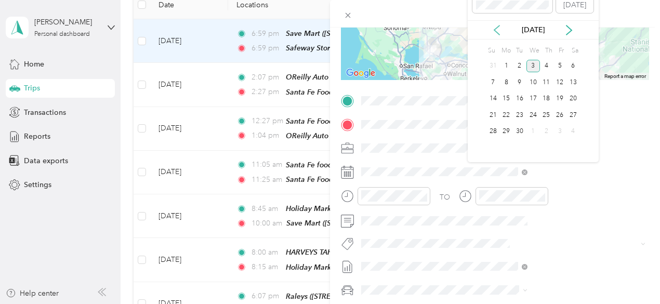
click at [495, 30] on icon at bounding box center [496, 30] width 10 height 10
click at [545, 115] on div "21" at bounding box center [547, 115] width 14 height 13
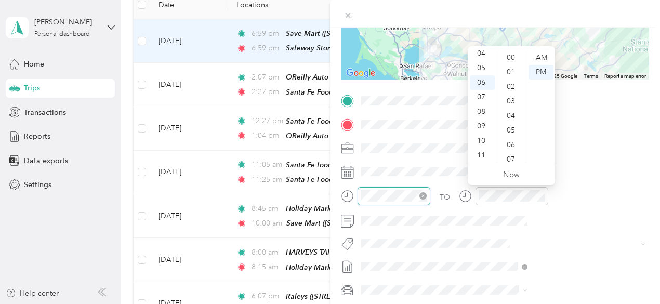
scroll to position [760, 0]
click at [484, 140] on div "10" at bounding box center [481, 140] width 25 height 15
click at [512, 135] on div "40" at bounding box center [511, 138] width 25 height 15
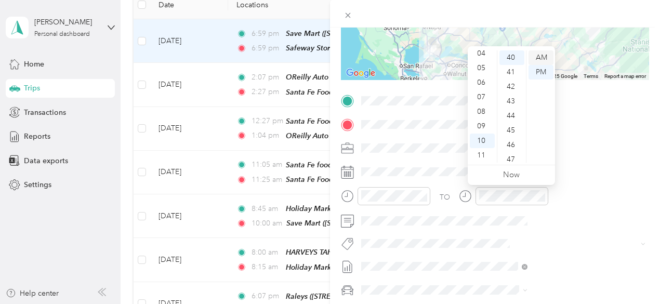
click at [536, 53] on div "AM" at bounding box center [540, 57] width 25 height 15
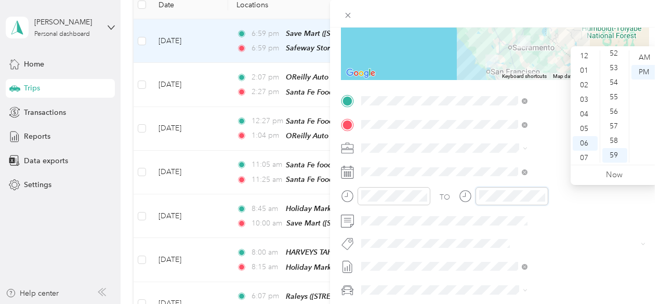
scroll to position [0, 0]
click at [581, 56] on div "12" at bounding box center [584, 57] width 25 height 15
click at [615, 142] on div "15" at bounding box center [614, 138] width 25 height 15
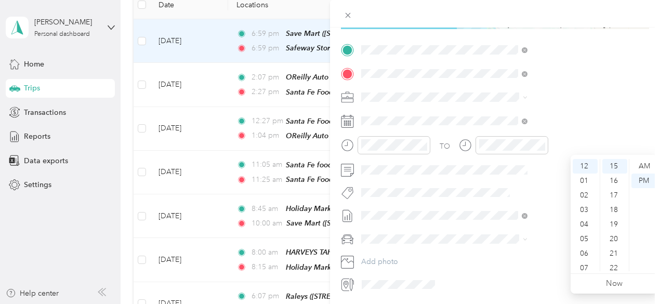
scroll to position [208, 0]
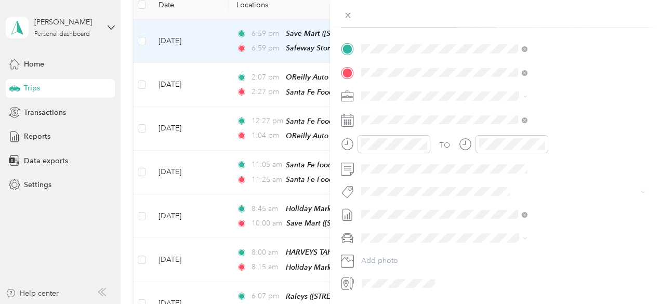
click at [484, 267] on li "[DATE] - [DATE] Draft" at bounding box center [553, 265] width 173 height 17
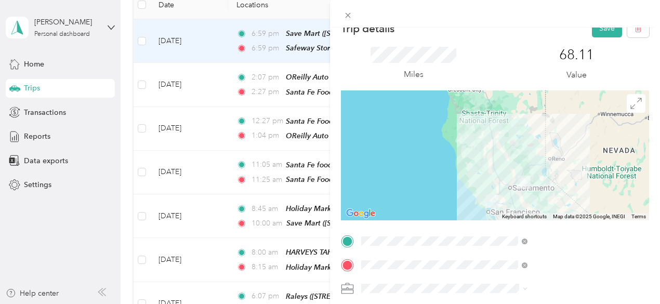
scroll to position [0, 0]
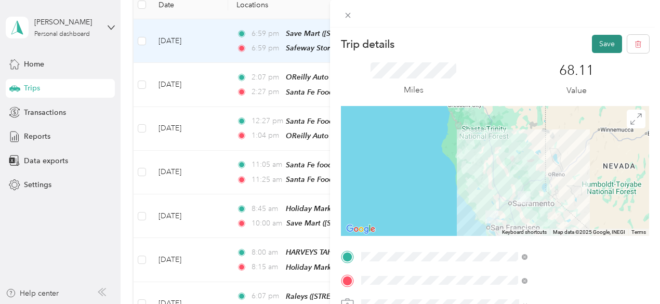
click at [596, 42] on button "Save" at bounding box center [607, 44] width 30 height 18
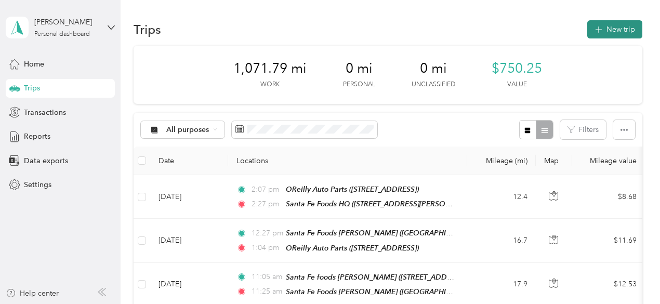
click at [612, 31] on button "New trip" at bounding box center [614, 29] width 55 height 18
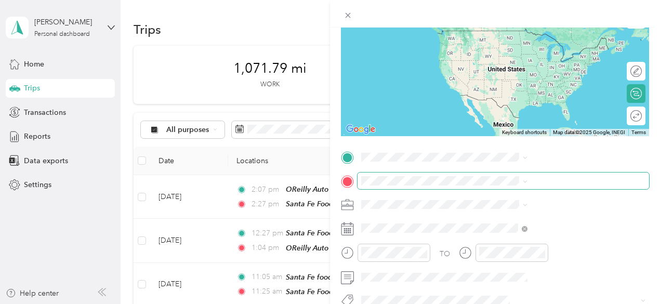
scroll to position [104, 0]
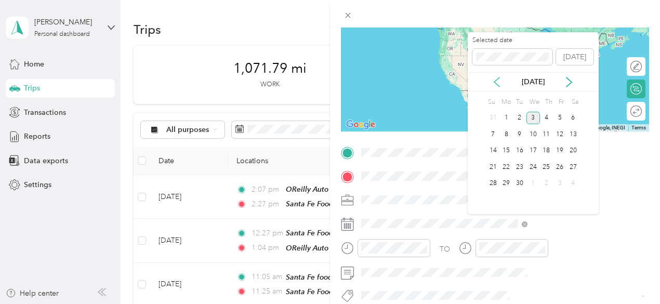
click at [495, 82] on icon at bounding box center [496, 82] width 10 height 10
click at [547, 169] on div "21" at bounding box center [547, 166] width 14 height 13
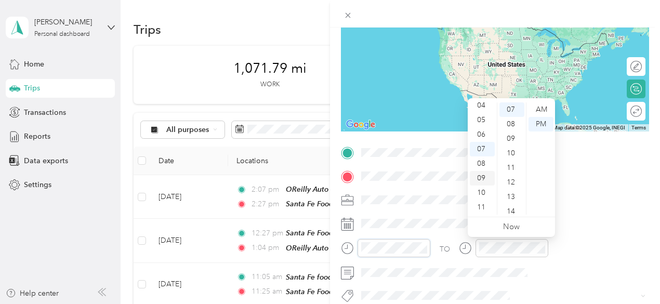
scroll to position [0, 0]
click at [481, 121] on div "01" at bounding box center [481, 124] width 25 height 15
click at [538, 125] on div "PM" at bounding box center [540, 124] width 25 height 15
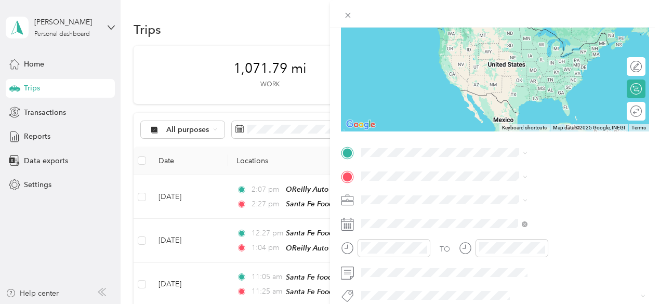
click at [399, 158] on div "New Trip Save This trip cannot be edited because it is either under review, app…" at bounding box center [330, 152] width 660 height 304
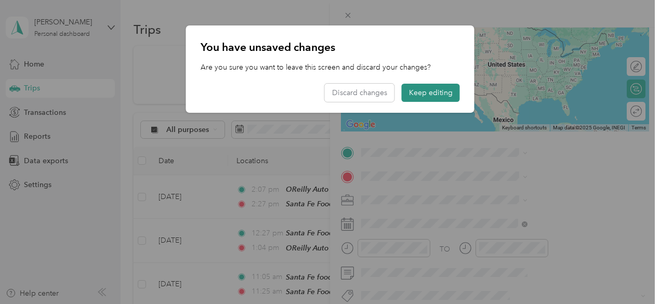
click at [433, 89] on button "Keep editing" at bounding box center [430, 93] width 58 height 18
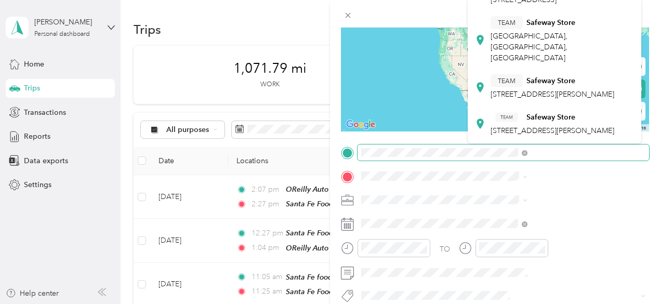
scroll to position [0, 0]
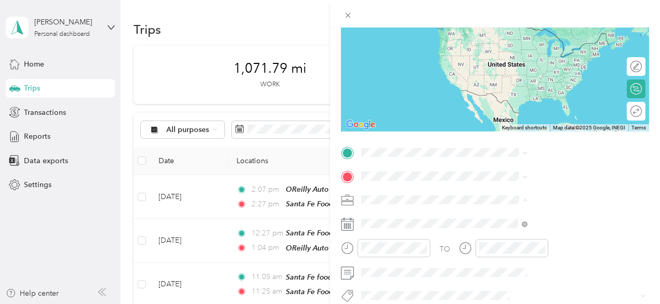
click at [500, 219] on li "[PERSON_NAME]" at bounding box center [553, 218] width 173 height 18
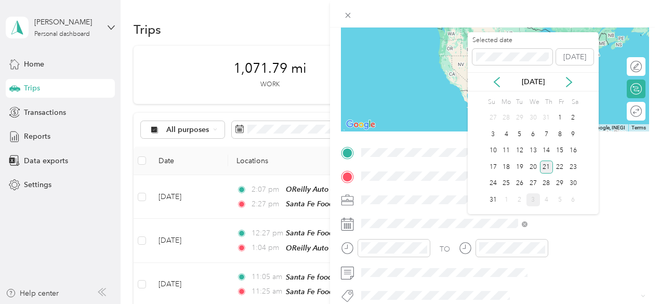
click at [544, 167] on div "21" at bounding box center [547, 166] width 14 height 13
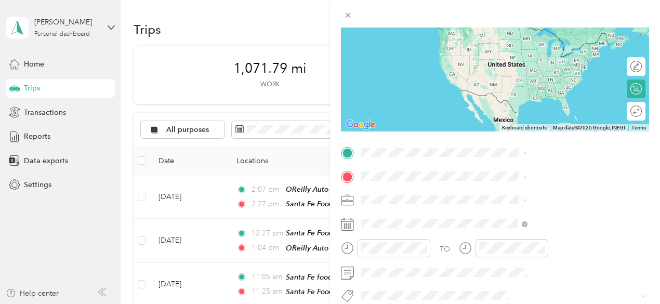
click at [553, 42] on span "[STREET_ADDRESS][PERSON_NAME]" at bounding box center [552, 45] width 124 height 9
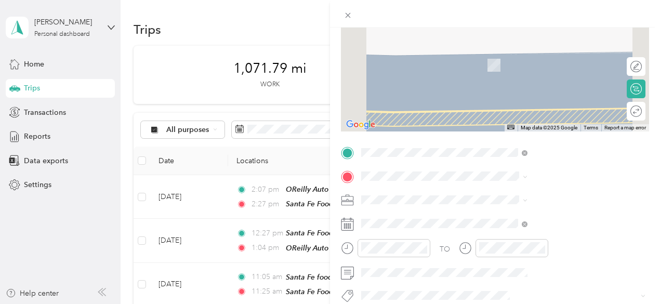
click at [527, 66] on div "HOME OFFICE [STREET_ADDRESS][US_STATE]" at bounding box center [542, 59] width 104 height 22
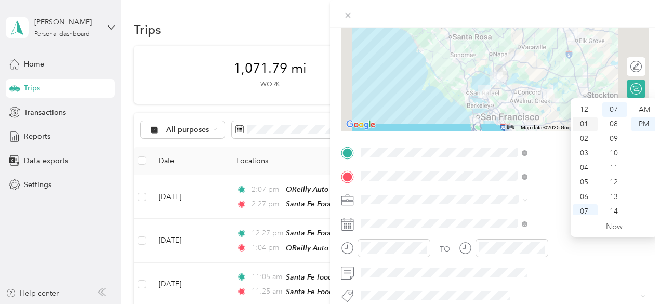
click at [581, 125] on div "01" at bounding box center [584, 124] width 25 height 15
click at [612, 176] on div "40" at bounding box center [614, 174] width 25 height 15
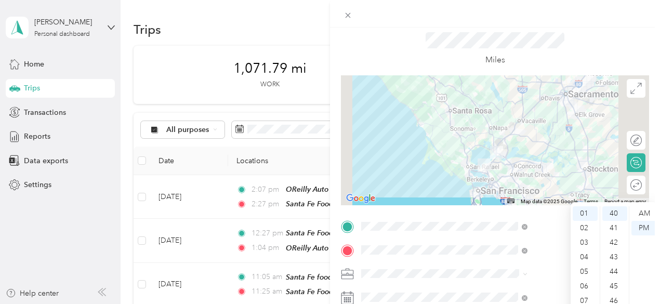
scroll to position [0, 0]
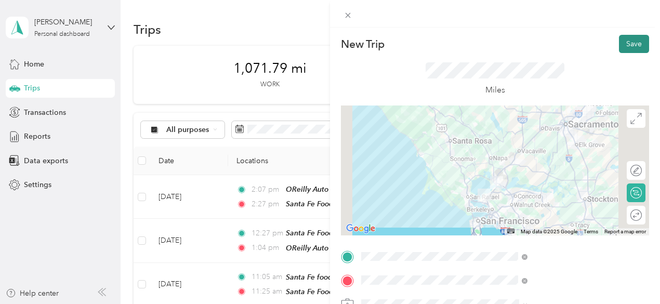
click at [619, 46] on button "Save" at bounding box center [634, 44] width 30 height 18
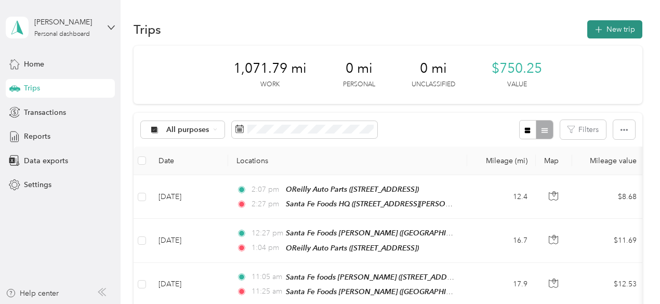
click at [600, 33] on button "New trip" at bounding box center [614, 29] width 55 height 18
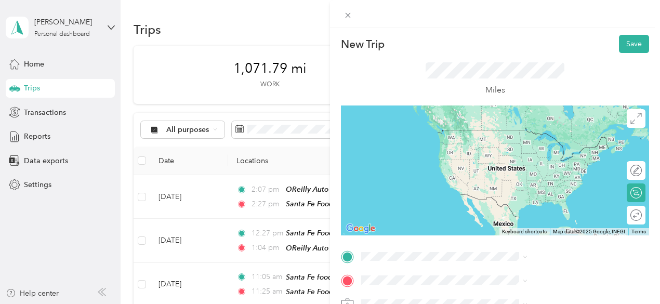
click at [502, 139] on div "HOME OFFICE [STREET_ADDRESS][US_STATE]" at bounding box center [542, 135] width 104 height 22
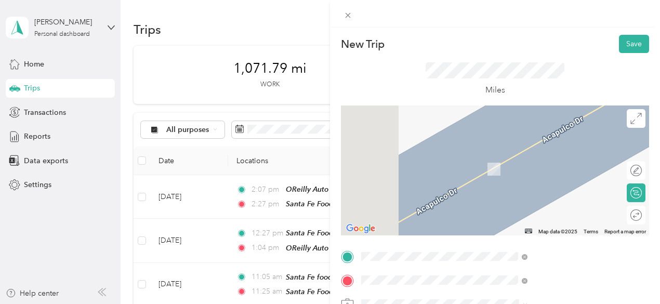
click at [540, 214] on div "TEAM Las Montanas [STREET_ADDRESS]" at bounding box center [531, 201] width 83 height 25
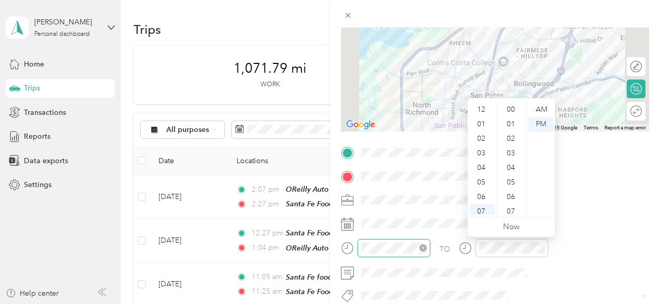
scroll to position [62, 0]
click at [544, 111] on div "AM" at bounding box center [540, 109] width 25 height 15
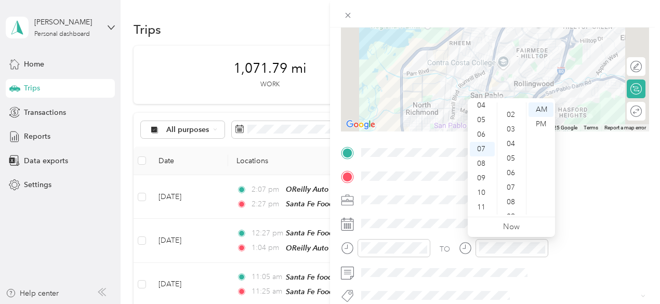
scroll to position [0, 0]
click at [511, 110] on div "00" at bounding box center [511, 109] width 25 height 15
click at [618, 245] on body "[PERSON_NAME] Personal dashboard Home Trips Transactions Reports Data exports S…" at bounding box center [327, 152] width 654 height 304
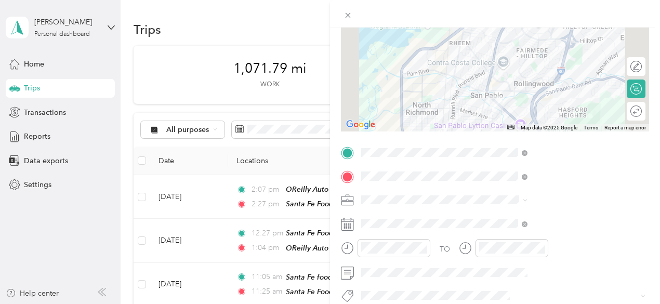
scroll to position [145, 0]
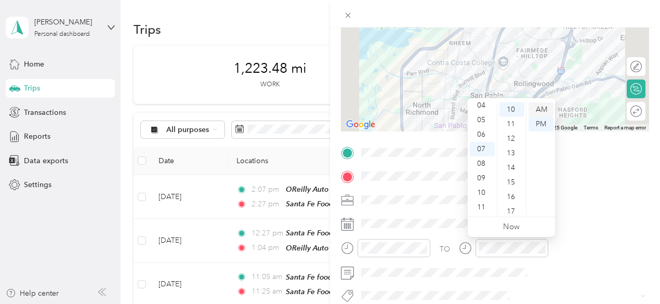
click at [544, 111] on div "AM" at bounding box center [540, 109] width 25 height 15
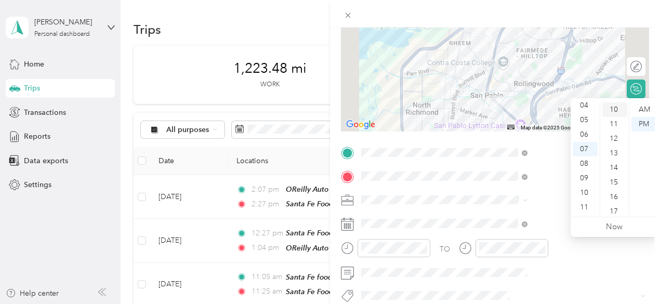
click at [613, 112] on div "10" at bounding box center [614, 109] width 25 height 15
click at [646, 112] on div "AM" at bounding box center [643, 109] width 25 height 15
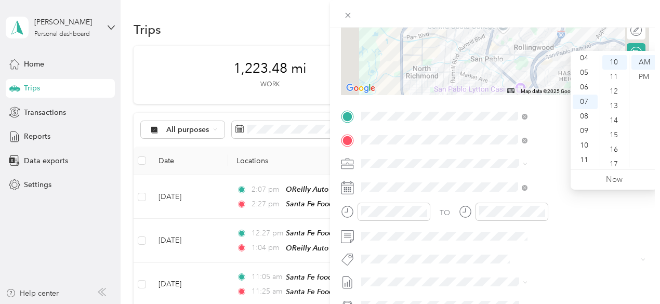
scroll to position [156, 0]
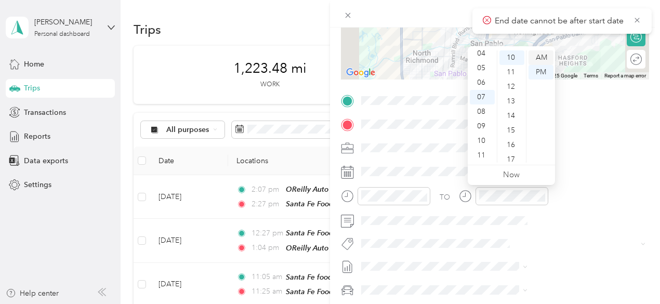
click at [541, 58] on div "AM" at bounding box center [540, 57] width 25 height 15
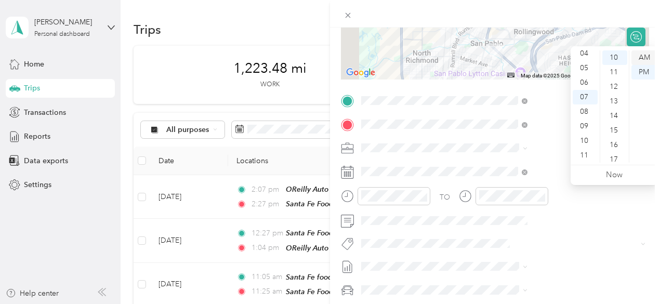
click at [643, 56] on div "AM" at bounding box center [643, 57] width 25 height 15
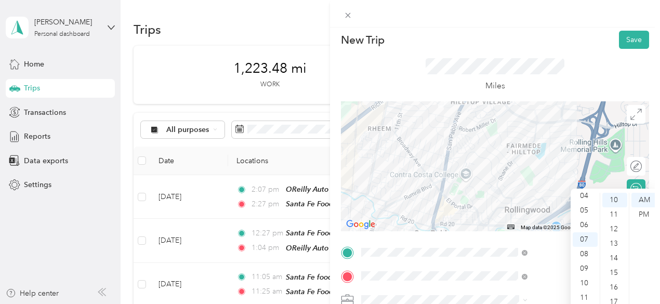
scroll to position [0, 0]
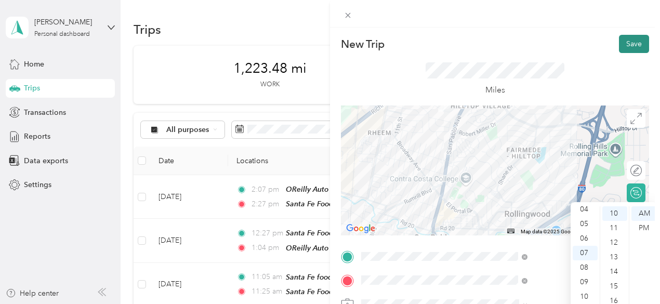
click at [624, 43] on button "Save" at bounding box center [634, 44] width 30 height 18
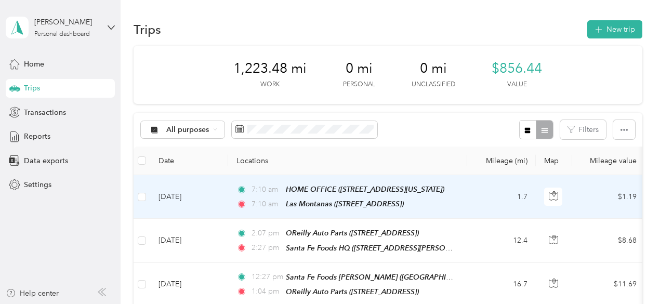
click at [198, 193] on td "[DATE]" at bounding box center [189, 197] width 78 height 44
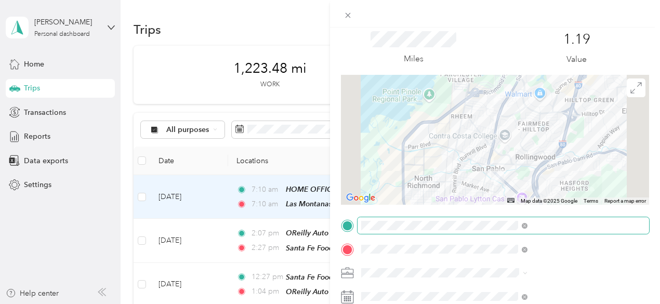
scroll to position [52, 0]
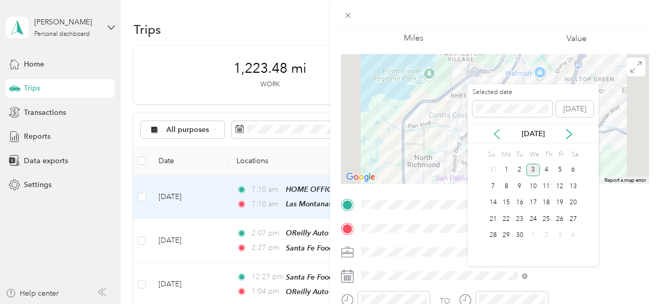
click at [496, 135] on icon at bounding box center [496, 134] width 10 height 10
click at [521, 233] on div "26" at bounding box center [520, 235] width 14 height 13
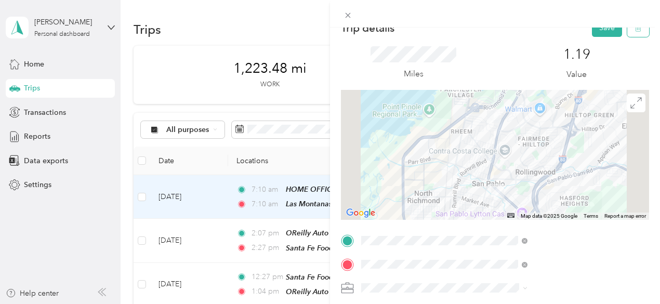
scroll to position [0, 0]
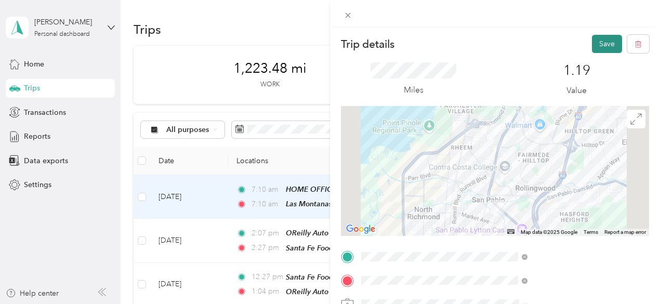
click at [597, 44] on button "Save" at bounding box center [607, 44] width 30 height 18
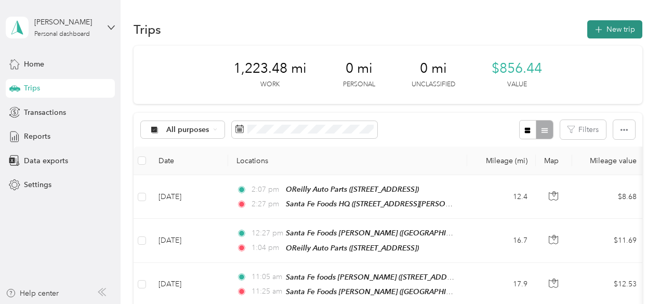
click at [606, 27] on button "New trip" at bounding box center [614, 29] width 55 height 18
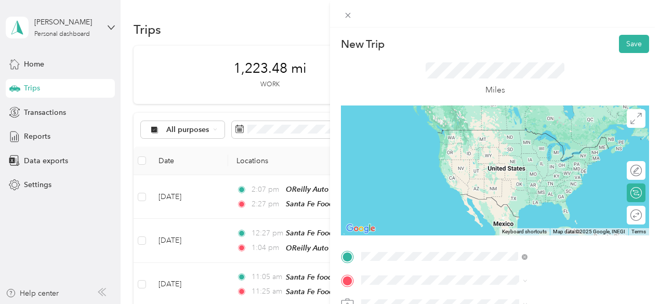
click at [557, 227] on div "TEAM Las Montanas [STREET_ADDRESS]" at bounding box center [531, 214] width 83 height 25
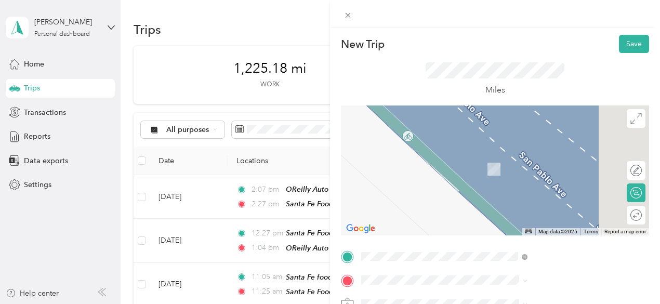
click at [521, 205] on div "Santa Fe foods [STREET_ADDRESS][PERSON_NAME]" at bounding box center [552, 194] width 124 height 22
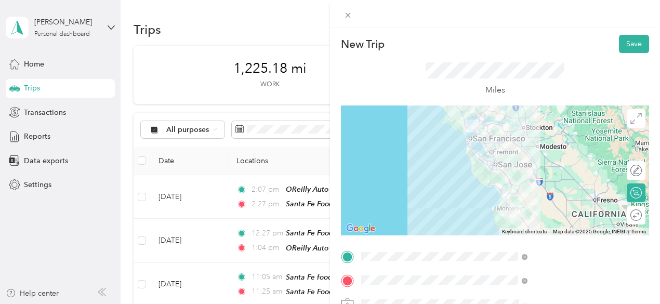
click at [35, 212] on div "New Trip Save This trip cannot be edited because it is either under review, app…" at bounding box center [330, 152] width 660 height 304
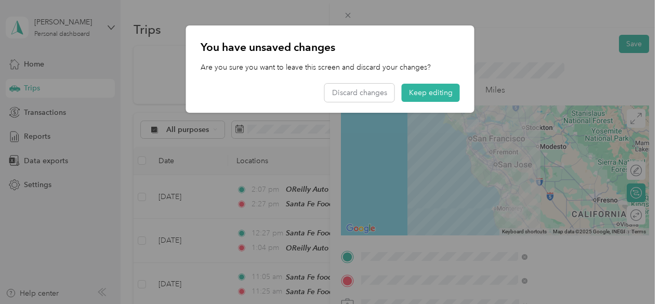
click at [54, 261] on div at bounding box center [330, 152] width 660 height 304
click at [432, 94] on button "Keep editing" at bounding box center [430, 93] width 58 height 18
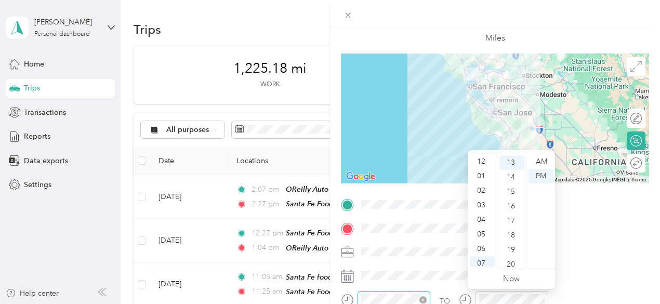
scroll to position [62, 0]
click at [478, 201] on div "07" at bounding box center [481, 201] width 25 height 15
click at [511, 240] on div "40" at bounding box center [511, 242] width 25 height 15
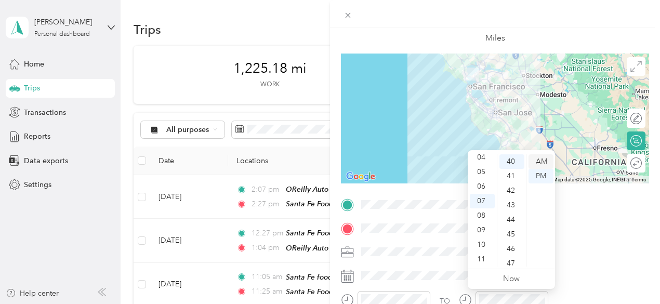
click at [541, 161] on div "AM" at bounding box center [540, 161] width 25 height 15
click at [485, 245] on div "10" at bounding box center [481, 244] width 25 height 15
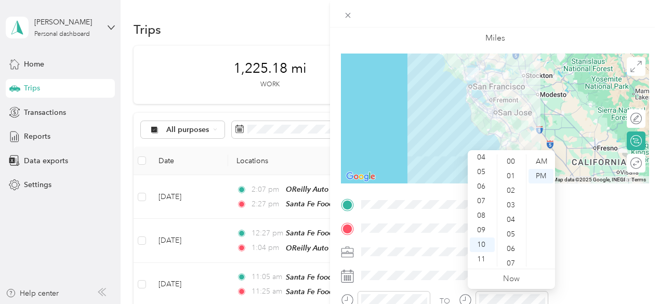
click at [511, 161] on ul "00 01 02 03 04 05 06 07 08 09 10 11 12 13 14 15 16 17 18 19 20 21 22 23 24 25 2…" at bounding box center [511, 210] width 29 height 112
click at [536, 177] on div "PM" at bounding box center [540, 176] width 25 height 15
click at [513, 191] on div "40" at bounding box center [511, 190] width 25 height 15
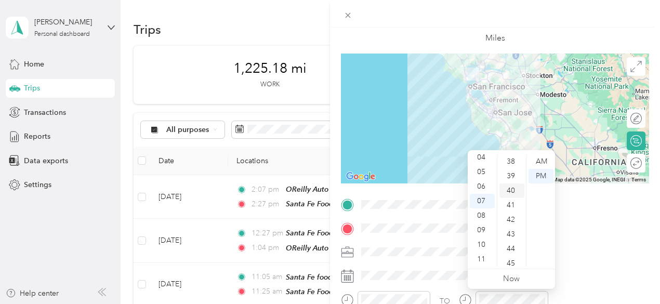
scroll to position [582, 0]
click at [536, 160] on div "AM" at bounding box center [540, 161] width 25 height 15
click at [535, 162] on div "AM" at bounding box center [540, 161] width 25 height 15
click at [511, 240] on div "40" at bounding box center [511, 242] width 25 height 15
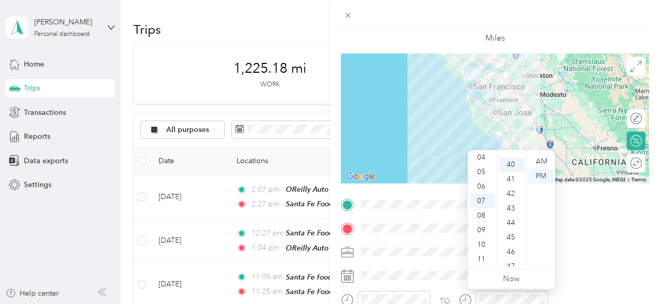
scroll to position [582, 0]
click at [537, 160] on div "AM" at bounding box center [540, 161] width 25 height 15
click at [509, 190] on div "40" at bounding box center [511, 190] width 25 height 15
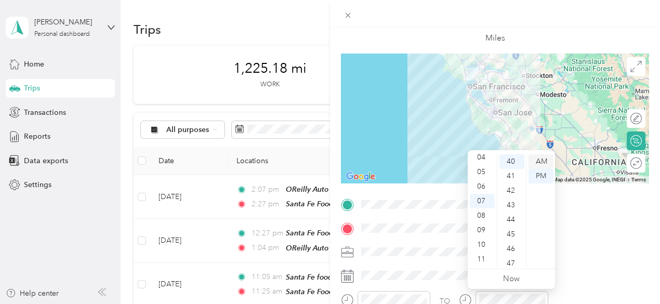
click at [539, 163] on div "AM" at bounding box center [540, 161] width 25 height 15
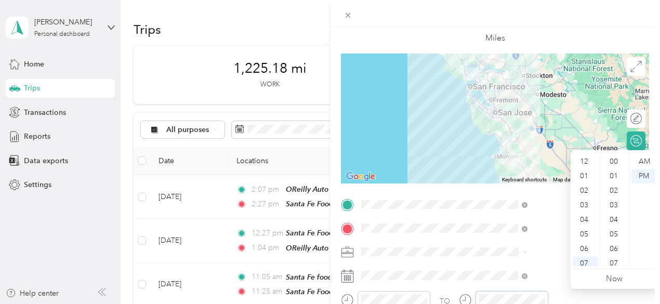
scroll to position [62, 0]
click at [586, 228] on div "09" at bounding box center [584, 230] width 25 height 15
click at [613, 214] on div "45" at bounding box center [614, 211] width 25 height 15
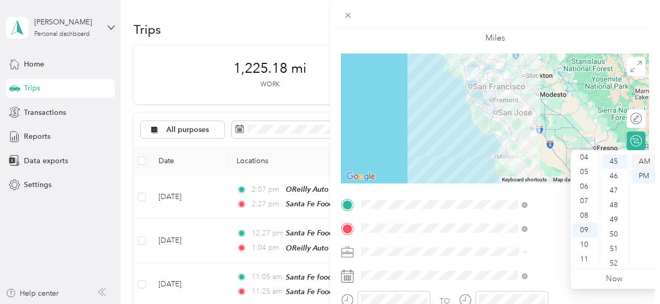
click at [641, 162] on div "AM" at bounding box center [643, 161] width 25 height 15
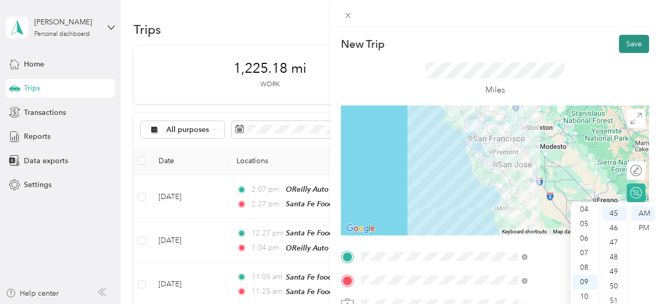
click at [638, 47] on button "Save" at bounding box center [634, 44] width 30 height 18
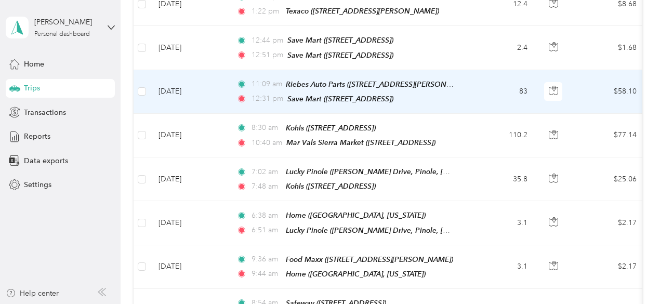
scroll to position [1091, 0]
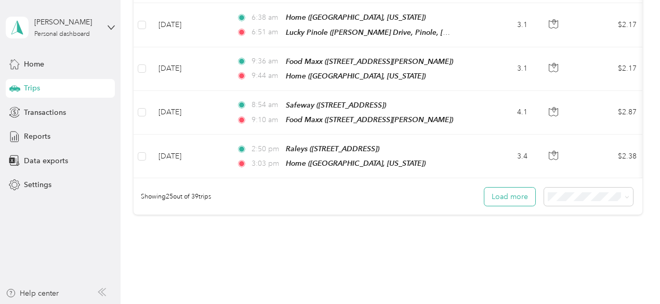
click at [508, 187] on button "Load more" at bounding box center [509, 196] width 51 height 18
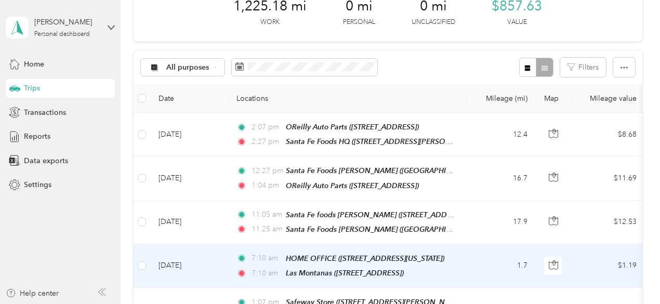
scroll to position [0, 0]
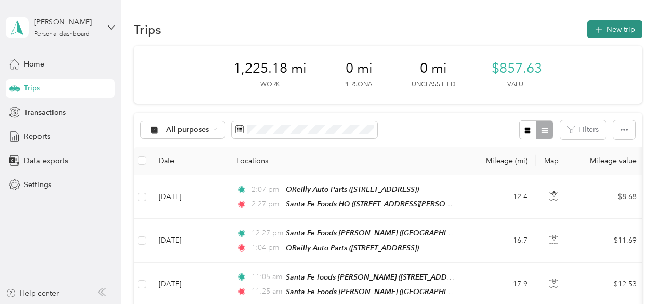
click at [618, 26] on button "New trip" at bounding box center [614, 29] width 55 height 18
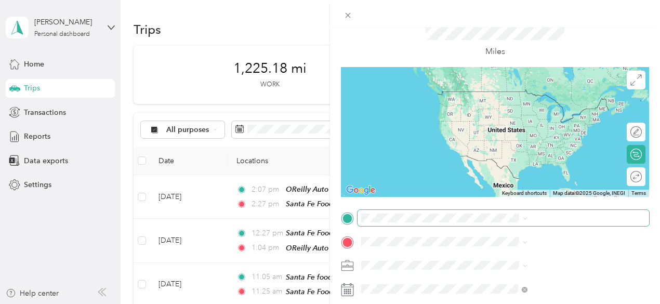
scroll to position [156, 0]
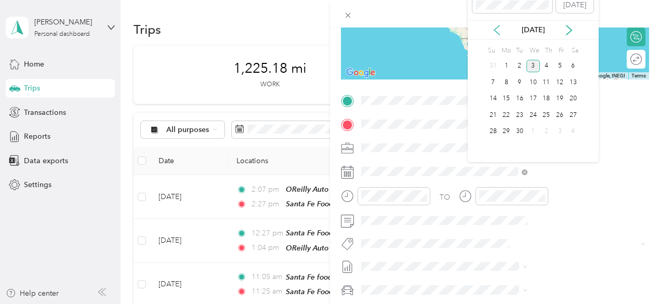
click at [496, 29] on icon at bounding box center [496, 30] width 10 height 10
click at [558, 83] on div "8" at bounding box center [560, 82] width 14 height 13
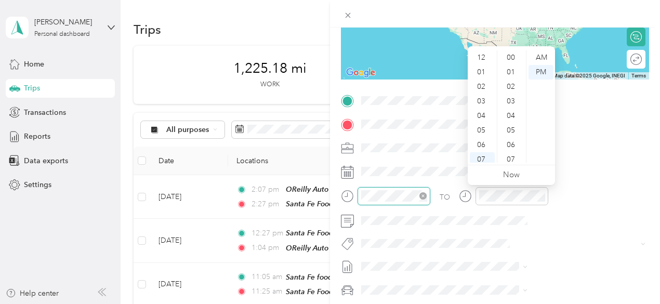
scroll to position [62, 0]
click at [480, 126] on div "09" at bounding box center [481, 126] width 25 height 15
click at [507, 56] on div "00" at bounding box center [511, 57] width 25 height 15
click at [538, 58] on div "AM" at bounding box center [540, 57] width 25 height 15
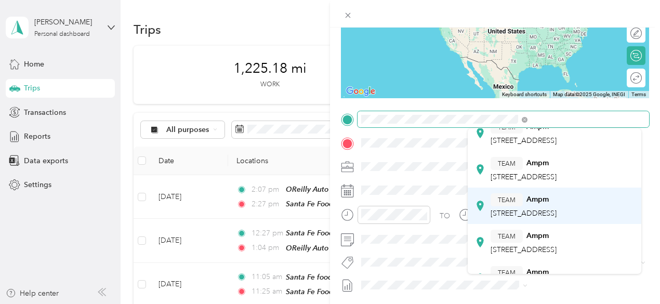
scroll to position [52, 0]
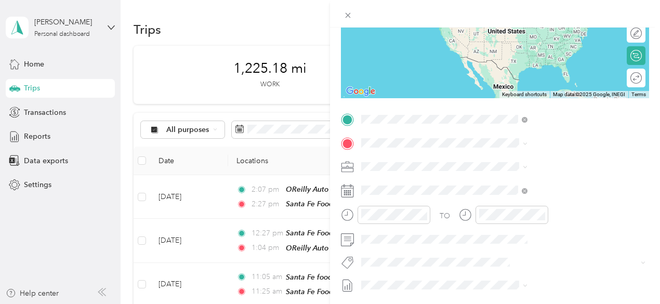
click at [556, 202] on div "TEAM Ampm [STREET_ADDRESS]" at bounding box center [523, 189] width 66 height 25
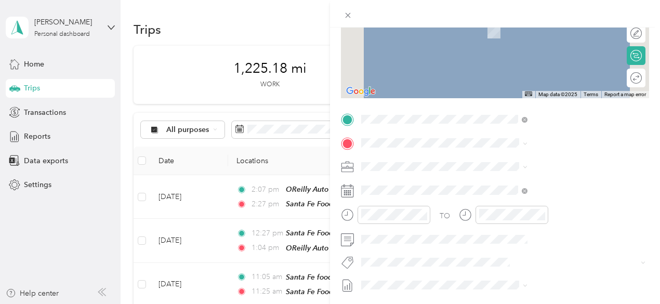
click at [414, 154] on div "New Trip Save This trip cannot be edited because it is either under review, app…" at bounding box center [330, 152] width 660 height 304
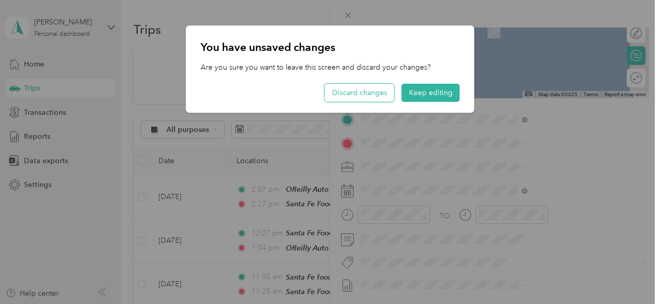
click at [381, 95] on button "Discard changes" at bounding box center [360, 93] width 70 height 18
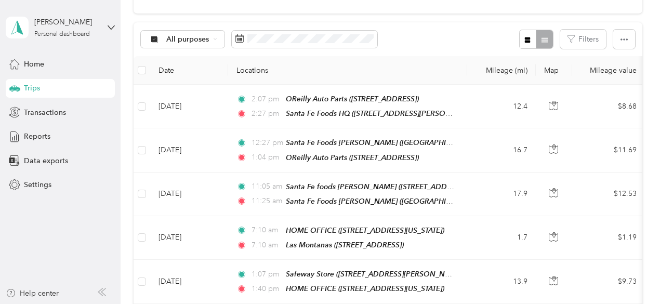
scroll to position [0, 0]
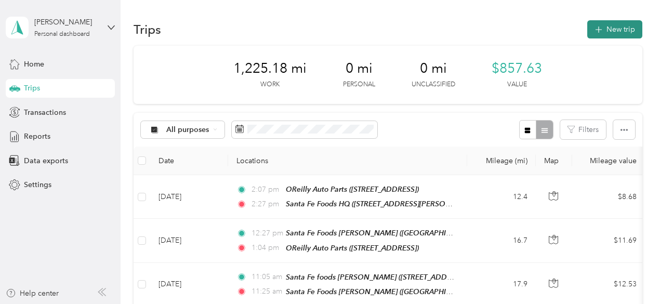
click at [607, 28] on button "New trip" at bounding box center [614, 29] width 55 height 18
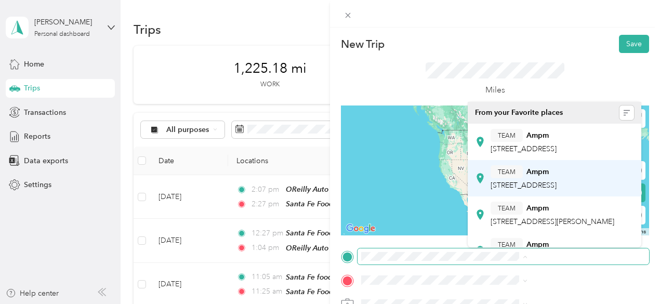
scroll to position [52, 0]
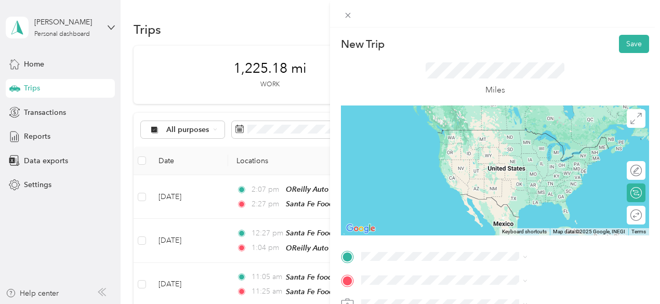
click at [533, 169] on div "TEAM Ampm [STREET_ADDRESS][PERSON_NAME]" at bounding box center [552, 156] width 124 height 25
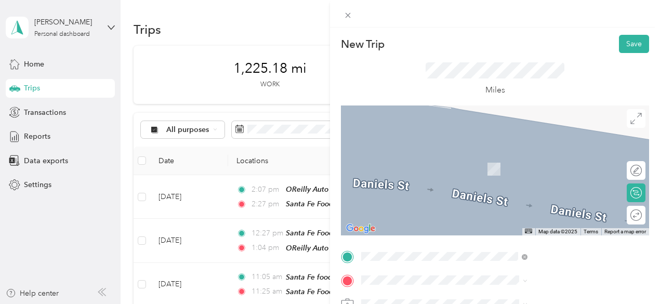
click at [518, 169] on div "Sysco Central HQ [STREET_ADDRESS][US_STATE]" at bounding box center [542, 158] width 104 height 22
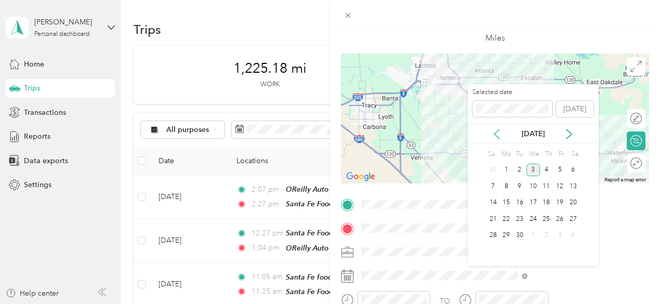
click at [495, 133] on icon at bounding box center [496, 134] width 10 height 10
click at [561, 185] on div "8" at bounding box center [560, 186] width 14 height 13
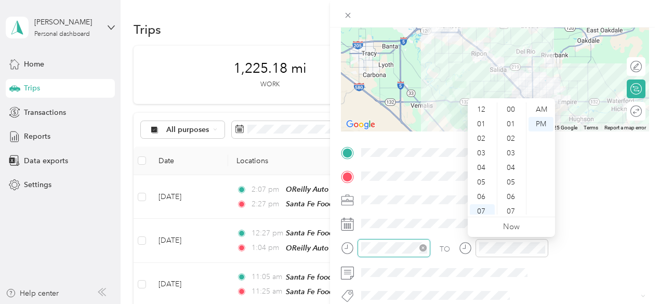
scroll to position [62, 0]
click at [485, 178] on div "09" at bounding box center [481, 178] width 25 height 15
click at [512, 108] on div "00" at bounding box center [511, 109] width 25 height 15
click at [541, 110] on div "AM" at bounding box center [540, 109] width 25 height 15
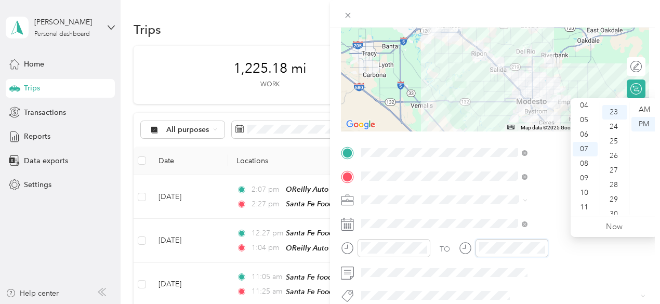
scroll to position [334, 0]
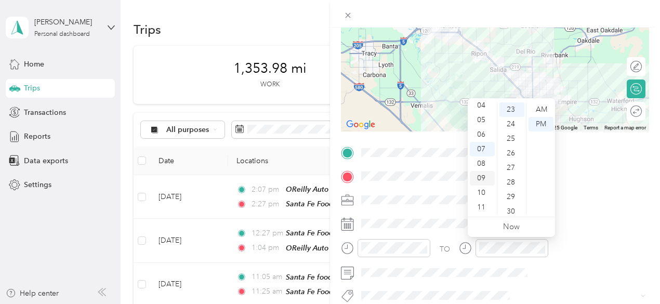
click at [481, 175] on div "09" at bounding box center [481, 178] width 25 height 15
click at [513, 110] on div "00" at bounding box center [511, 109] width 25 height 15
click at [536, 110] on div "AM" at bounding box center [540, 109] width 25 height 15
click at [479, 176] on div "09" at bounding box center [481, 178] width 25 height 15
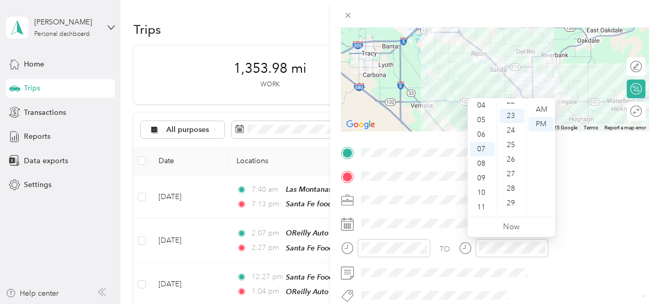
scroll to position [334, 0]
click at [480, 182] on div "09" at bounding box center [481, 178] width 25 height 15
click at [511, 125] on div "10" at bounding box center [511, 128] width 25 height 15
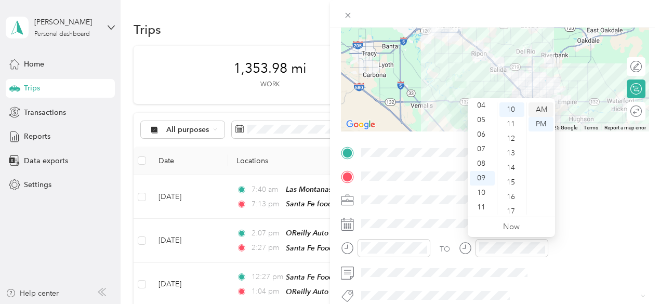
click at [539, 112] on div "AM" at bounding box center [540, 109] width 25 height 15
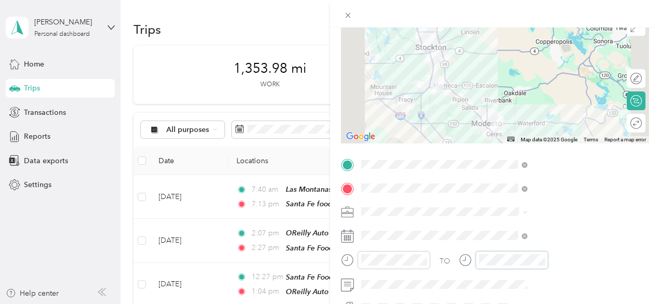
scroll to position [104, 0]
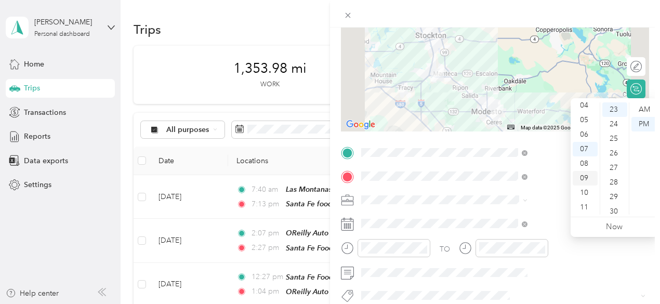
click at [585, 179] on div "09" at bounding box center [584, 178] width 25 height 15
click at [614, 201] on div "40" at bounding box center [614, 201] width 25 height 15
click at [645, 111] on div "AM" at bounding box center [643, 109] width 25 height 15
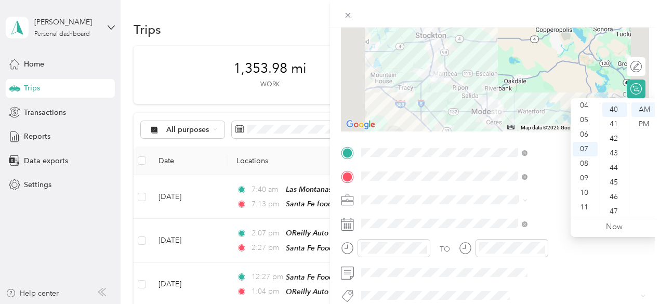
scroll to position [0, 0]
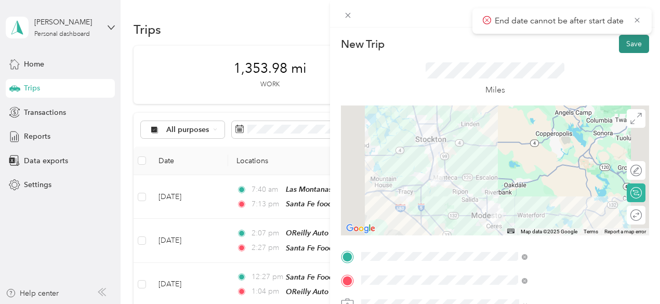
click at [625, 43] on button "Save" at bounding box center [634, 44] width 30 height 18
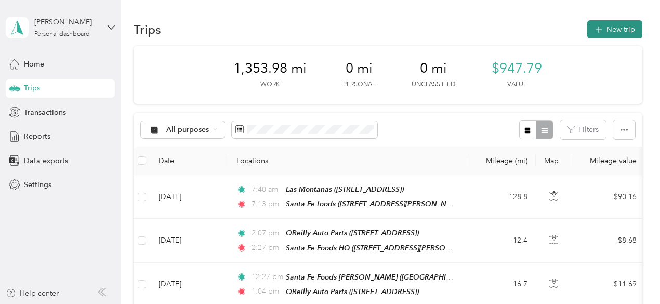
click at [607, 33] on button "New trip" at bounding box center [614, 29] width 55 height 18
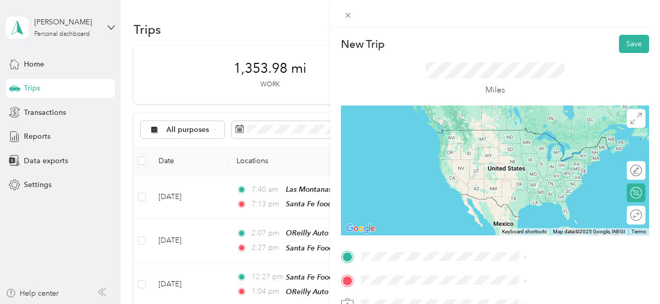
click at [502, 142] on span "[STREET_ADDRESS][US_STATE]" at bounding box center [542, 139] width 104 height 9
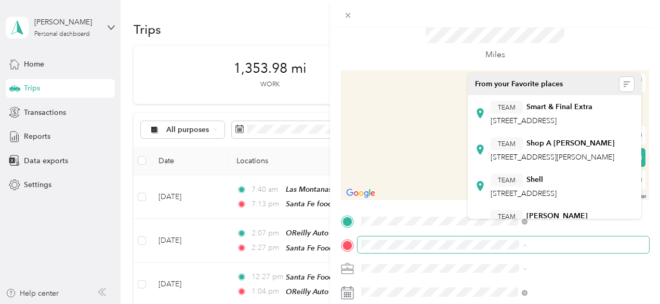
scroll to position [52, 0]
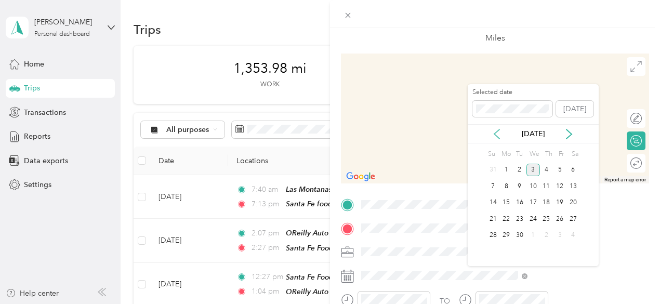
click at [495, 131] on icon at bounding box center [496, 133] width 5 height 9
click at [559, 187] on div "8" at bounding box center [560, 186] width 14 height 13
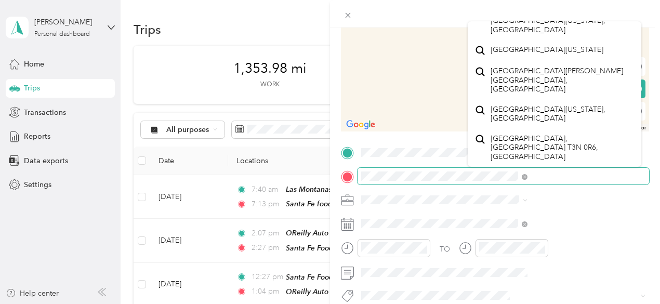
scroll to position [519, 0]
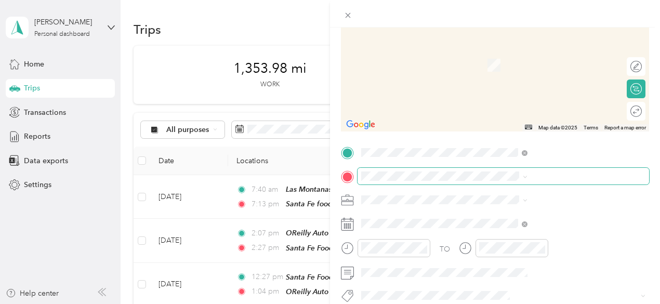
click at [470, 176] on span at bounding box center [502, 176] width 291 height 17
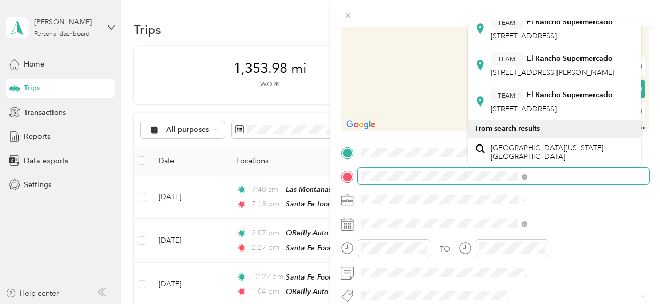
scroll to position [394, 0]
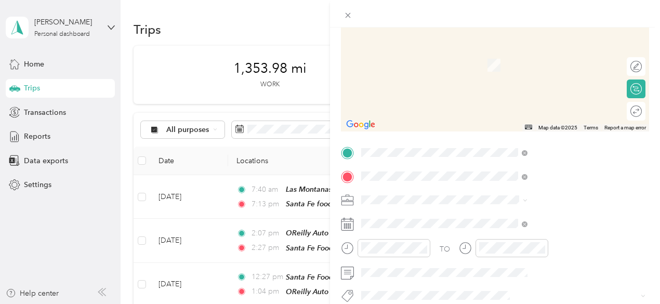
click at [544, 218] on span "[STREET_ADDRESS][US_STATE]" at bounding box center [542, 213] width 104 height 9
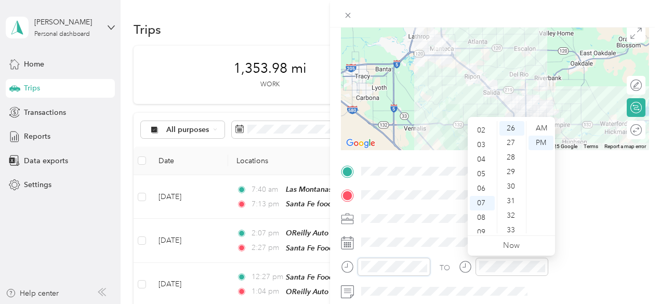
scroll to position [0, 0]
click at [481, 126] on div "12" at bounding box center [481, 128] width 25 height 15
click at [512, 187] on div "30" at bounding box center [511, 186] width 25 height 15
click at [544, 129] on div "AM" at bounding box center [540, 128] width 25 height 15
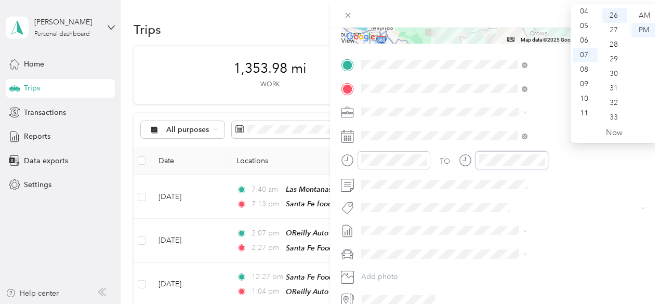
scroll to position [208, 0]
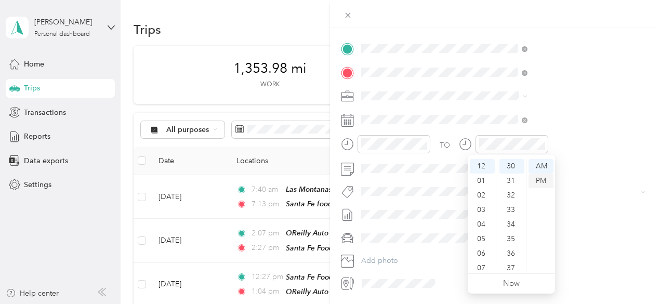
click at [541, 179] on div "PM" at bounding box center [540, 180] width 25 height 15
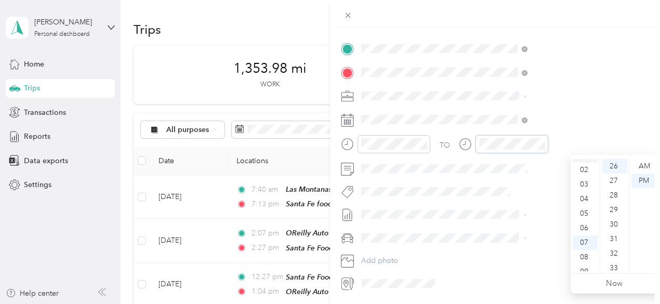
scroll to position [0, 0]
click at [583, 179] on div "01" at bounding box center [584, 180] width 25 height 15
click at [613, 164] on div "00" at bounding box center [614, 166] width 25 height 15
click at [641, 179] on div "PM" at bounding box center [643, 180] width 25 height 15
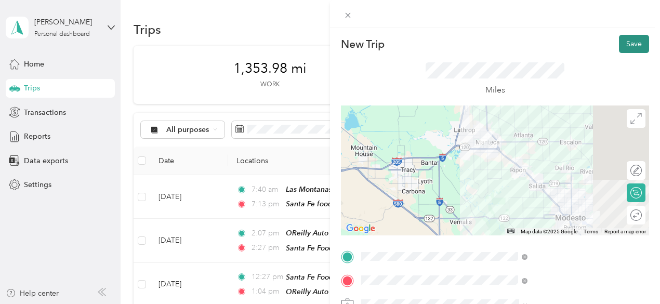
click at [625, 43] on button "Save" at bounding box center [634, 44] width 30 height 18
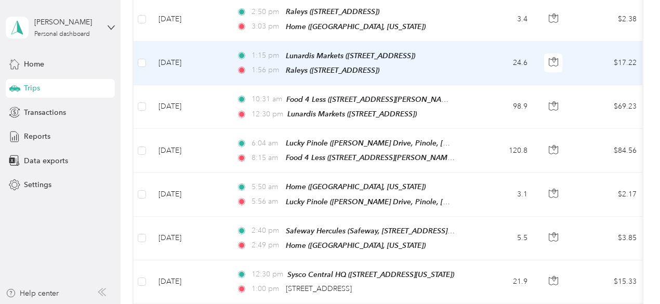
scroll to position [1350, 0]
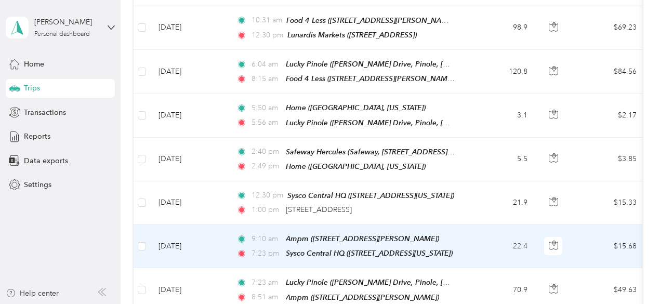
click at [194, 224] on td "[DATE]" at bounding box center [189, 246] width 78 height 44
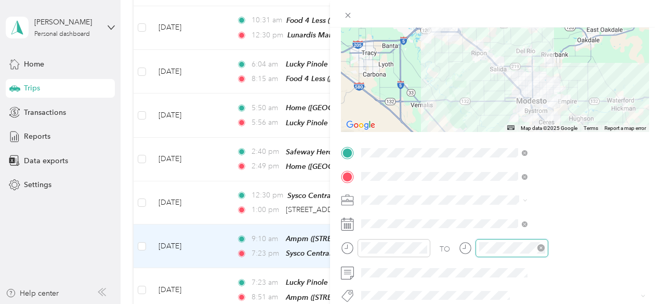
scroll to position [334, 0]
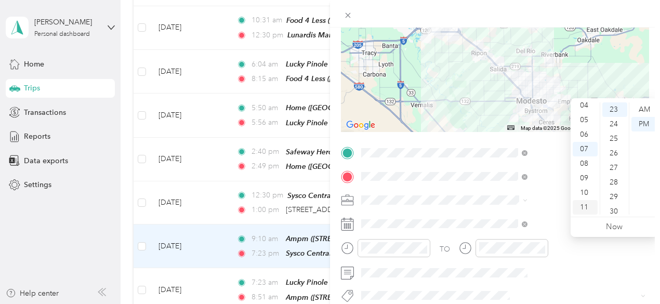
click at [585, 208] on div "11" at bounding box center [584, 207] width 25 height 15
click at [646, 109] on div "AM" at bounding box center [643, 109] width 25 height 15
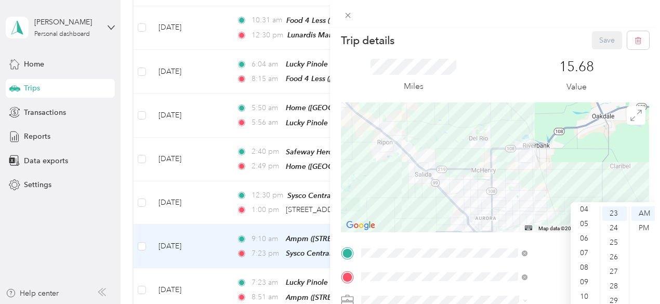
scroll to position [0, 0]
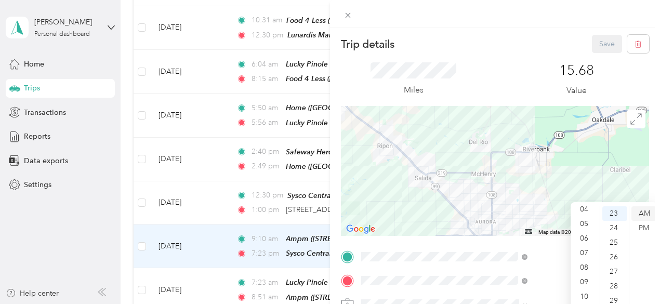
click at [643, 216] on div "AM" at bounding box center [643, 213] width 25 height 15
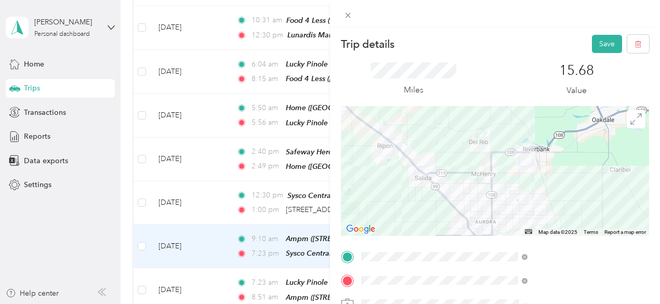
click at [592, 41] on div "Save" at bounding box center [621, 44] width 58 height 18
click at [592, 41] on button "Save" at bounding box center [607, 44] width 30 height 18
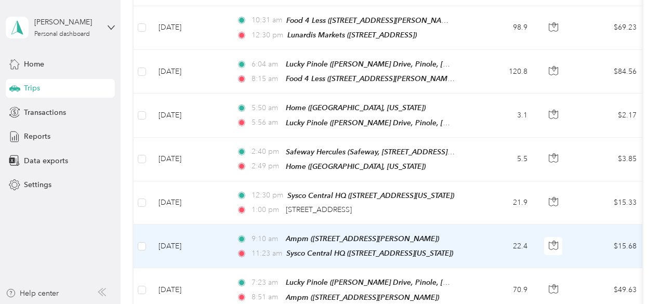
click at [214, 224] on td "[DATE]" at bounding box center [189, 246] width 78 height 44
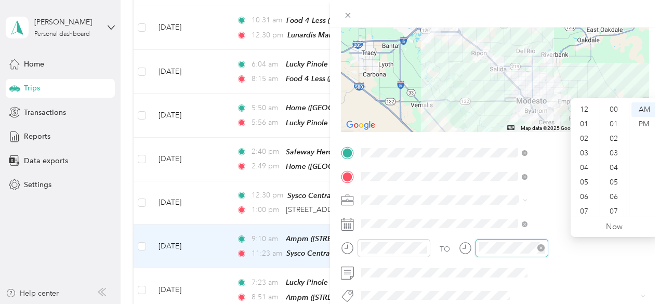
scroll to position [62, 0]
click at [586, 179] on div "09" at bounding box center [584, 178] width 25 height 15
click at [615, 149] on div "40" at bounding box center [614, 149] width 25 height 15
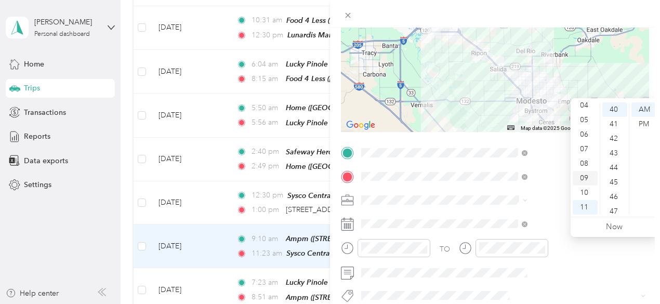
click at [586, 175] on div "09" at bounding box center [584, 178] width 25 height 15
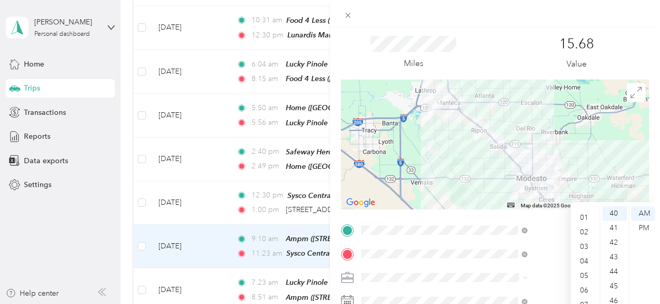
scroll to position [0, 0]
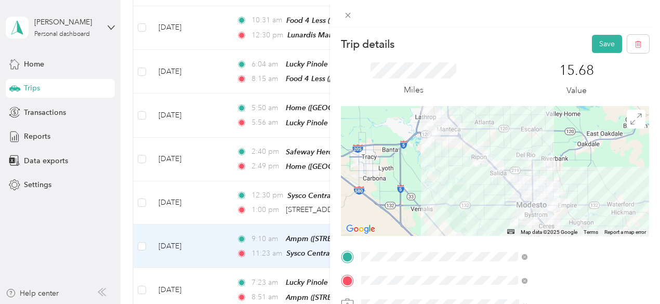
click at [601, 44] on div "Save" at bounding box center [621, 44] width 58 height 18
click at [601, 44] on button "Save" at bounding box center [607, 44] width 30 height 18
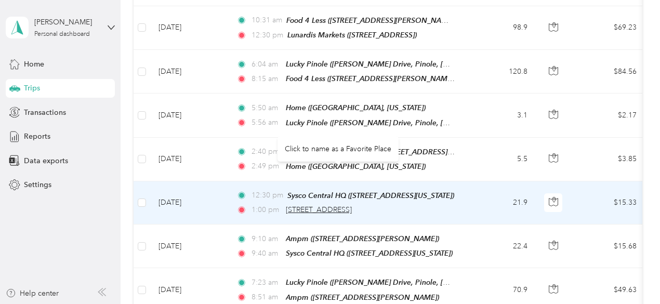
click at [352, 205] on span "[STREET_ADDRESS]" at bounding box center [319, 209] width 66 height 9
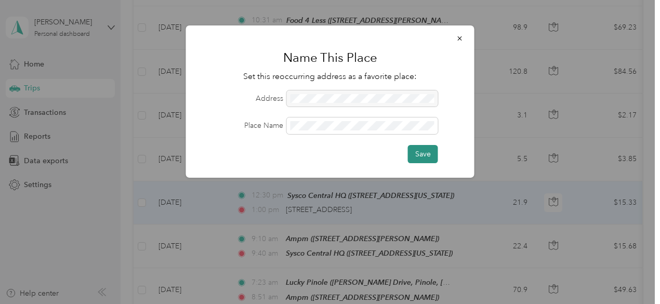
click at [427, 158] on button "Save" at bounding box center [423, 154] width 30 height 18
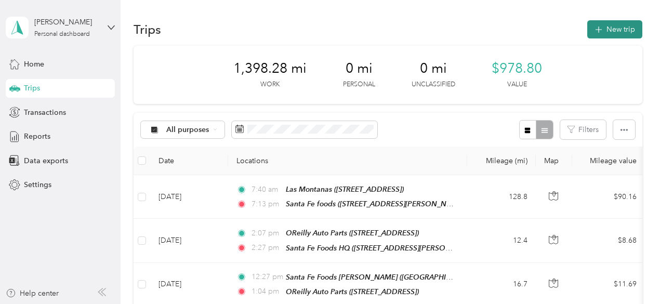
click at [610, 32] on button "New trip" at bounding box center [614, 29] width 55 height 18
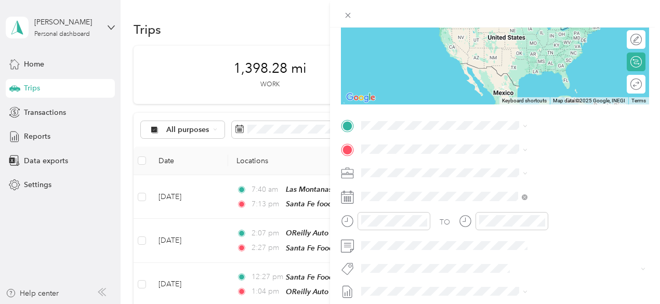
scroll to position [156, 0]
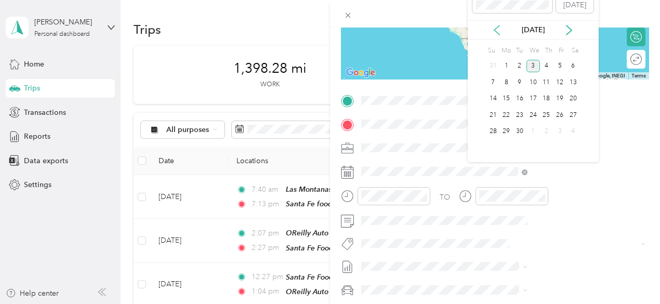
click at [497, 31] on icon at bounding box center [496, 30] width 10 height 10
click at [560, 82] on div "8" at bounding box center [560, 82] width 14 height 13
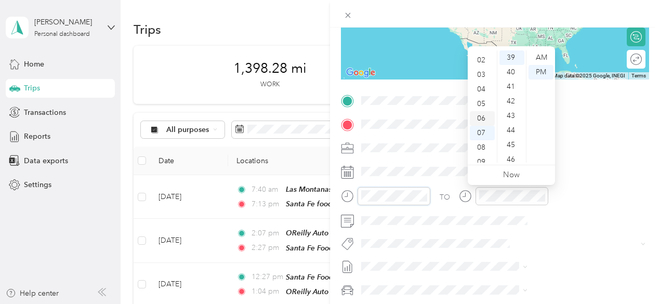
scroll to position [0, 0]
click at [480, 72] on div "01" at bounding box center [481, 72] width 25 height 15
click at [515, 136] on div "30" at bounding box center [511, 134] width 25 height 15
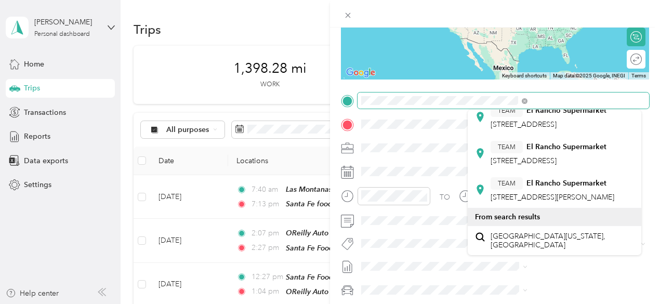
scroll to position [388, 0]
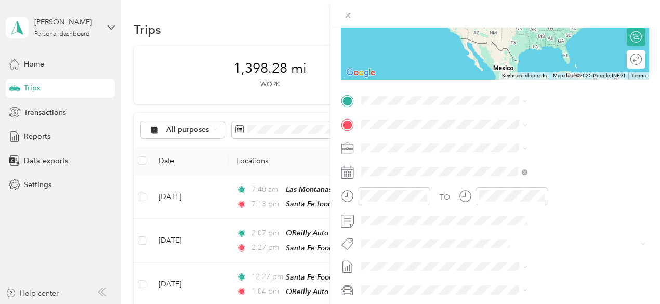
click at [566, 153] on span "[STREET_ADDRESS][US_STATE]" at bounding box center [542, 148] width 104 height 9
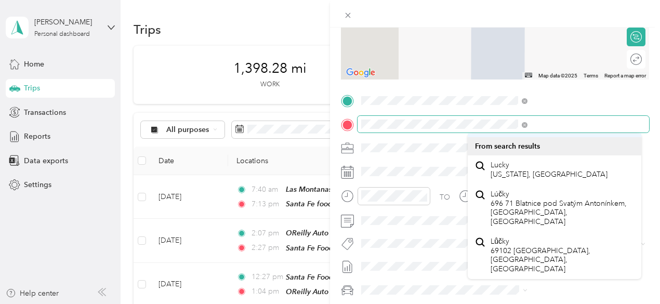
scroll to position [369, 0]
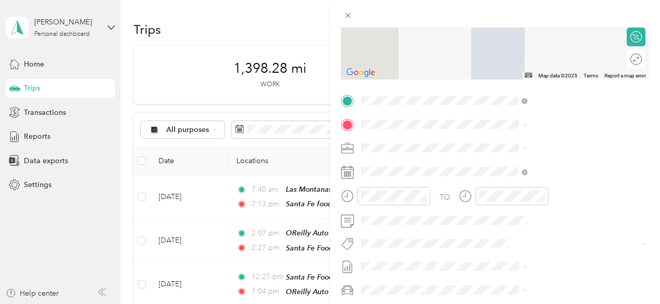
click at [520, 138] on span "[STREET_ADDRESS]" at bounding box center [523, 133] width 66 height 9
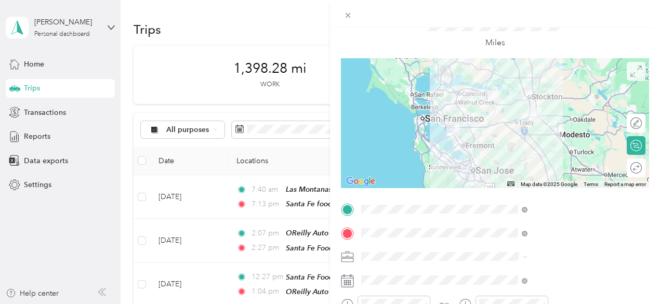
scroll to position [0, 0]
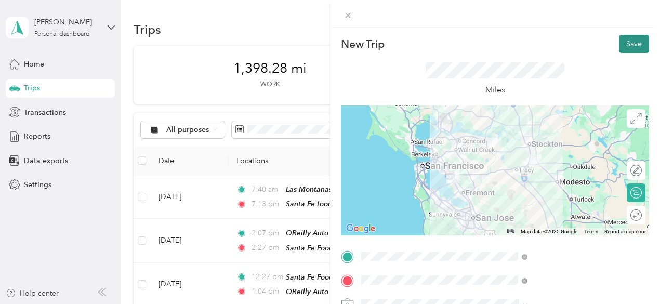
click at [628, 44] on button "Save" at bounding box center [634, 44] width 30 height 18
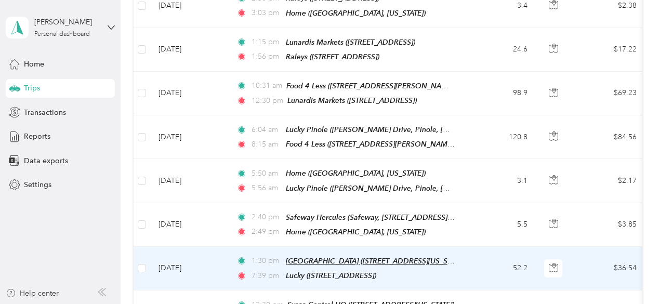
scroll to position [1298, 0]
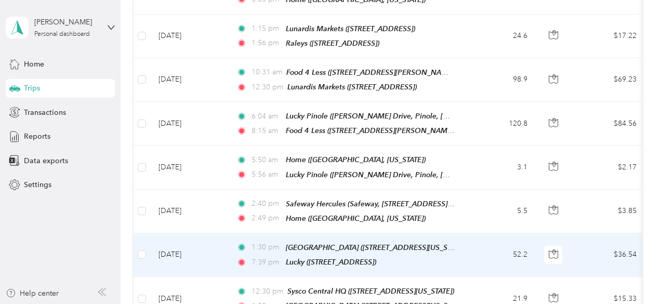
click at [162, 233] on td "[DATE]" at bounding box center [189, 255] width 78 height 44
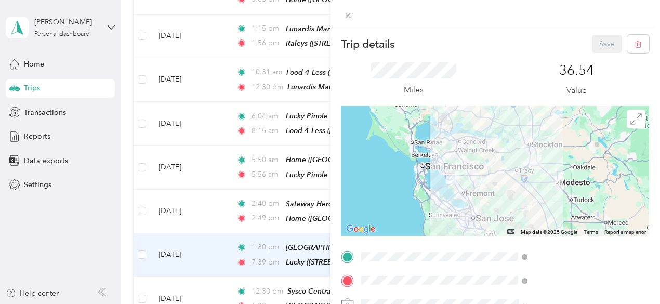
scroll to position [52, 0]
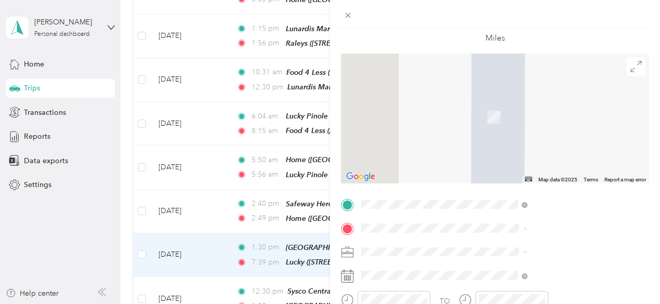
click at [530, 140] on div "TEAM Safeway Store [STREET_ADDRESS]" at bounding box center [532, 132] width 85 height 25
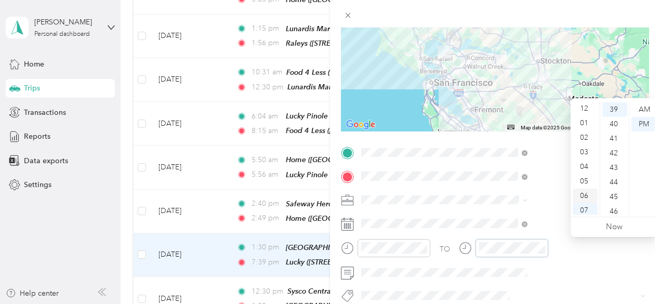
scroll to position [0, 0]
click at [584, 136] on div "02" at bounding box center [584, 138] width 25 height 15
click at [586, 125] on div "03" at bounding box center [584, 124] width 25 height 15
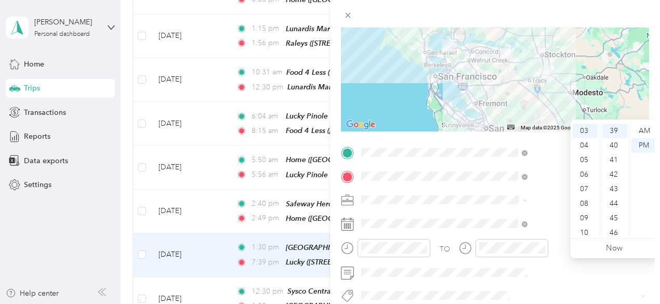
scroll to position [0, 0]
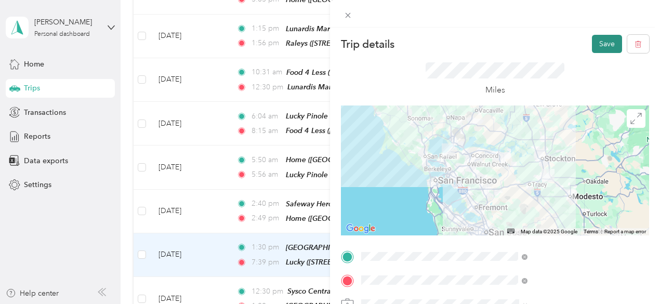
click at [597, 44] on button "Save" at bounding box center [607, 44] width 30 height 18
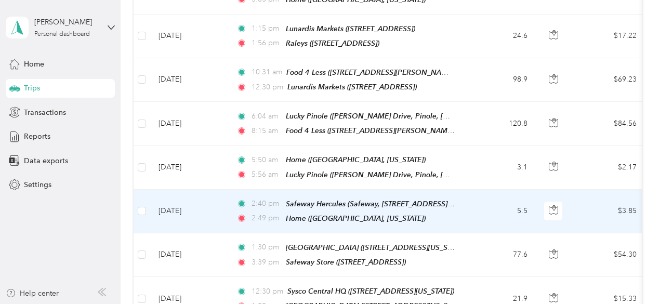
click at [196, 190] on td "[DATE]" at bounding box center [189, 212] width 78 height 44
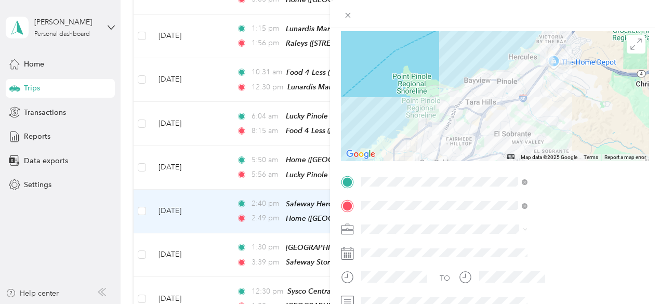
scroll to position [104, 0]
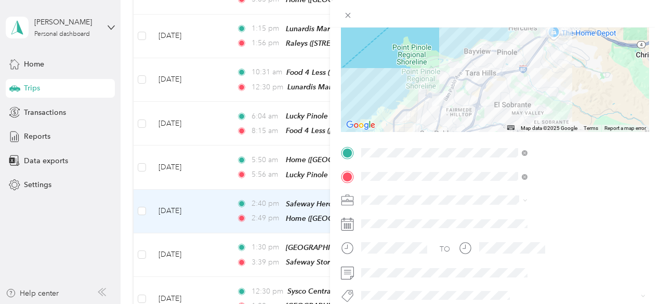
click at [179, 216] on div "Trip details Save This trip cannot be edited because it is either under review,…" at bounding box center [330, 152] width 660 height 304
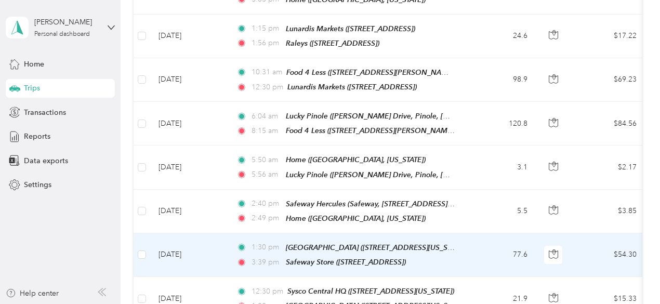
click at [179, 233] on td "[DATE]" at bounding box center [189, 255] width 78 height 44
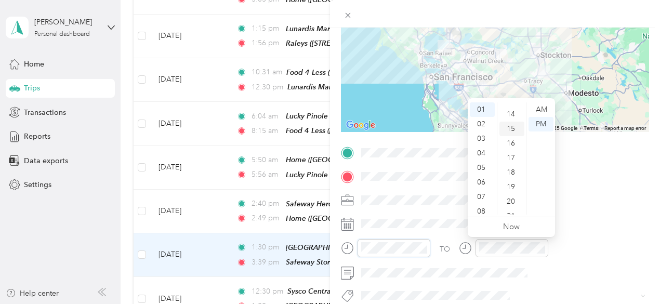
scroll to position [177, 0]
click at [512, 151] on div "15" at bounding box center [511, 151] width 25 height 15
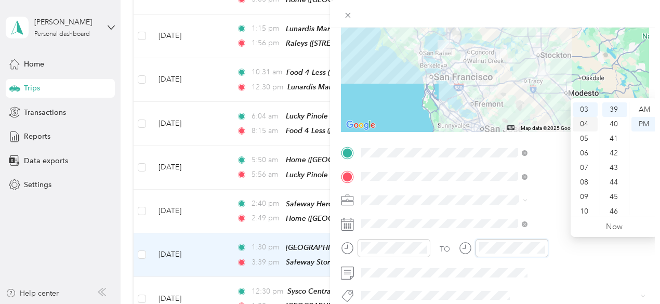
scroll to position [0, 0]
click at [585, 138] on div "02" at bounding box center [584, 138] width 25 height 15
click at [614, 164] on div "25" at bounding box center [614, 165] width 25 height 15
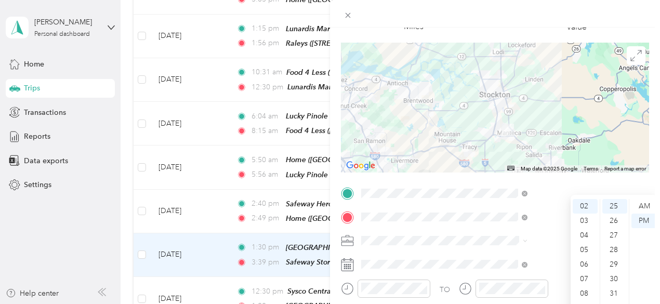
scroll to position [0, 0]
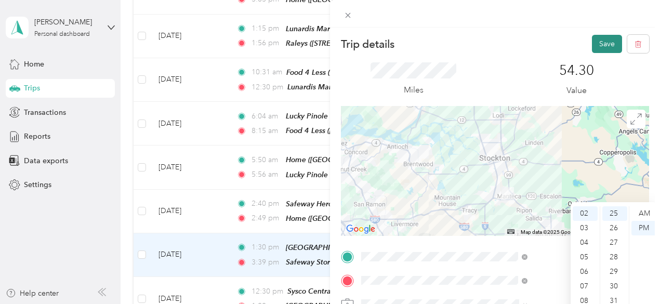
drag, startPoint x: 596, startPoint y: 45, endPoint x: 593, endPoint y: 50, distance: 5.3
click at [596, 44] on button "Save" at bounding box center [607, 44] width 30 height 18
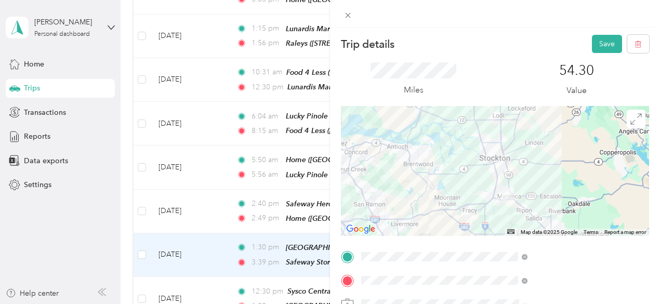
scroll to position [567, 0]
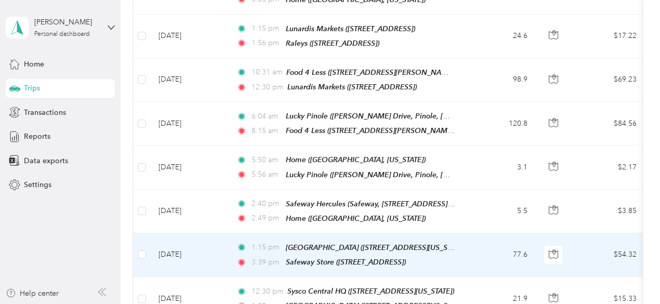
click at [263, 257] on span "3:39 pm" at bounding box center [266, 262] width 30 height 11
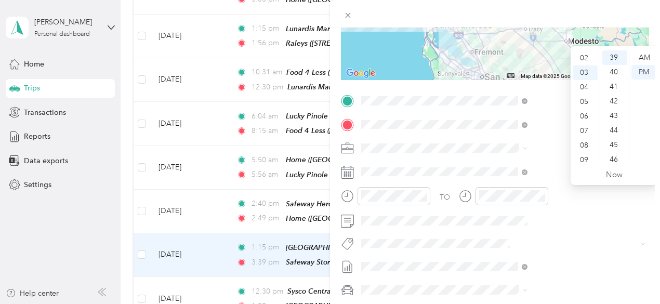
scroll to position [23, 0]
click at [587, 65] on div "02" at bounding box center [584, 64] width 25 height 15
click at [645, 69] on div "PM" at bounding box center [643, 72] width 25 height 15
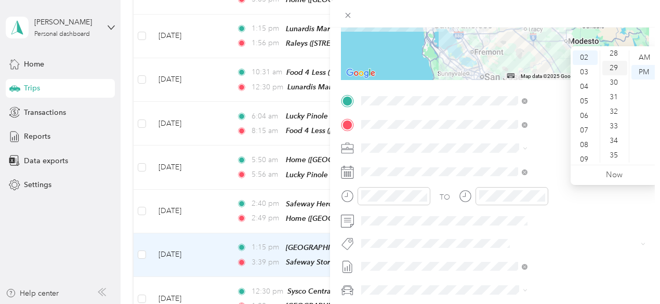
click at [612, 66] on div "29" at bounding box center [614, 68] width 25 height 15
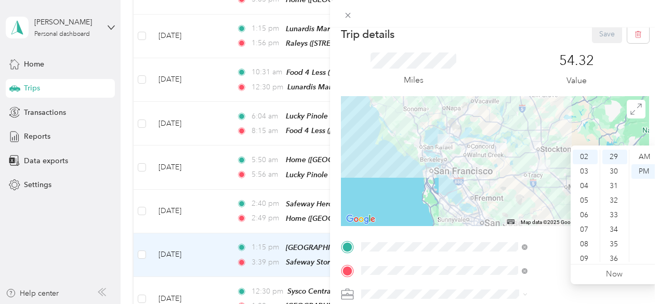
scroll to position [0, 0]
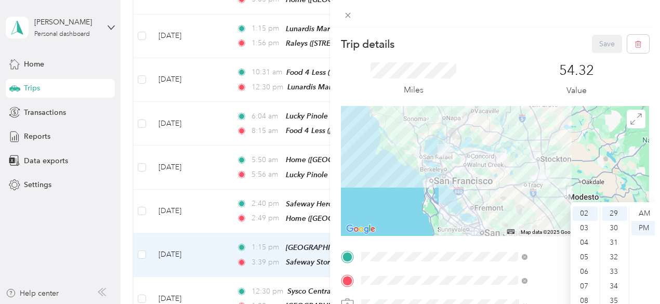
click at [592, 42] on div "Save" at bounding box center [621, 44] width 58 height 18
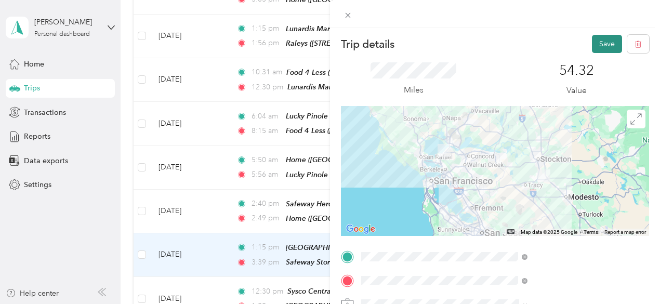
click at [593, 42] on button "Save" at bounding box center [607, 44] width 30 height 18
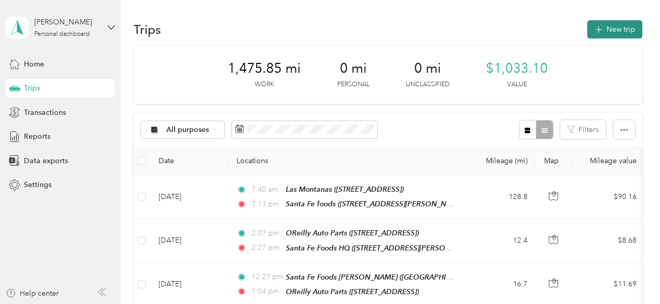
click at [613, 28] on button "New trip" at bounding box center [614, 29] width 55 height 18
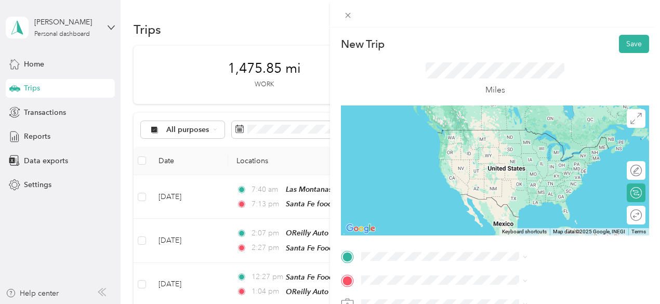
click at [522, 145] on span "[STREET_ADDRESS][US_STATE]" at bounding box center [542, 140] width 104 height 9
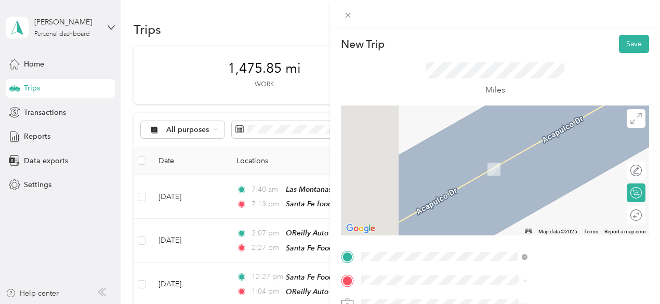
click at [646, 230] on form "New Trip Save This trip cannot be edited because it is either under review, app…" at bounding box center [495, 267] width 330 height 464
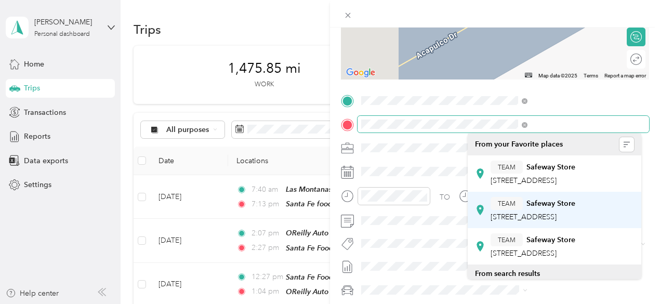
scroll to position [52, 0]
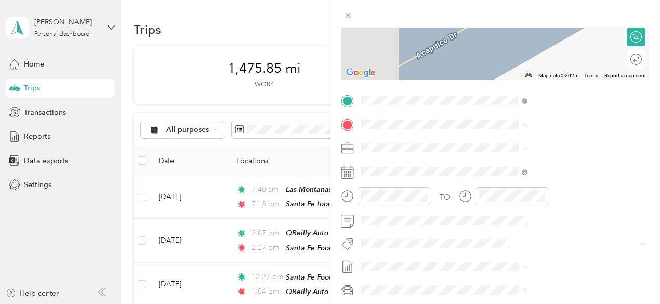
click at [541, 210] on span "[STREET_ADDRESS]" at bounding box center [523, 205] width 66 height 9
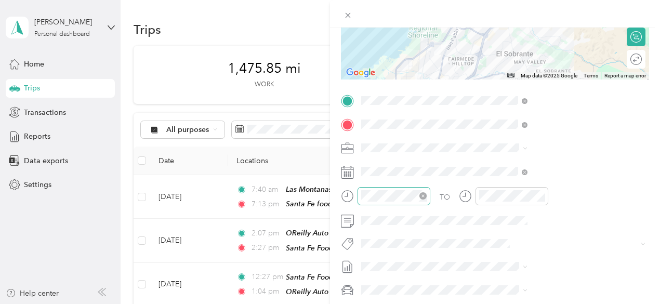
click at [426, 196] on icon "close-circle" at bounding box center [422, 195] width 7 height 7
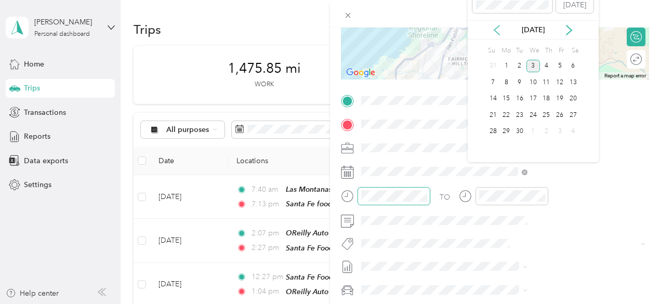
click at [495, 28] on icon at bounding box center [496, 30] width 10 height 10
click at [517, 130] on div "26" at bounding box center [520, 131] width 14 height 13
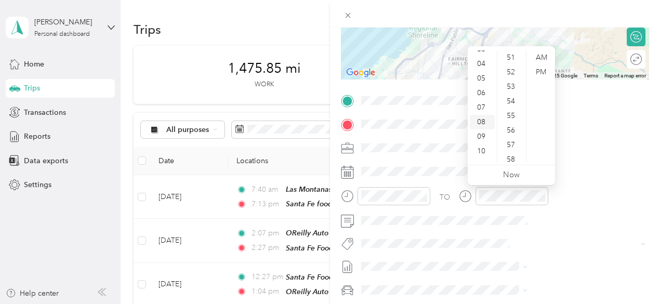
click at [480, 123] on div "08" at bounding box center [481, 122] width 25 height 15
click at [513, 60] on div "00" at bounding box center [511, 57] width 25 height 15
click at [541, 60] on div "AM" at bounding box center [540, 57] width 25 height 15
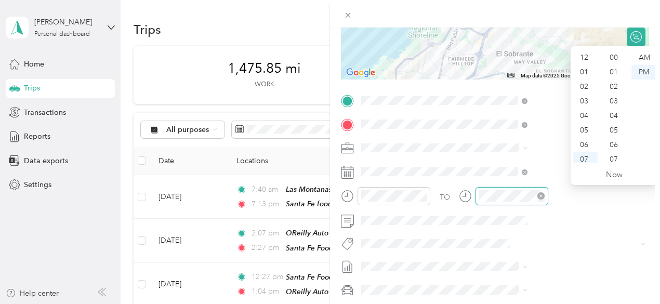
scroll to position [62, 0]
click at [583, 114] on div "08" at bounding box center [584, 111] width 25 height 15
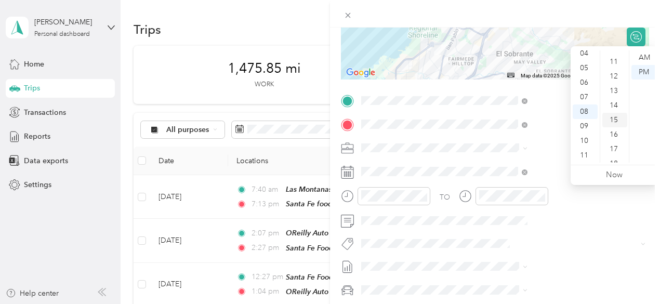
click at [612, 119] on div "15" at bounding box center [614, 120] width 25 height 15
click at [643, 59] on div "AM" at bounding box center [643, 57] width 25 height 15
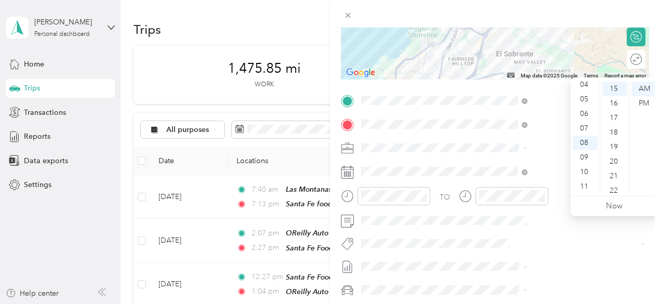
scroll to position [104, 0]
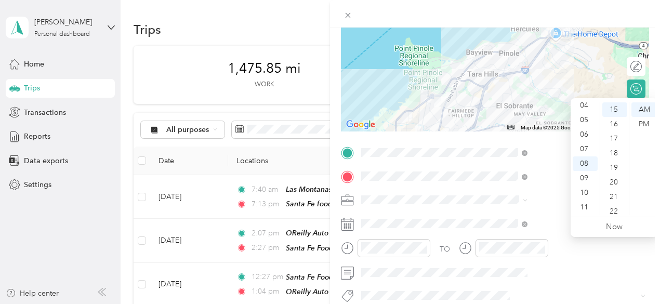
click at [647, 21] on div at bounding box center [495, 14] width 330 height 28
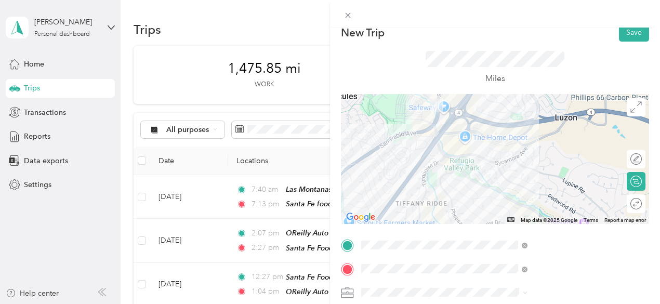
scroll to position [0, 0]
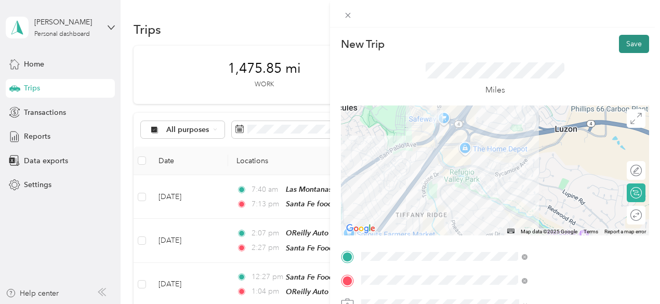
click at [627, 44] on button "Save" at bounding box center [634, 44] width 30 height 18
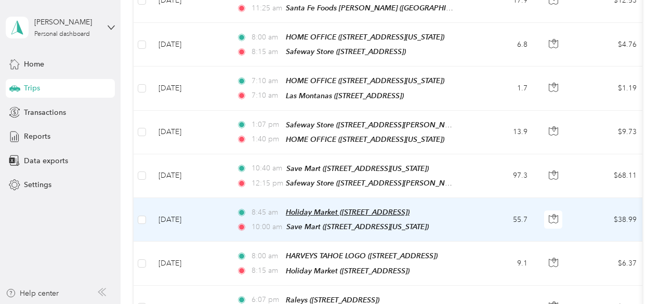
scroll to position [312, 0]
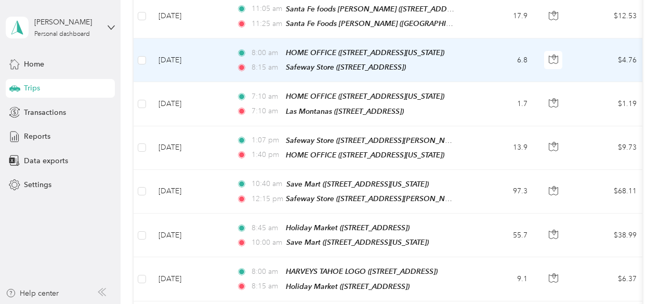
click at [189, 56] on td "[DATE]" at bounding box center [189, 60] width 78 height 44
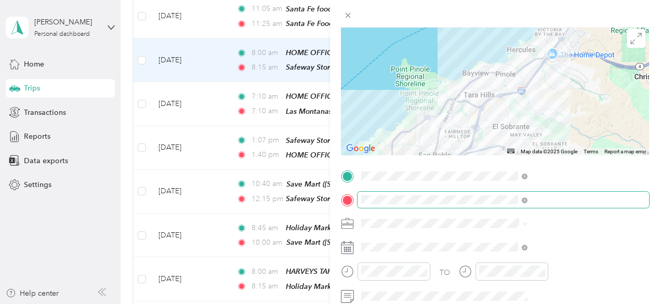
scroll to position [104, 0]
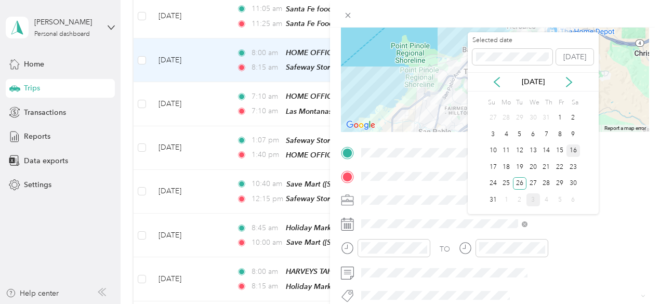
click at [573, 152] on div "16" at bounding box center [573, 150] width 14 height 13
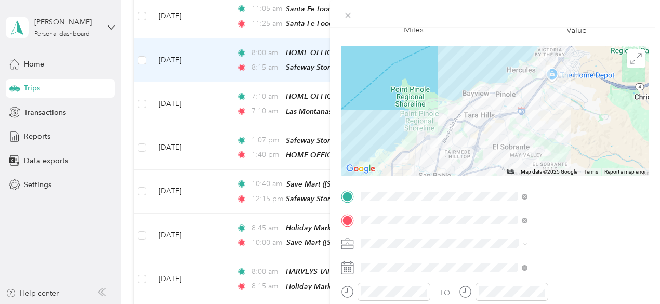
scroll to position [0, 0]
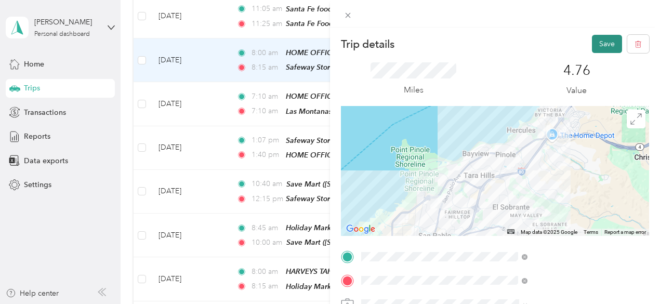
click at [603, 43] on button "Save" at bounding box center [607, 44] width 30 height 18
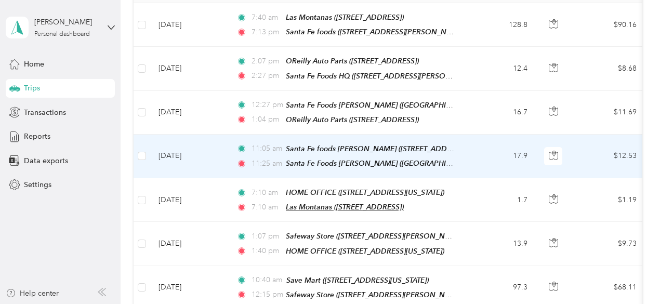
scroll to position [156, 0]
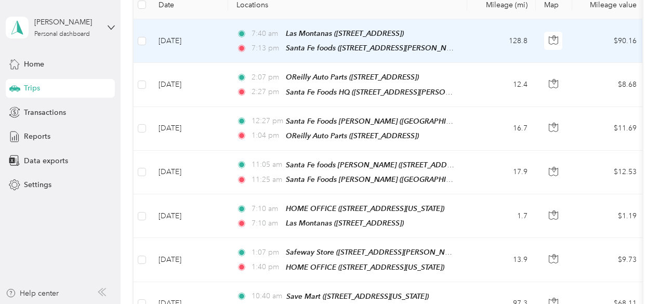
click at [183, 39] on td "[DATE]" at bounding box center [189, 41] width 78 height 44
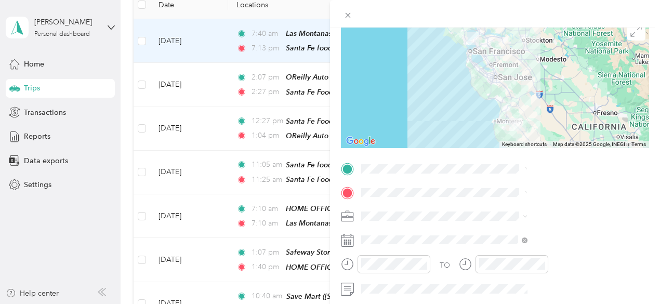
scroll to position [104, 0]
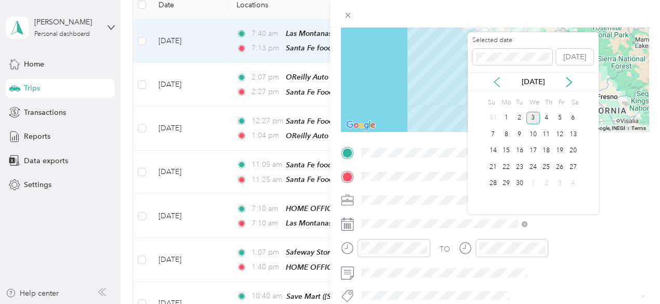
click at [497, 83] on icon at bounding box center [496, 82] width 10 height 10
click at [520, 183] on div "26" at bounding box center [520, 183] width 14 height 13
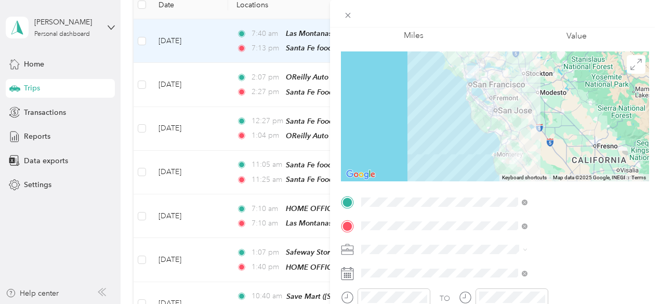
scroll to position [0, 0]
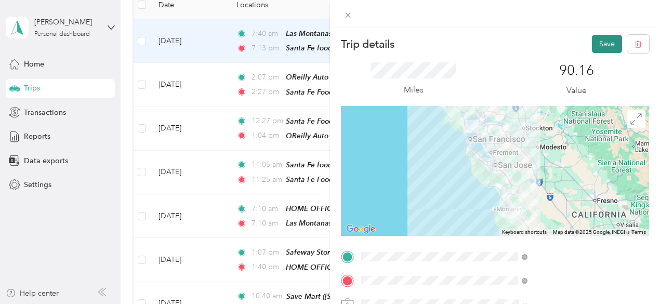
click at [609, 45] on button "Save" at bounding box center [607, 44] width 30 height 18
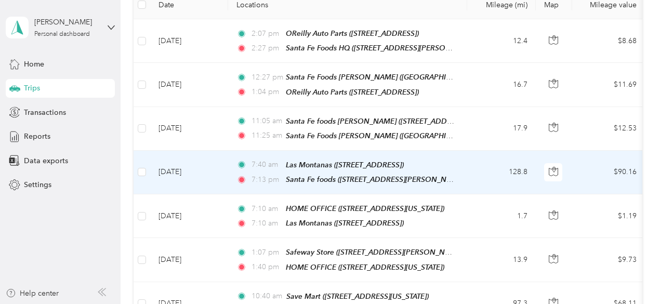
click at [258, 174] on span "7:13 pm" at bounding box center [266, 179] width 30 height 11
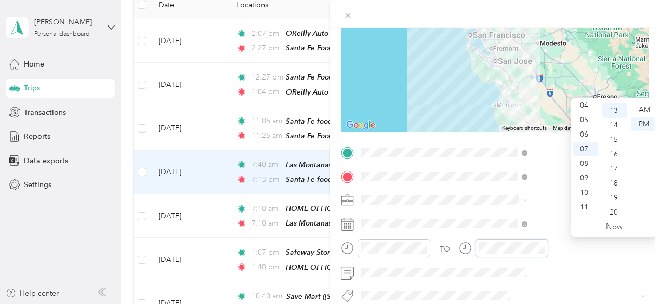
scroll to position [189, 0]
click at [587, 190] on div "10" at bounding box center [584, 192] width 25 height 15
click at [647, 108] on div "AM" at bounding box center [643, 109] width 25 height 15
click at [582, 193] on div "10" at bounding box center [584, 192] width 25 height 15
click at [647, 110] on div "AM" at bounding box center [643, 109] width 25 height 15
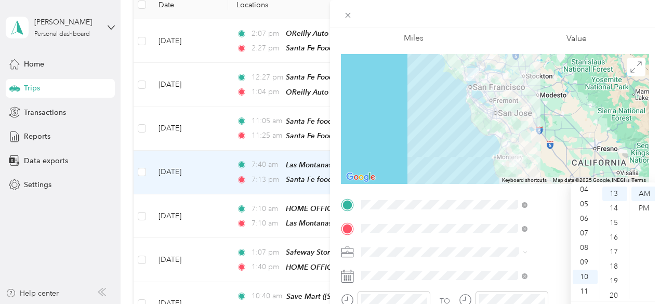
scroll to position [0, 0]
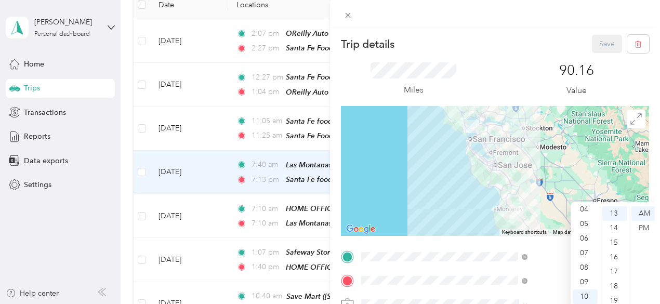
click at [597, 46] on div "Save" at bounding box center [621, 44] width 58 height 18
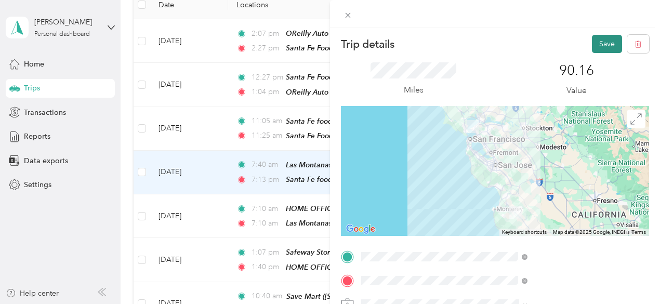
click at [597, 46] on button "Save" at bounding box center [607, 44] width 30 height 18
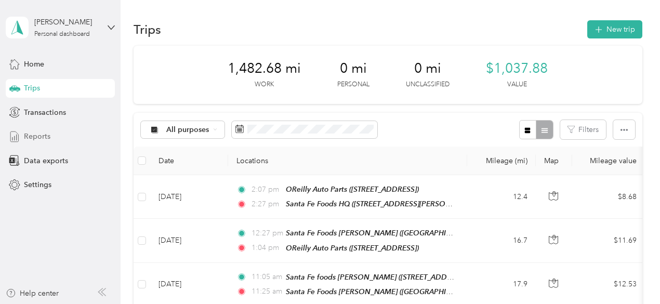
click at [44, 138] on span "Reports" at bounding box center [37, 136] width 26 height 11
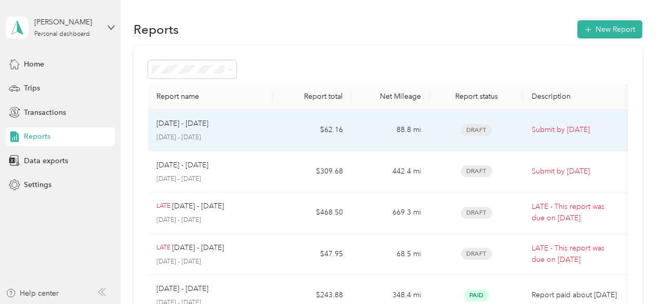
click at [204, 138] on p "[DATE] - [DATE]" at bounding box center [210, 137] width 109 height 9
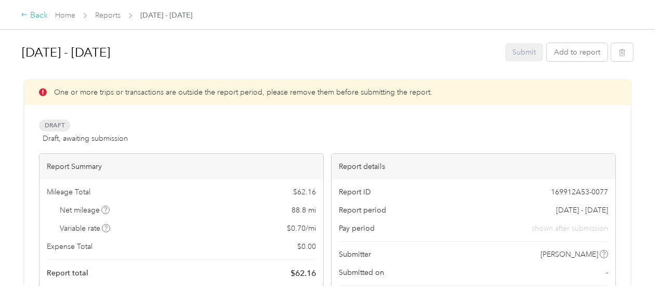
click at [35, 15] on div "Back" at bounding box center [34, 15] width 27 height 12
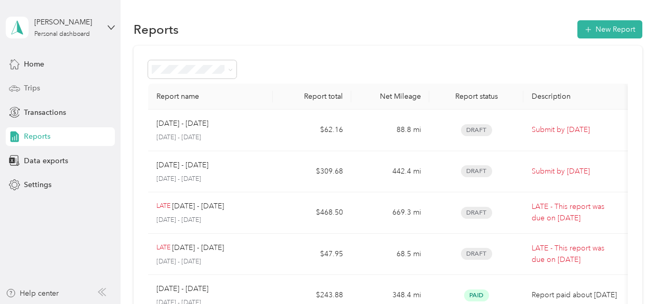
click at [36, 89] on span "Trips" at bounding box center [32, 88] width 16 height 11
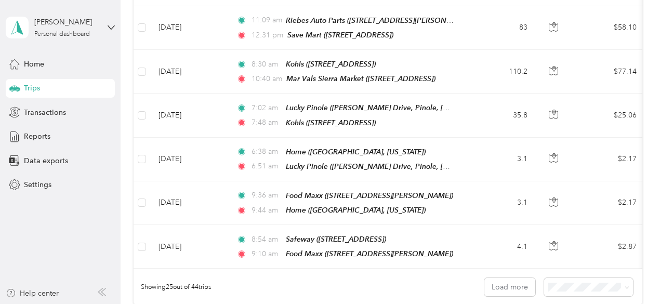
scroll to position [1039, 0]
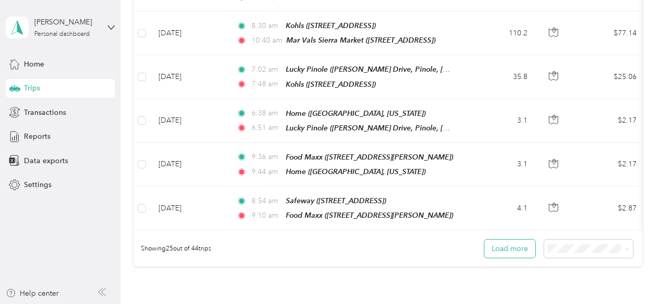
click at [514, 239] on button "Load more" at bounding box center [509, 248] width 51 height 18
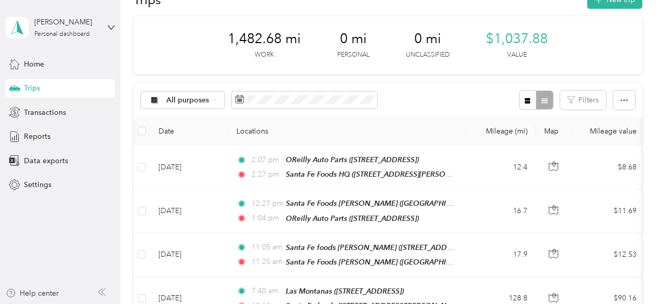
scroll to position [8, 0]
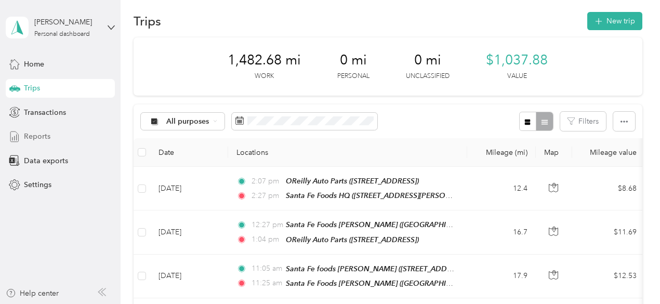
click at [35, 134] on span "Reports" at bounding box center [37, 136] width 26 height 11
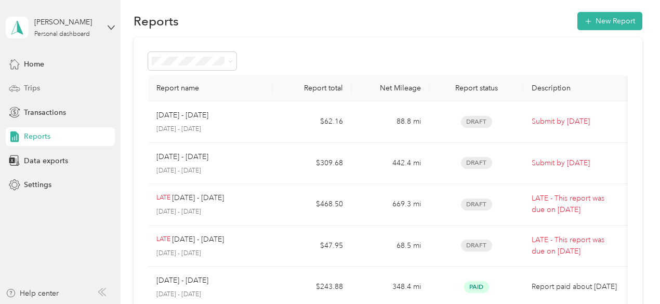
click at [32, 87] on span "Trips" at bounding box center [32, 88] width 16 height 11
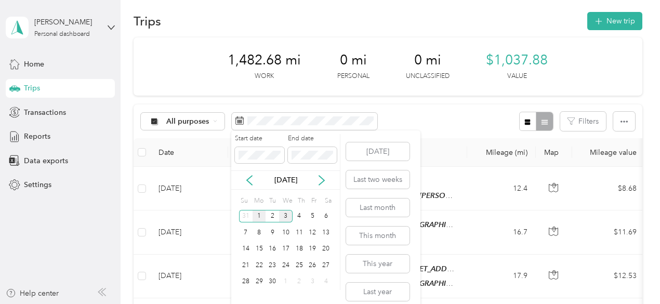
click at [257, 217] on div "1" at bounding box center [259, 216] width 14 height 13
click at [285, 213] on div "3" at bounding box center [286, 216] width 14 height 13
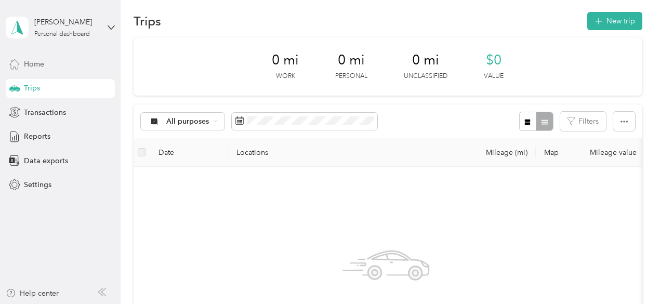
click at [36, 66] on span "Home" at bounding box center [34, 64] width 20 height 11
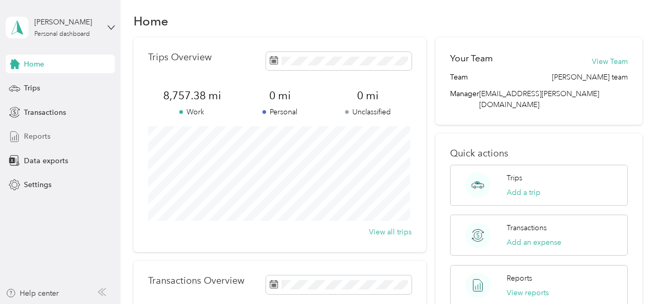
click at [48, 137] on span "Reports" at bounding box center [37, 136] width 26 height 11
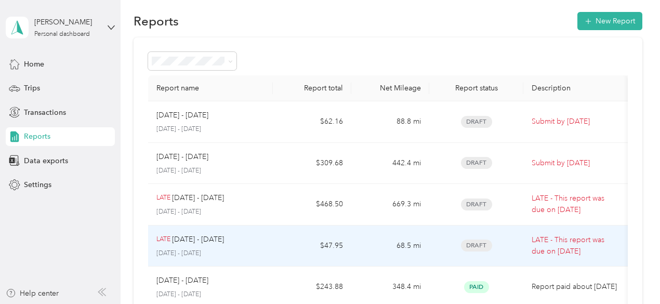
click at [216, 237] on p "[DATE] - [DATE]" at bounding box center [198, 239] width 52 height 11
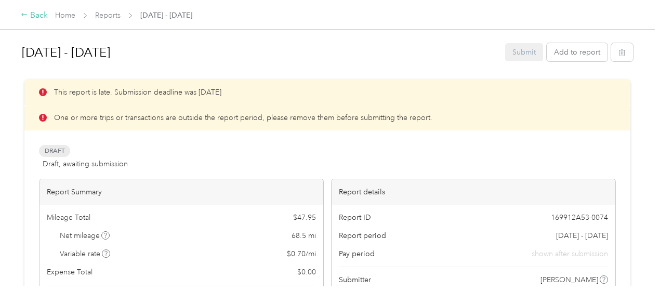
click at [25, 16] on icon at bounding box center [24, 14] width 7 height 7
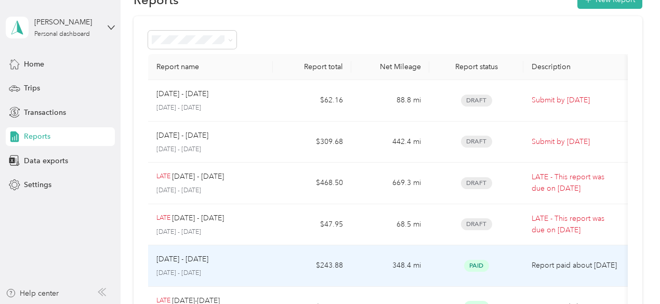
scroll to position [52, 0]
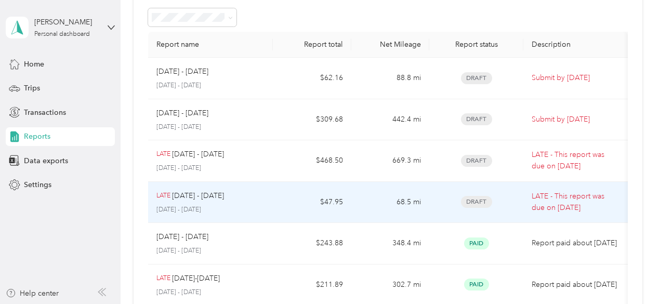
click at [221, 209] on p "[DATE] - [DATE]" at bounding box center [210, 209] width 109 height 9
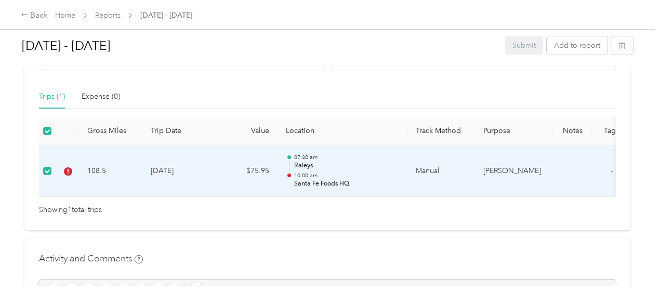
scroll to position [280, 0]
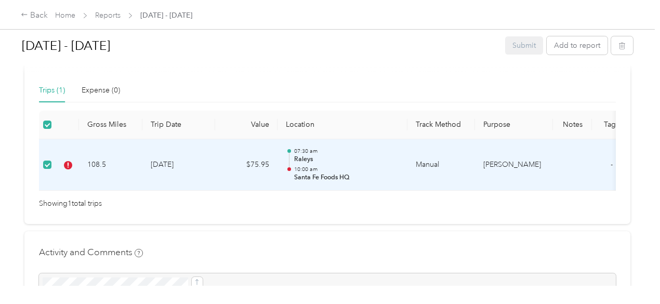
click at [334, 182] on p "Santa Fe Foods HQ" at bounding box center [346, 177] width 105 height 9
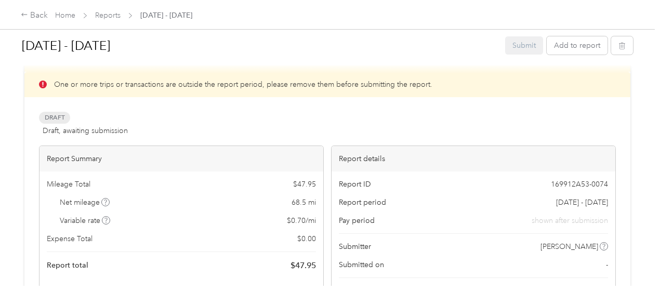
scroll to position [21, 0]
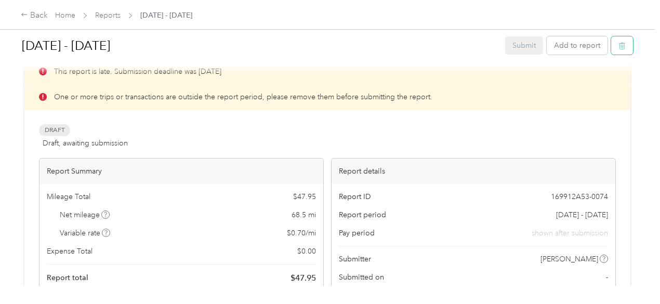
click at [619, 48] on icon "button" at bounding box center [621, 45] width 7 height 7
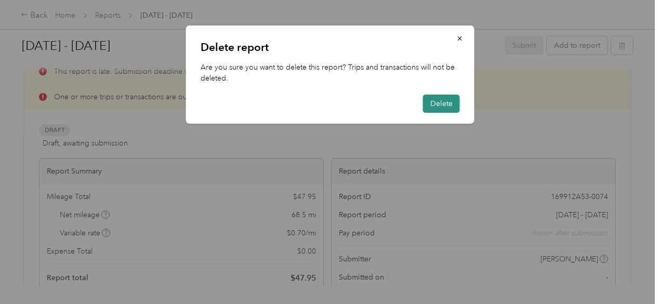
click at [441, 108] on button "Delete" at bounding box center [441, 104] width 37 height 18
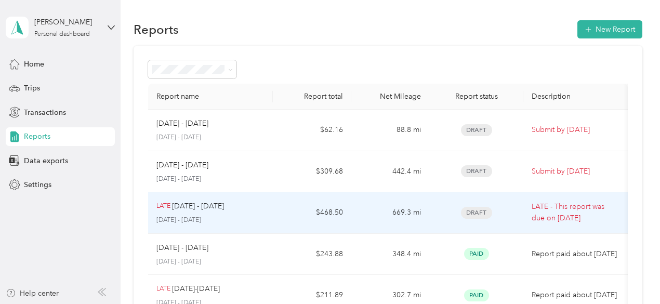
click at [222, 217] on p "[DATE] - [DATE]" at bounding box center [210, 220] width 109 height 9
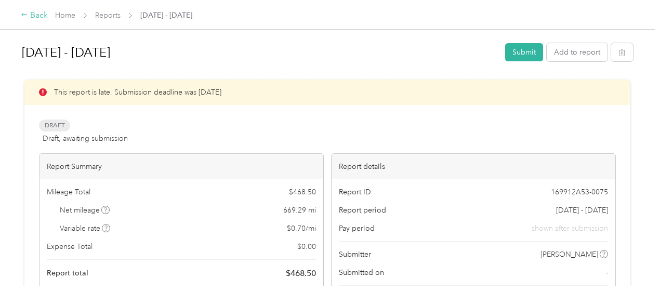
click at [29, 16] on div "Back" at bounding box center [34, 15] width 27 height 12
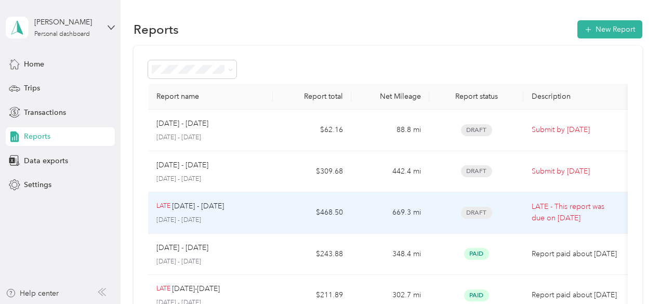
click at [233, 216] on p "[DATE] - [DATE]" at bounding box center [210, 220] width 109 height 9
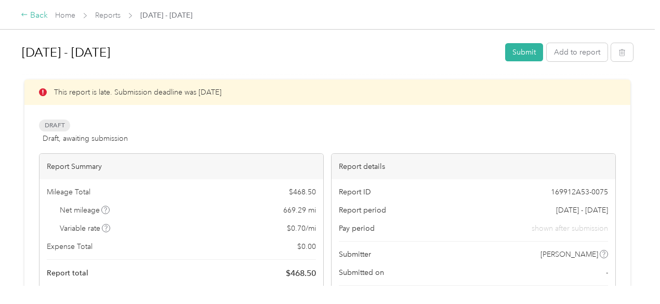
click at [23, 16] on icon at bounding box center [24, 14] width 7 height 7
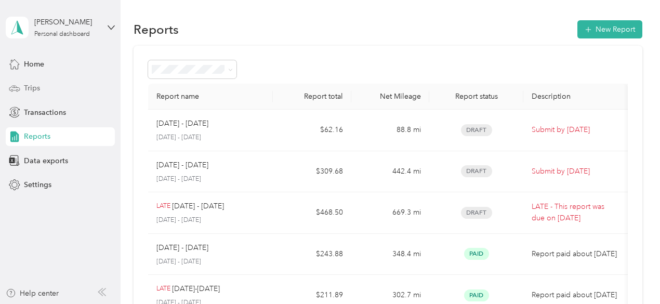
click at [25, 87] on span "Trips" at bounding box center [32, 88] width 16 height 11
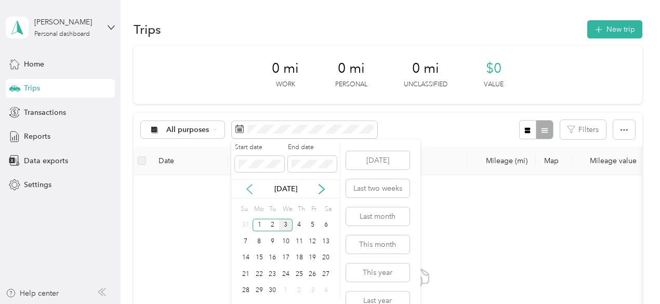
click at [250, 190] on icon at bounding box center [249, 189] width 10 height 10
click at [312, 226] on div "1" at bounding box center [313, 225] width 14 height 13
click at [314, 257] on div "15" at bounding box center [313, 257] width 14 height 13
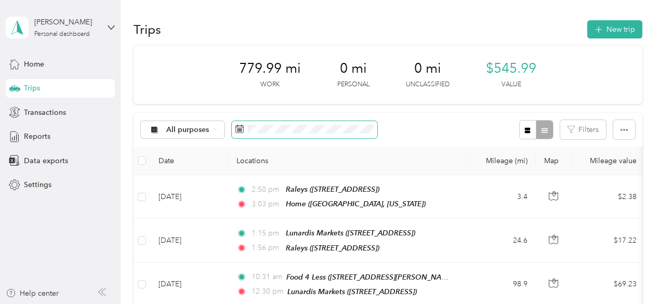
click at [236, 129] on icon at bounding box center [239, 129] width 8 height 8
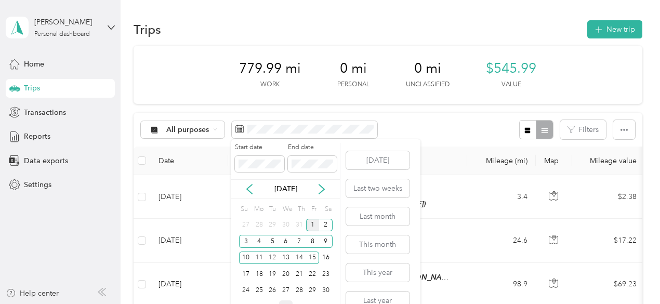
click at [310, 223] on div "1" at bounding box center [313, 225] width 14 height 13
click at [326, 290] on div "30" at bounding box center [326, 290] width 14 height 13
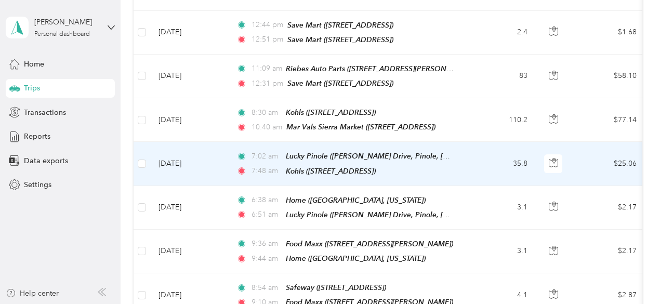
scroll to position [987, 0]
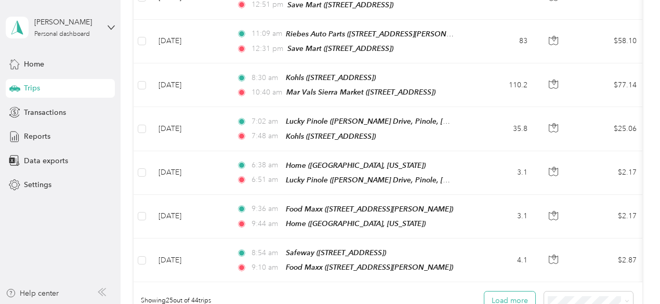
click at [496, 291] on button "Load more" at bounding box center [509, 300] width 51 height 18
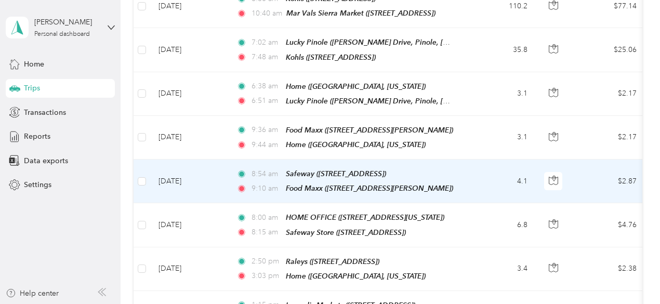
scroll to position [1091, 0]
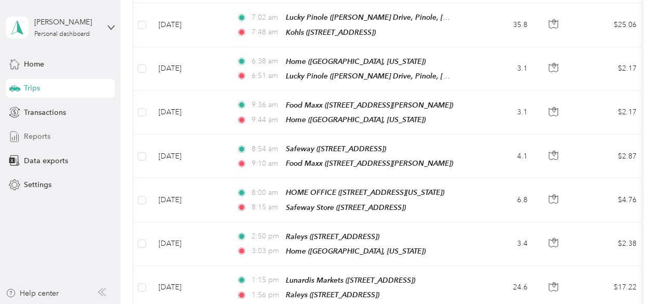
click at [46, 134] on span "Reports" at bounding box center [37, 136] width 26 height 11
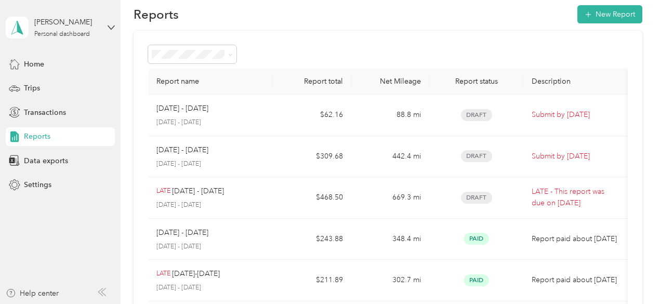
scroll to position [11, 0]
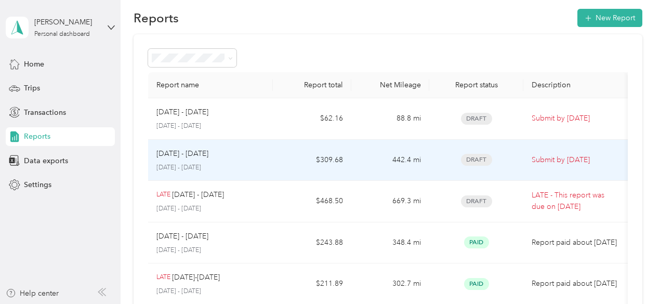
click at [197, 163] on p "[DATE] - [DATE]" at bounding box center [210, 167] width 109 height 9
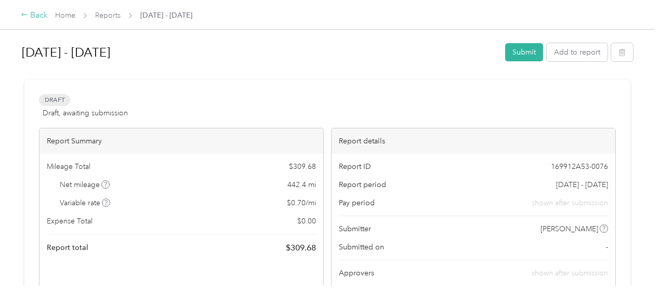
click at [36, 17] on div "Back" at bounding box center [34, 15] width 27 height 12
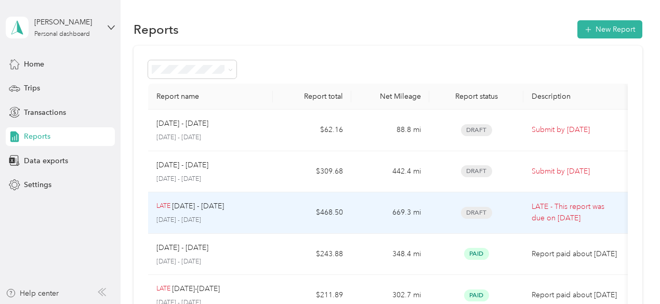
click at [236, 220] on p "[DATE] - [DATE]" at bounding box center [210, 220] width 109 height 9
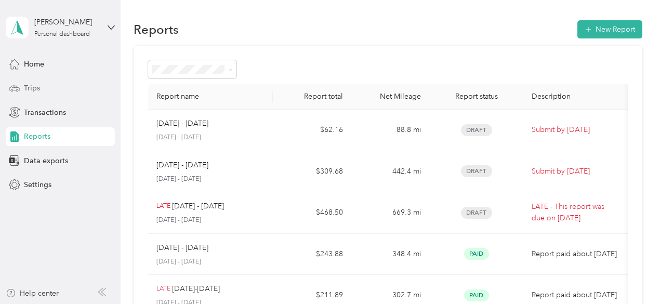
click at [58, 94] on div "Trips" at bounding box center [60, 88] width 109 height 19
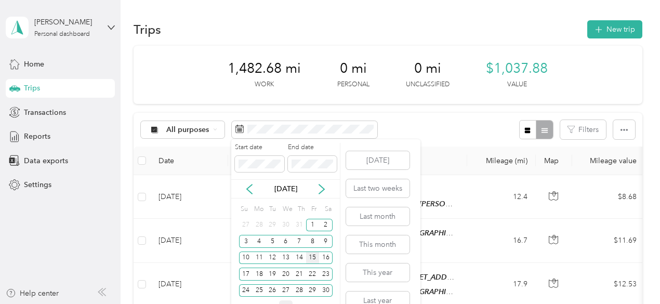
click at [312, 258] on div "15" at bounding box center [313, 257] width 14 height 13
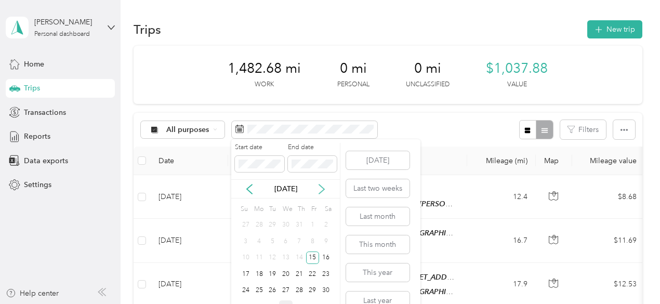
click at [319, 192] on icon at bounding box center [321, 189] width 10 height 10
click at [248, 186] on icon at bounding box center [249, 189] width 10 height 10
click at [321, 189] on icon at bounding box center [321, 189] width 10 height 10
click at [300, 223] on div "31" at bounding box center [299, 225] width 14 height 13
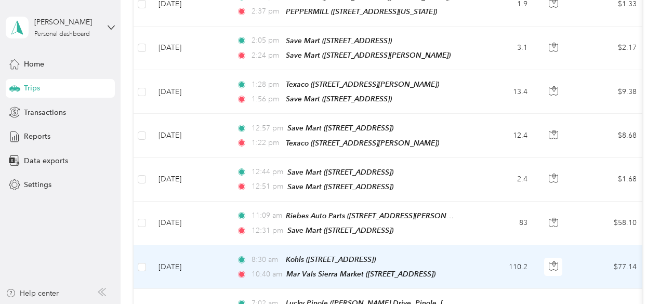
scroll to position [831, 0]
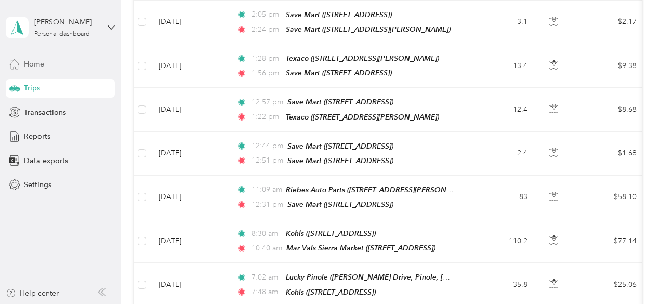
click at [53, 66] on div "Home" at bounding box center [60, 64] width 109 height 19
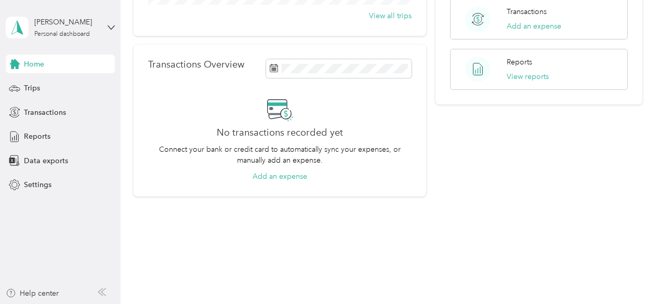
scroll to position [224, 0]
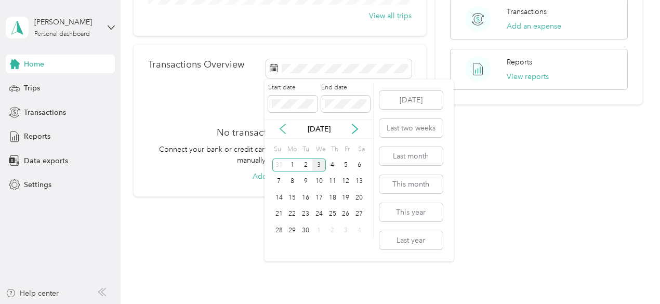
click at [283, 130] on icon at bounding box center [282, 128] width 5 height 9
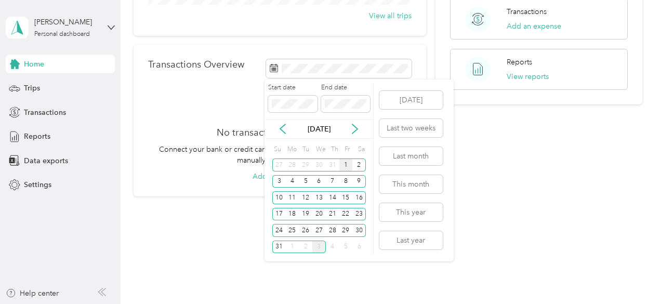
click at [348, 165] on div "1" at bounding box center [346, 164] width 14 height 13
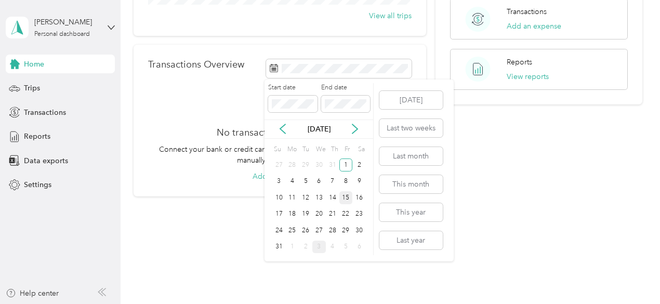
click at [350, 197] on div "15" at bounding box center [346, 197] width 14 height 13
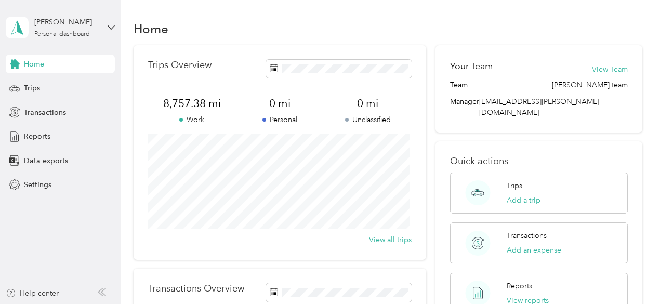
scroll to position [0, 0]
click at [47, 87] on div "Trips" at bounding box center [60, 88] width 109 height 19
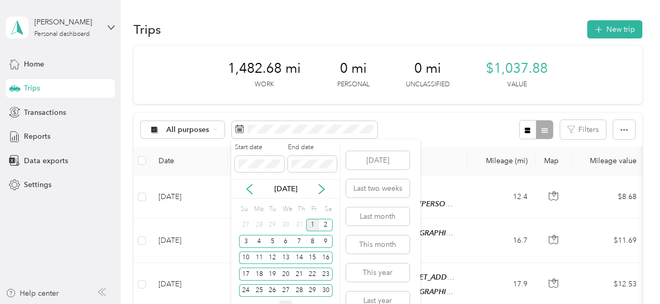
click at [313, 226] on div "1" at bounding box center [313, 225] width 14 height 13
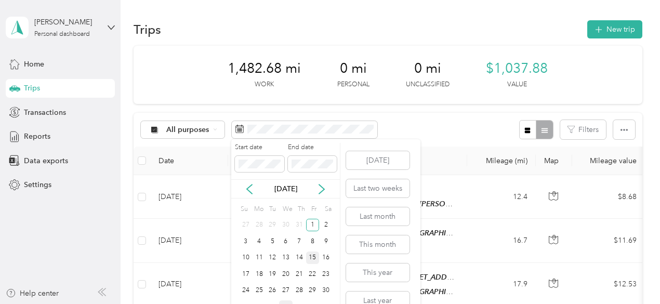
click at [316, 256] on div "15" at bounding box center [313, 257] width 14 height 13
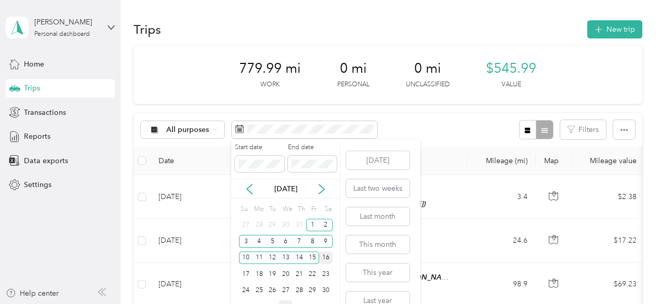
click at [326, 259] on div "16" at bounding box center [326, 257] width 14 height 13
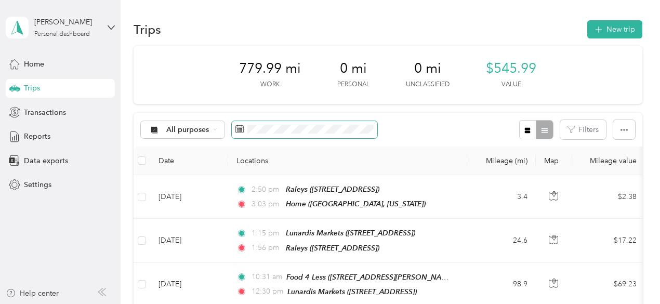
click at [240, 131] on icon at bounding box center [239, 129] width 8 height 8
click at [242, 131] on icon at bounding box center [239, 129] width 8 height 8
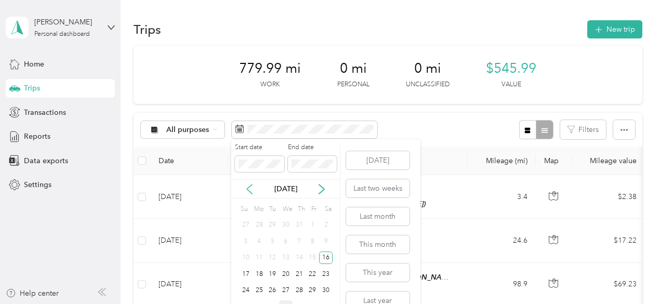
click at [248, 189] on icon at bounding box center [249, 189] width 10 height 10
click at [315, 189] on div "Jul 2025" at bounding box center [285, 188] width 109 height 11
click at [321, 188] on icon at bounding box center [321, 189] width 10 height 10
click at [241, 183] on div "[DATE]" at bounding box center [285, 188] width 109 height 11
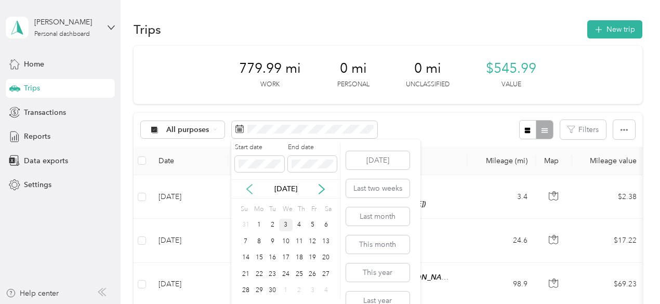
click at [251, 190] on icon at bounding box center [249, 189] width 10 height 10
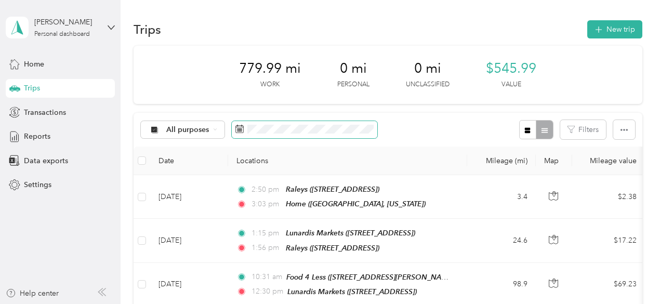
click at [235, 127] on icon at bounding box center [239, 129] width 8 height 8
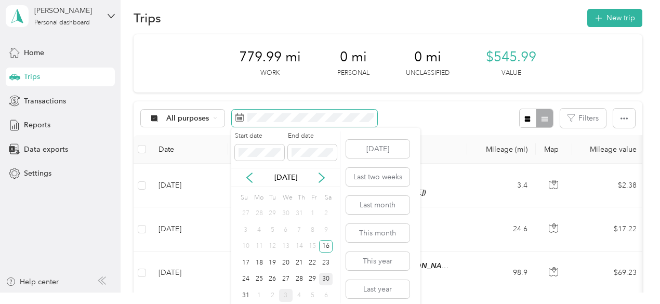
scroll to position [17, 0]
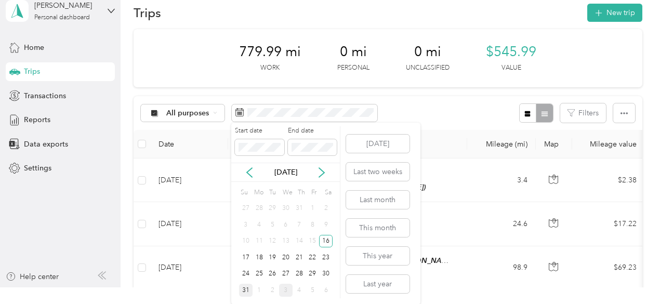
click at [241, 289] on div "31" at bounding box center [246, 290] width 14 height 13
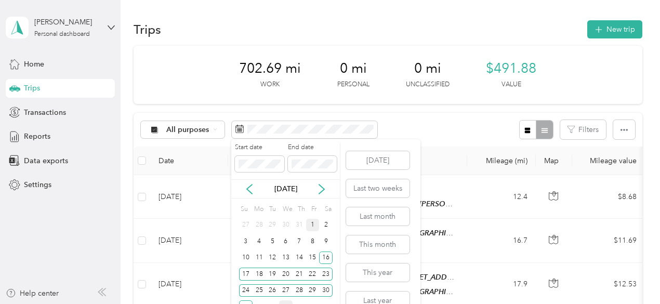
click at [313, 228] on div "1" at bounding box center [313, 225] width 14 height 13
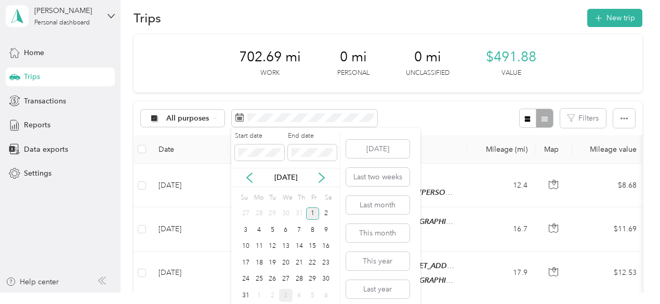
scroll to position [17, 0]
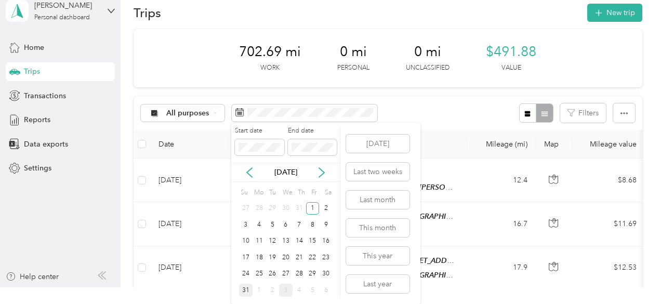
click at [246, 289] on div "31" at bounding box center [246, 290] width 14 height 13
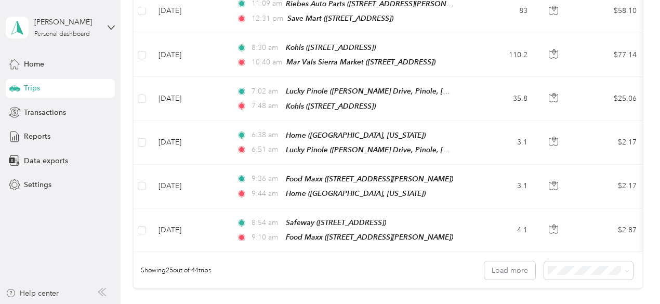
scroll to position [1039, 0]
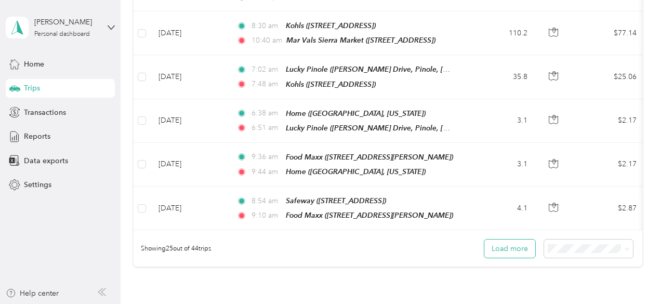
click at [522, 239] on button "Load more" at bounding box center [509, 248] width 51 height 18
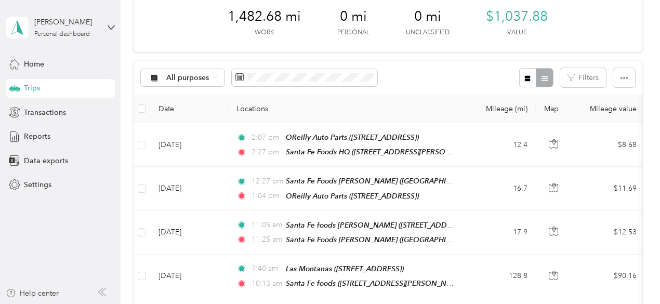
scroll to position [0, 0]
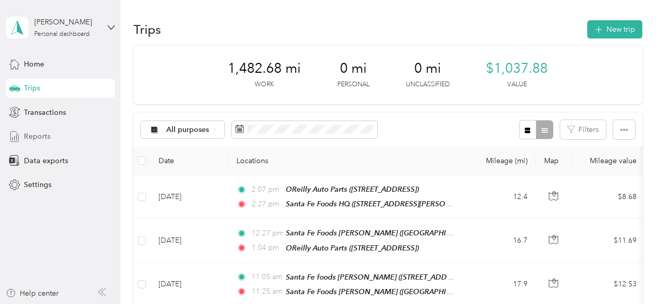
click at [44, 138] on span "Reports" at bounding box center [37, 136] width 26 height 11
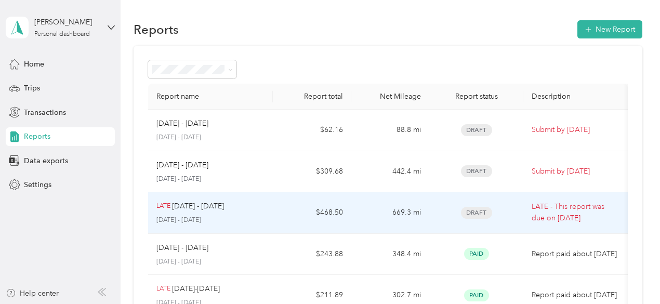
click at [229, 217] on p "[DATE] - [DATE]" at bounding box center [210, 220] width 109 height 9
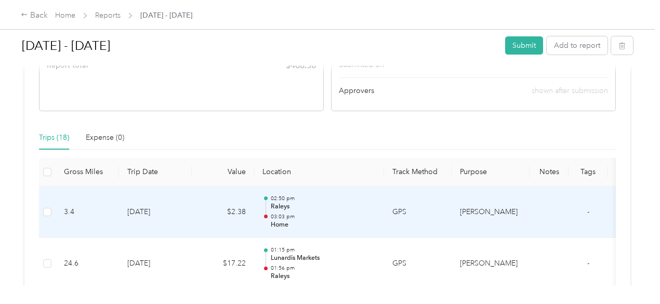
scroll to position [156, 0]
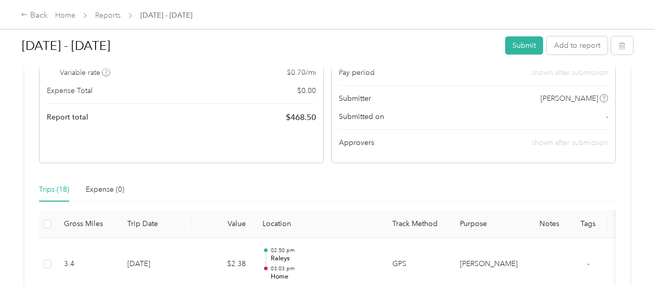
click at [50, 191] on div "Trips (18)" at bounding box center [54, 189] width 30 height 11
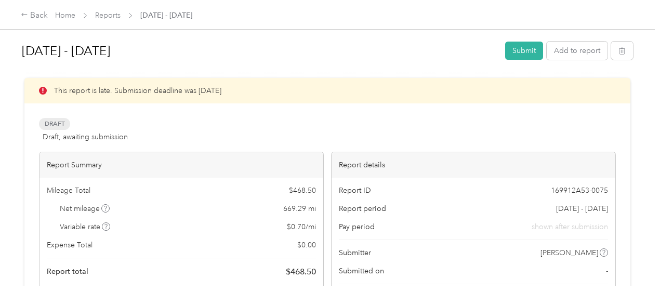
scroll to position [0, 0]
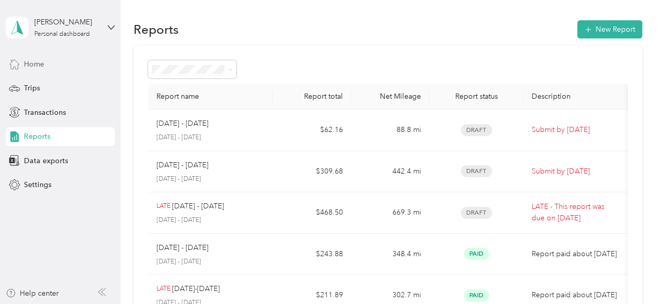
click at [34, 64] on span "Home" at bounding box center [34, 64] width 20 height 11
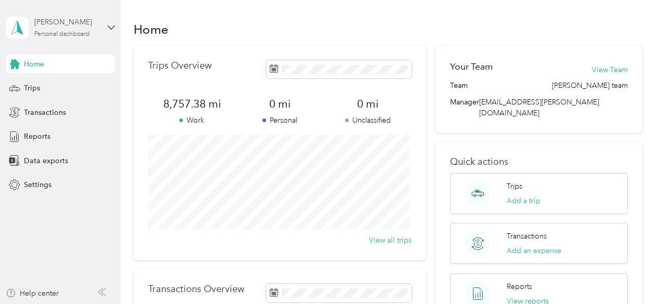
click at [51, 35] on div "Personal dashboard" at bounding box center [62, 34] width 56 height 6
click at [40, 188] on span "Settings" at bounding box center [38, 184] width 28 height 11
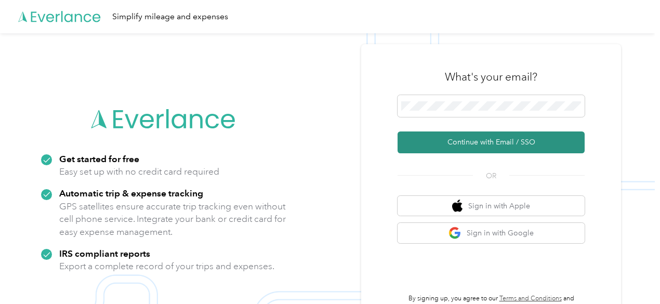
click at [503, 145] on button "Continue with Email / SSO" at bounding box center [490, 142] width 187 height 22
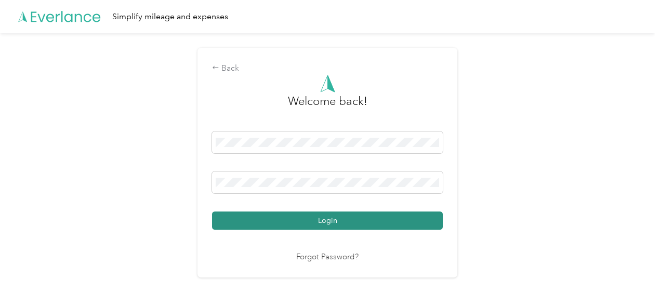
click at [355, 221] on button "Login" at bounding box center [327, 220] width 231 height 18
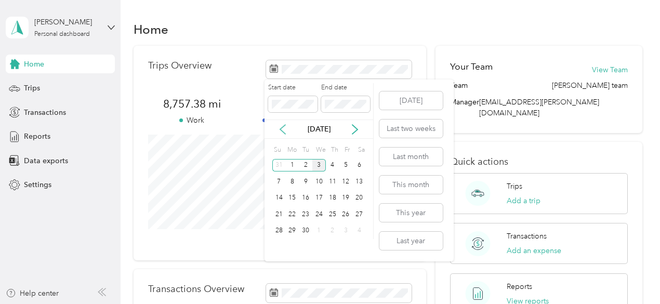
click at [283, 128] on icon at bounding box center [282, 129] width 10 height 10
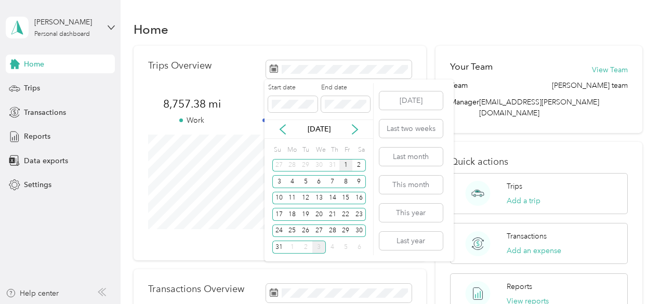
click at [345, 167] on div "1" at bounding box center [346, 165] width 14 height 13
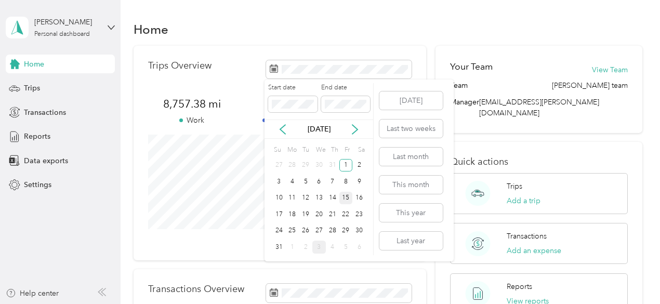
click at [347, 195] on div "15" at bounding box center [346, 198] width 14 height 13
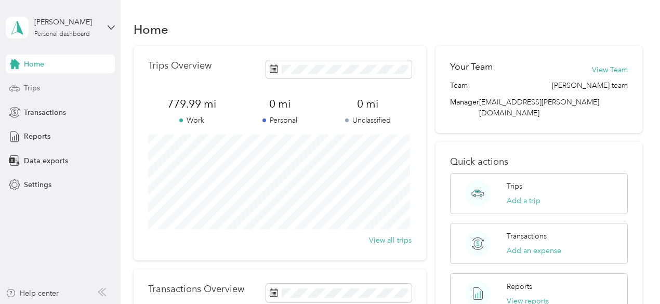
click at [34, 91] on span "Trips" at bounding box center [32, 88] width 16 height 11
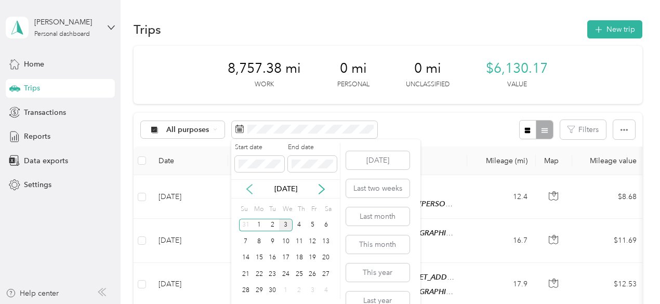
click at [251, 192] on icon at bounding box center [249, 189] width 10 height 10
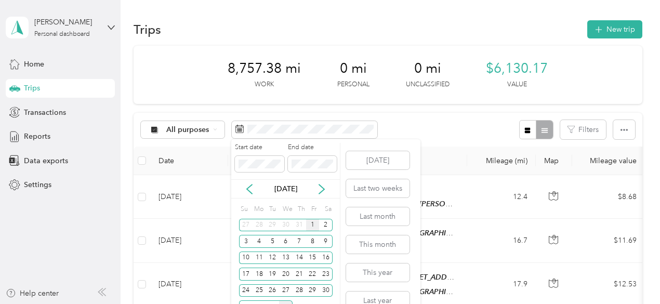
click at [314, 229] on div "1" at bounding box center [313, 225] width 14 height 13
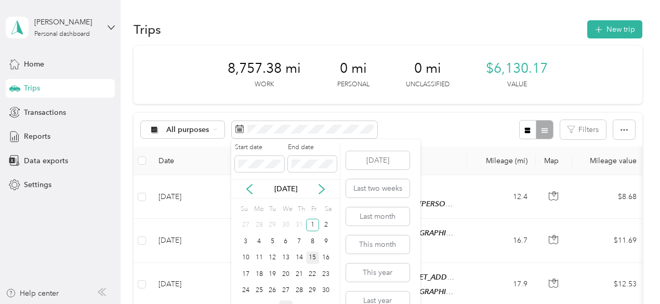
click at [313, 258] on div "15" at bounding box center [313, 257] width 14 height 13
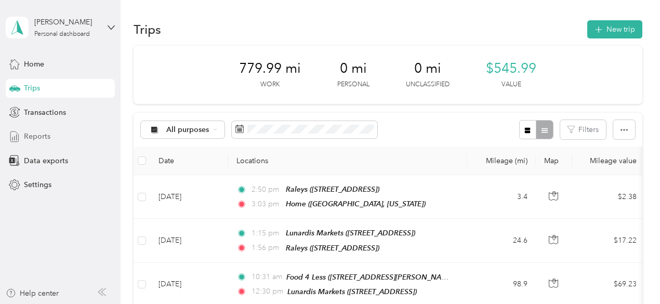
click at [46, 135] on span "Reports" at bounding box center [37, 136] width 26 height 11
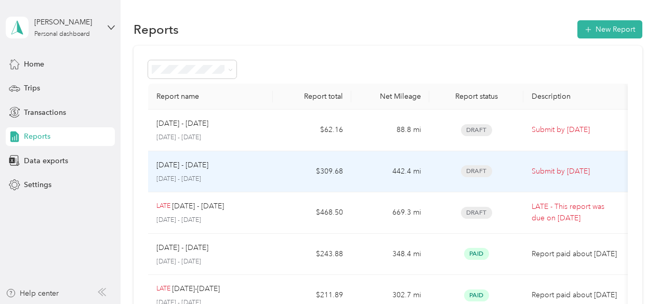
click at [184, 171] on div "Aug 16 - 31, 2025 August 16 - 31, 2025" at bounding box center [210, 171] width 109 height 24
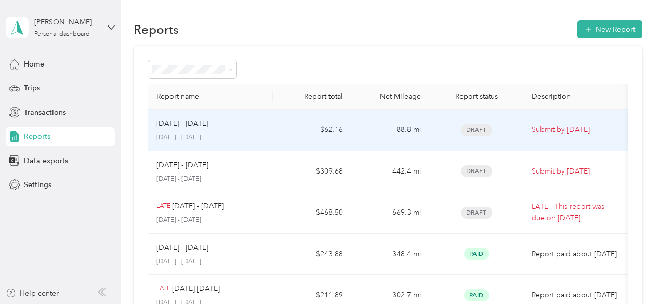
click at [192, 131] on div "Sep 1 - 15, 2025 September 1 - 15, 2025" at bounding box center [210, 130] width 109 height 24
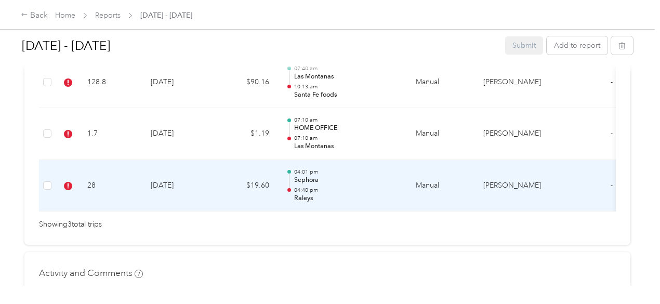
scroll to position [358, 0]
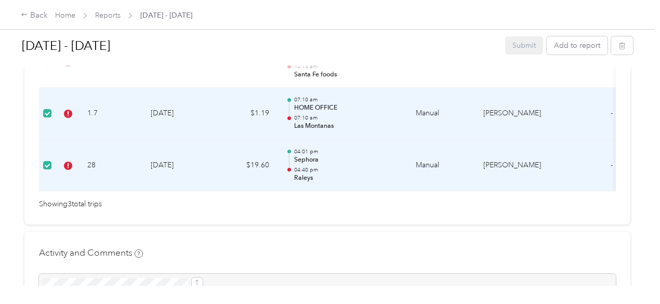
click at [48, 71] on div at bounding box center [327, 68] width 611 height 11
click at [47, 70] on div at bounding box center [327, 68] width 611 height 11
click at [46, 72] on div at bounding box center [327, 68] width 611 height 11
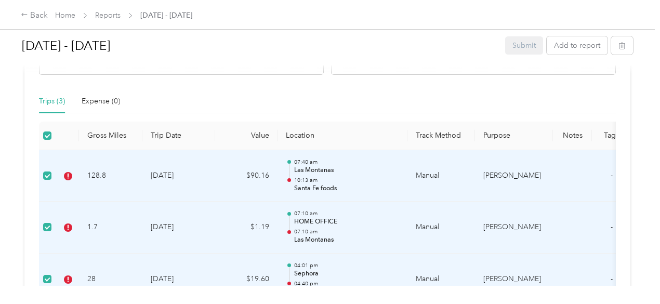
scroll to position [260, 0]
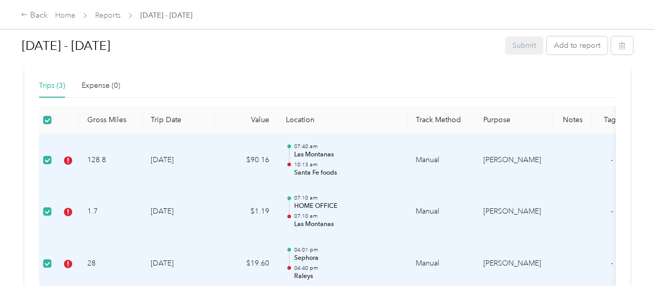
click at [159, 171] on td "[DATE]" at bounding box center [178, 161] width 73 height 52
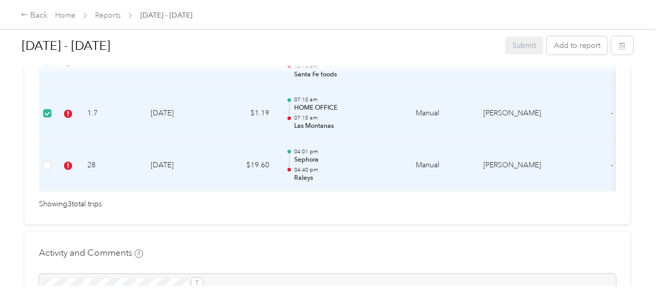
click at [70, 170] on icon at bounding box center [68, 166] width 8 height 8
click at [161, 176] on td "[DATE]" at bounding box center [178, 166] width 73 height 52
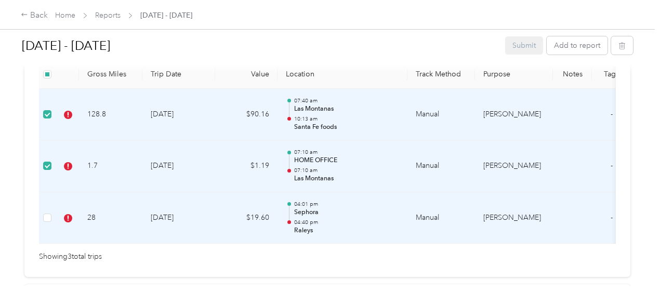
scroll to position [254, 0]
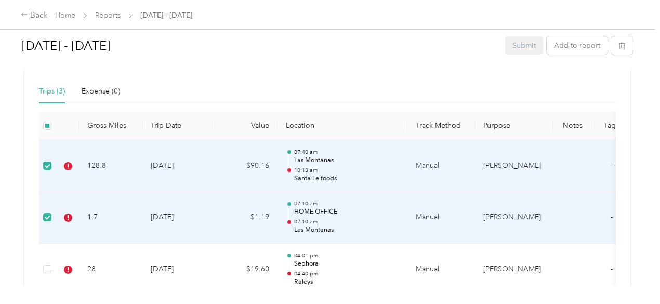
click at [48, 97] on div "Trips (3)" at bounding box center [52, 91] width 26 height 11
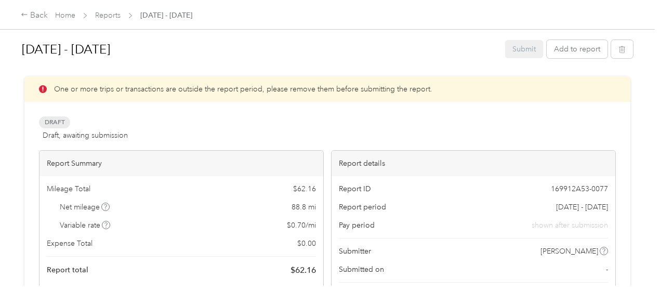
scroll to position [0, 0]
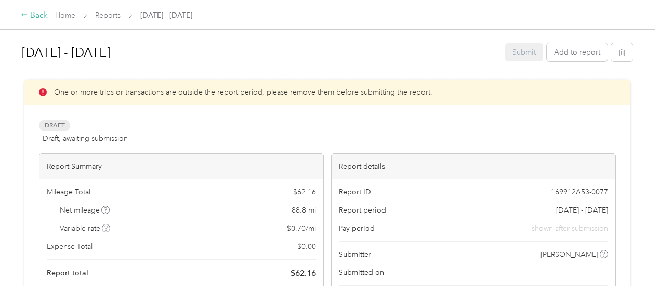
click at [36, 16] on div "Back" at bounding box center [34, 15] width 27 height 12
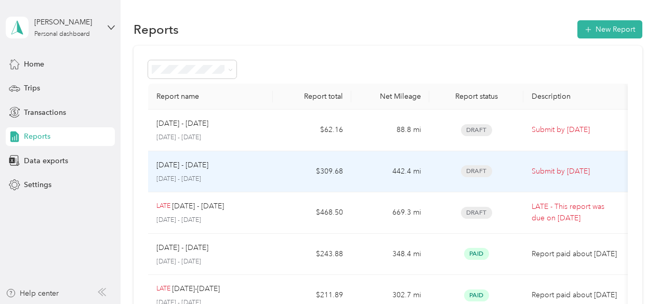
click at [191, 163] on p "[DATE] - [DATE]" at bounding box center [182, 164] width 52 height 11
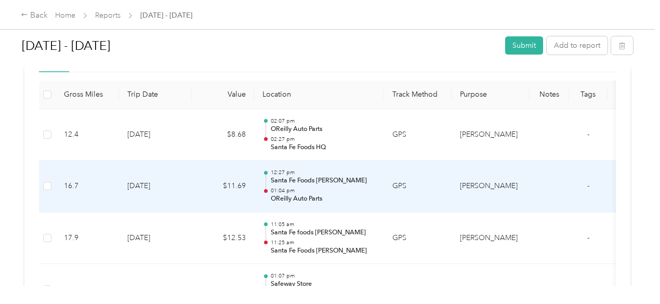
scroll to position [208, 0]
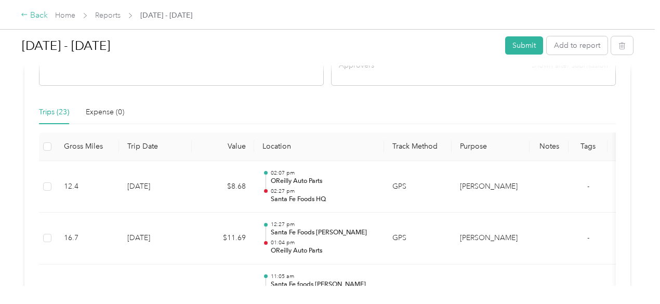
click at [35, 18] on div "Back" at bounding box center [34, 15] width 27 height 12
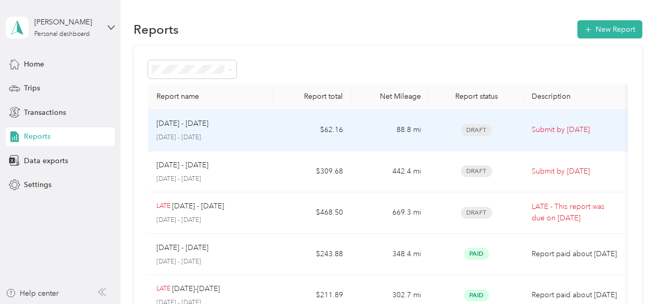
click at [184, 130] on div "Sep 1 - 15, 2025 September 1 - 15, 2025" at bounding box center [210, 130] width 109 height 24
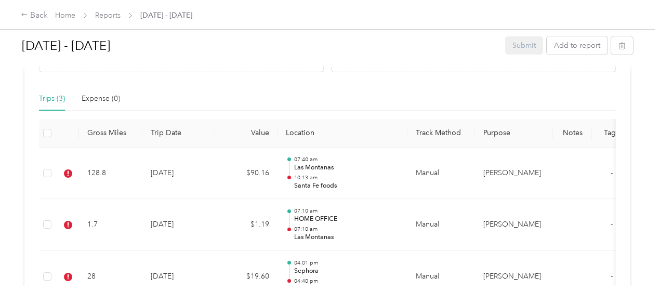
scroll to position [260, 0]
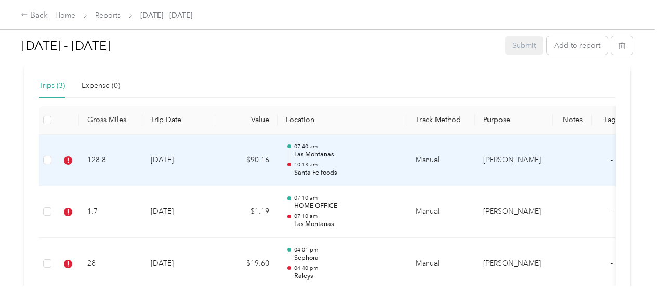
click at [171, 172] on td "[DATE]" at bounding box center [178, 161] width 73 height 52
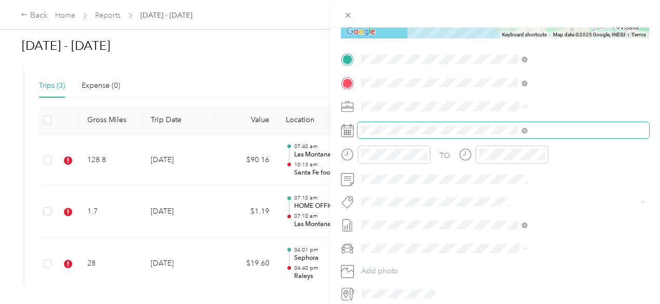
scroll to position [208, 0]
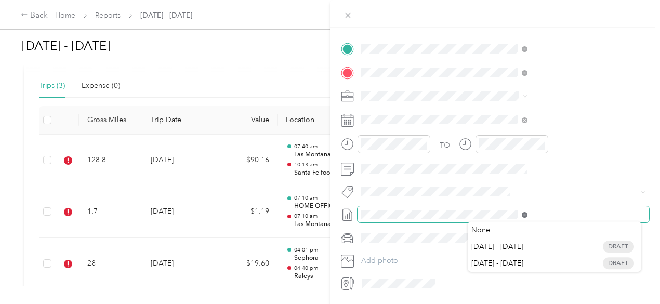
click at [527, 217] on icon at bounding box center [524, 215] width 6 height 6
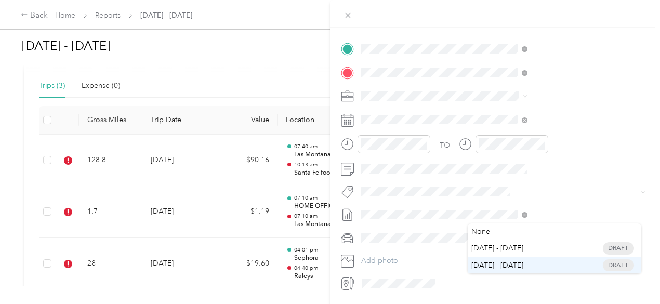
click at [530, 264] on span "[DATE] - [DATE] Draft" at bounding box center [554, 264] width 159 height 9
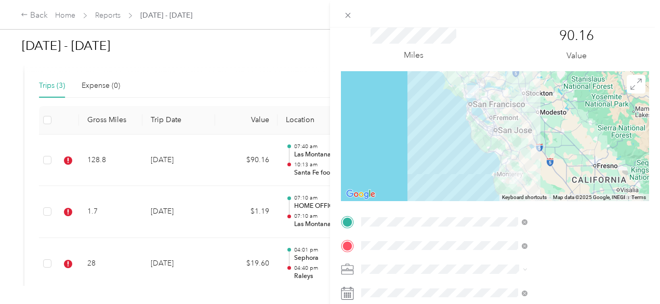
scroll to position [0, 0]
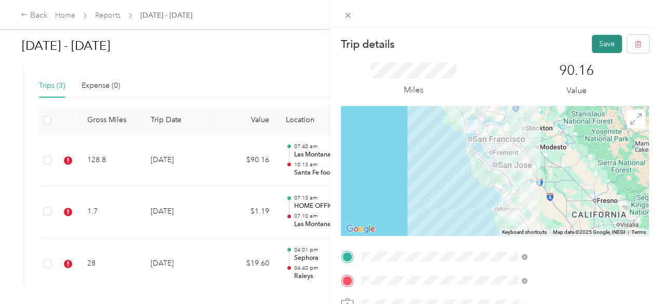
click at [594, 42] on button "Save" at bounding box center [607, 44] width 30 height 18
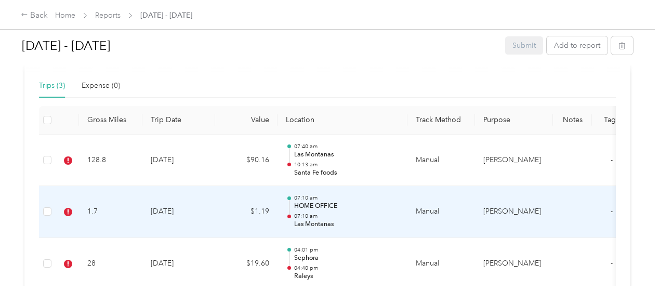
click at [236, 222] on td "$1.19" at bounding box center [246, 212] width 62 height 52
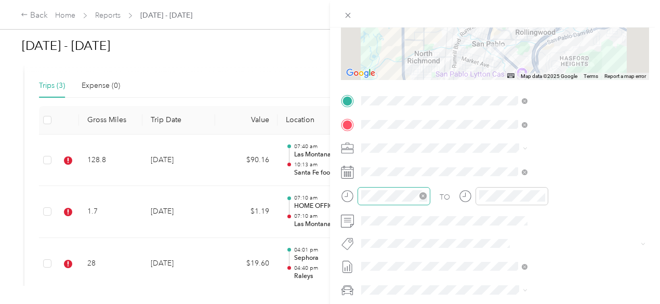
scroll to position [208, 0]
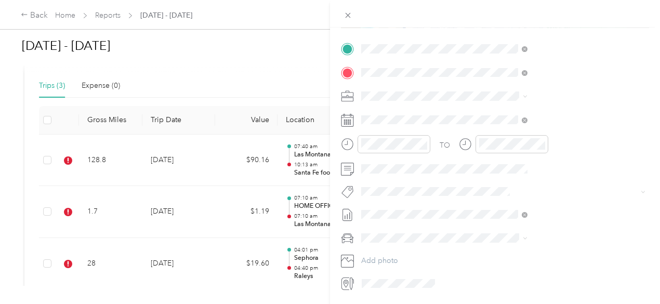
click at [500, 266] on li "[DATE] - [DATE] Draft" at bounding box center [553, 265] width 173 height 17
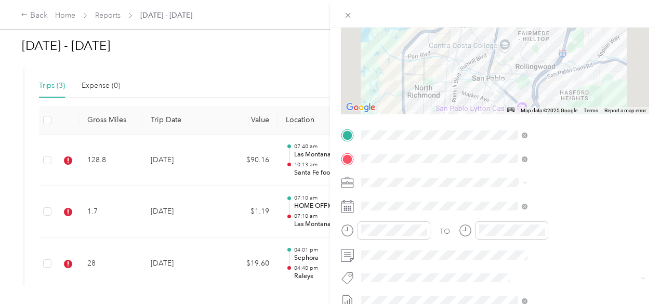
scroll to position [0, 0]
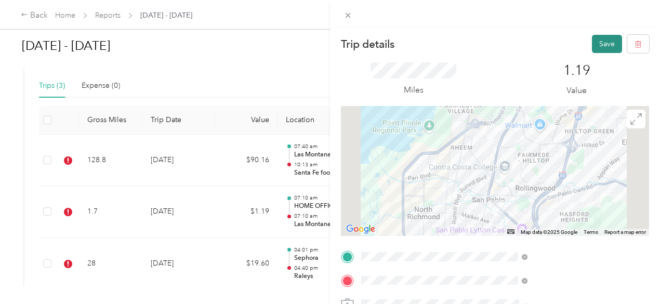
click at [596, 44] on button "Save" at bounding box center [607, 44] width 30 height 18
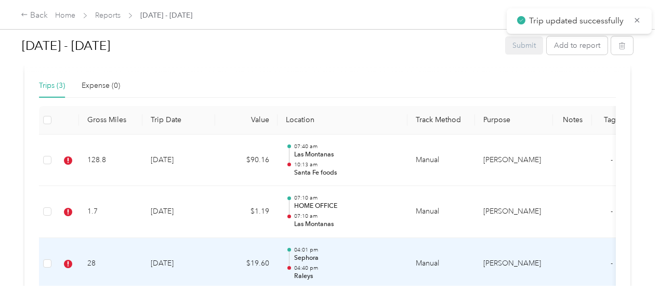
click at [98, 274] on td "28" at bounding box center [110, 264] width 63 height 52
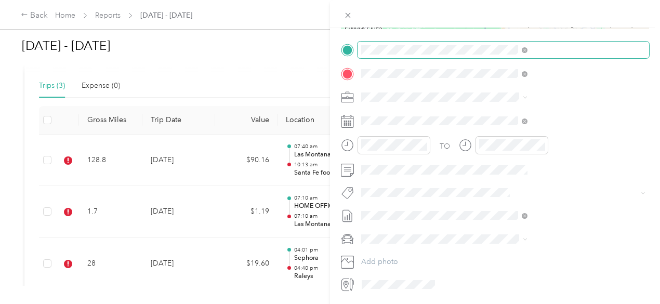
scroll to position [208, 0]
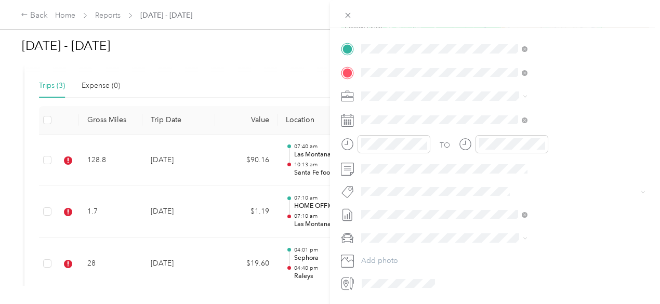
click at [534, 264] on li "[DATE] - [DATE] Draft" at bounding box center [553, 259] width 173 height 17
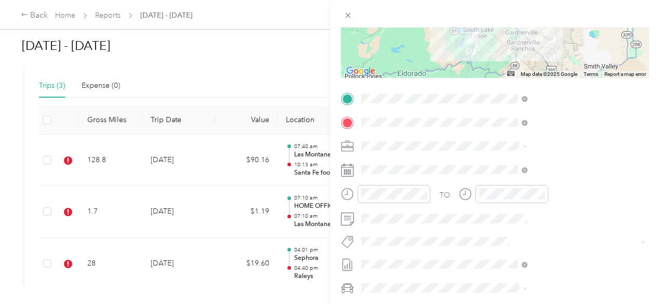
scroll to position [0, 0]
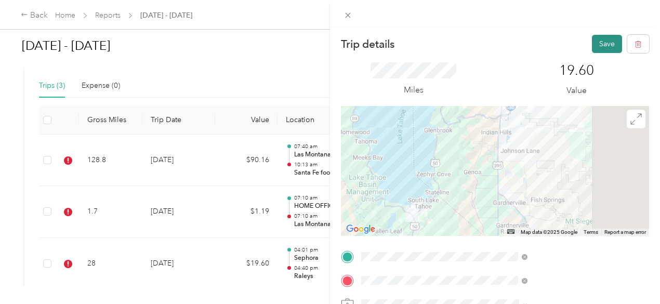
click at [601, 47] on button "Save" at bounding box center [607, 44] width 30 height 18
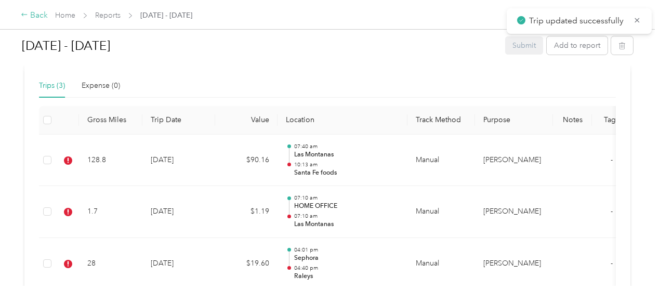
click at [29, 17] on div "Back" at bounding box center [34, 15] width 27 height 12
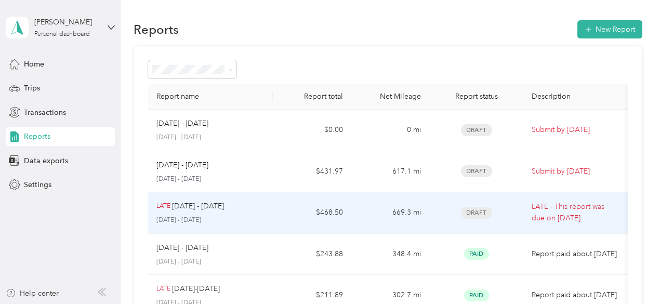
click at [196, 219] on p "[DATE] - [DATE]" at bounding box center [210, 220] width 109 height 9
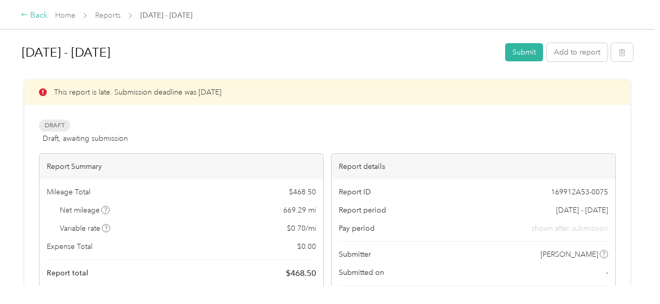
click at [38, 17] on div "Back" at bounding box center [34, 15] width 27 height 12
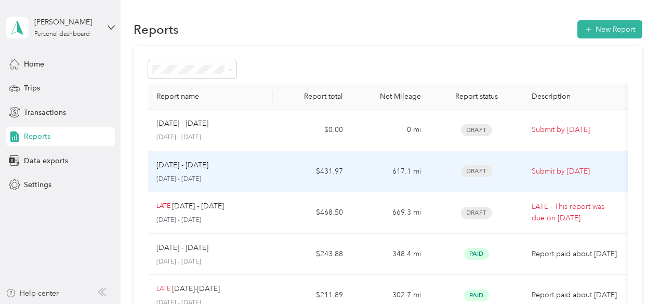
click at [218, 176] on p "[DATE] - [DATE]" at bounding box center [210, 179] width 109 height 9
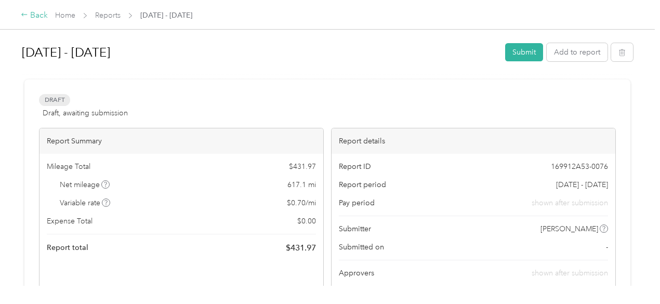
click at [37, 18] on div "Back" at bounding box center [34, 15] width 27 height 12
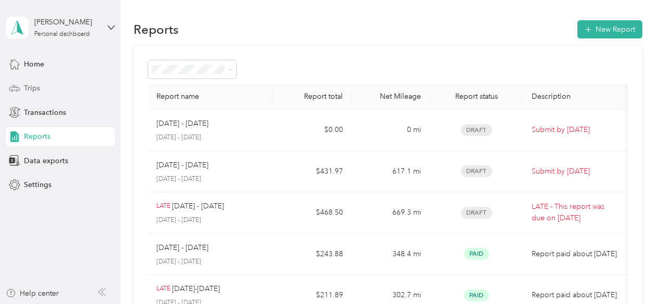
click at [34, 88] on span "Trips" at bounding box center [32, 88] width 16 height 11
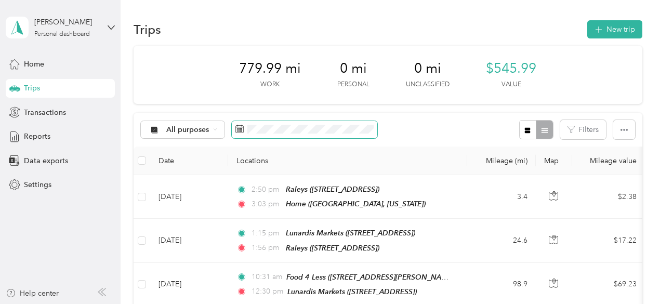
click at [237, 126] on icon at bounding box center [239, 129] width 8 height 8
click at [240, 129] on icon at bounding box center [239, 129] width 8 height 8
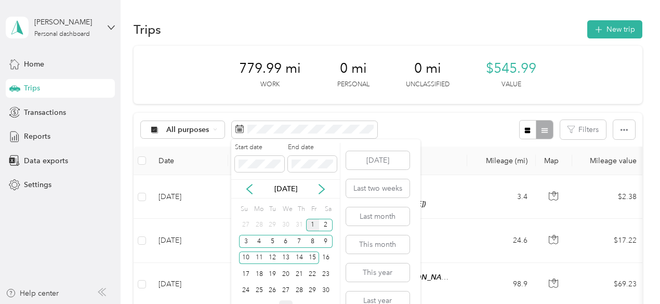
click at [312, 224] on div "1" at bounding box center [313, 225] width 14 height 13
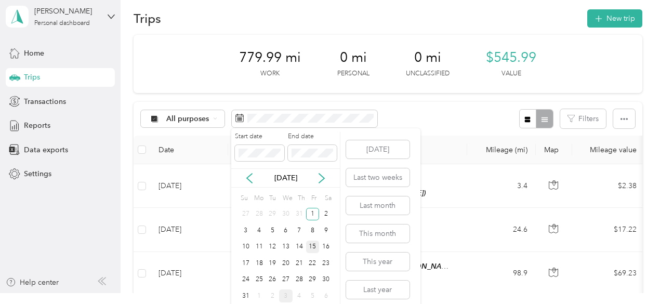
scroll to position [17, 0]
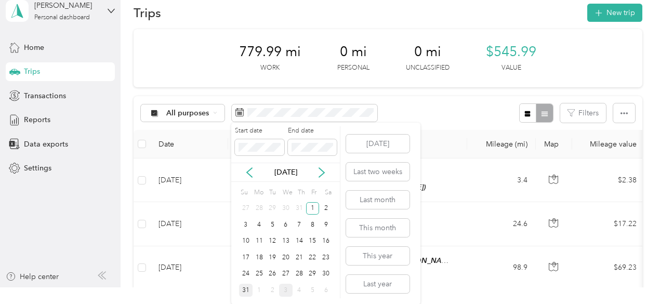
click at [249, 286] on div "31" at bounding box center [246, 290] width 14 height 13
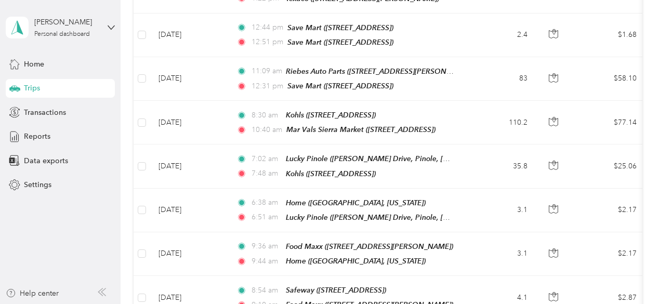
scroll to position [987, 0]
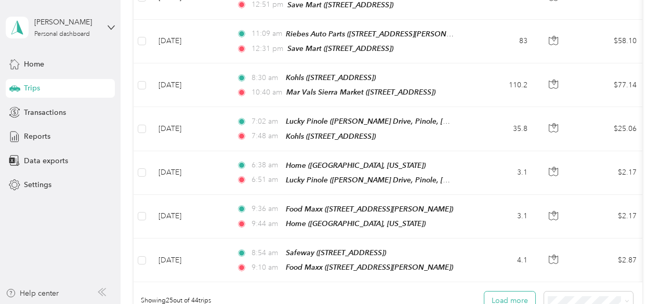
click at [519, 286] on button "Load more" at bounding box center [509, 300] width 51 height 18
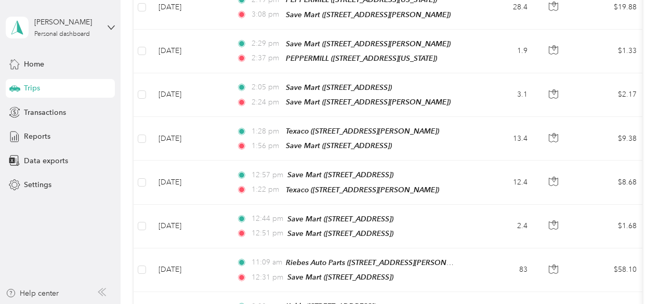
scroll to position [727, 0]
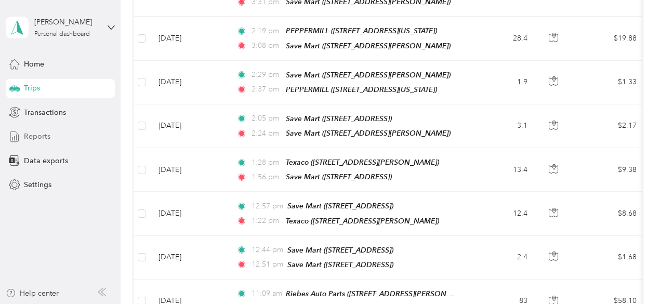
click at [44, 136] on span "Reports" at bounding box center [37, 136] width 26 height 11
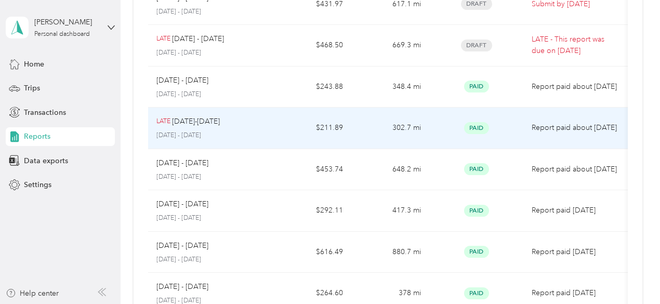
scroll to position [115, 0]
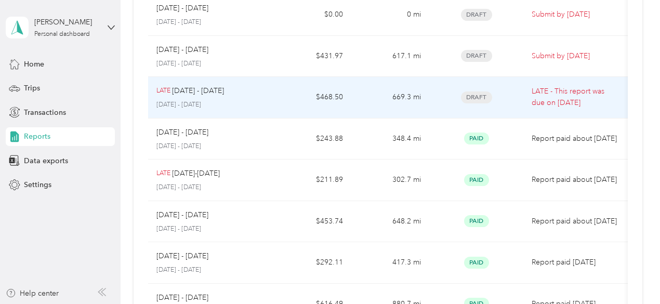
click at [253, 102] on p "[DATE] - [DATE]" at bounding box center [210, 104] width 109 height 9
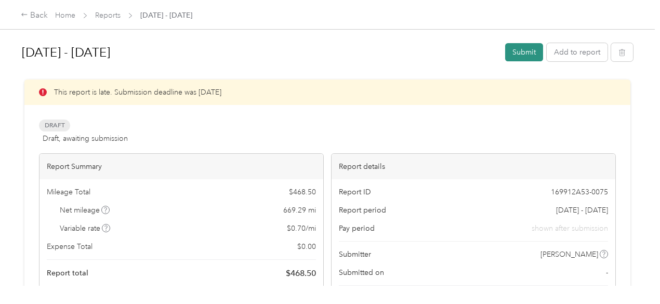
click at [524, 53] on button "Submit" at bounding box center [524, 52] width 38 height 18
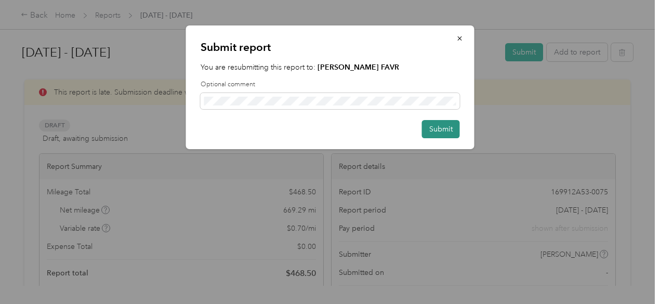
click at [446, 132] on button "Submit" at bounding box center [441, 129] width 38 height 18
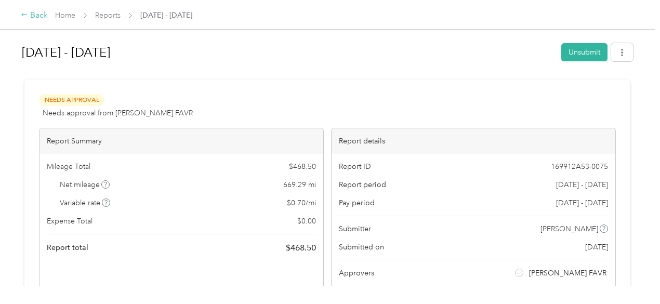
click at [32, 16] on div "Back" at bounding box center [34, 15] width 27 height 12
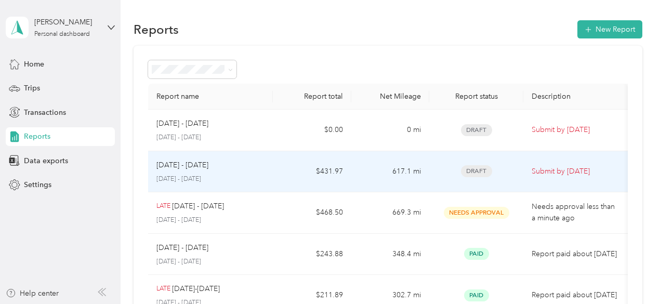
click at [205, 172] on div "Aug 16 - 31, 2025 August 16 - 31, 2025" at bounding box center [210, 171] width 109 height 24
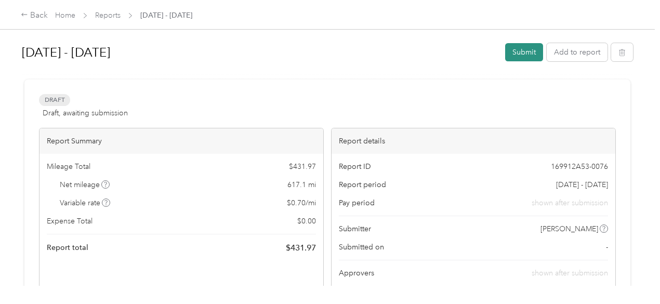
click at [517, 52] on button "Submit" at bounding box center [524, 52] width 38 height 18
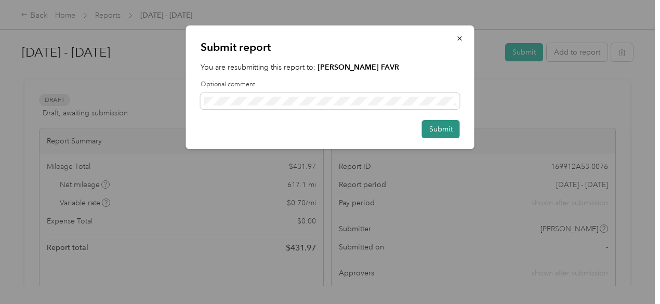
click at [438, 129] on button "Submit" at bounding box center [441, 129] width 38 height 18
